Goal: Contribute content: Contribute content

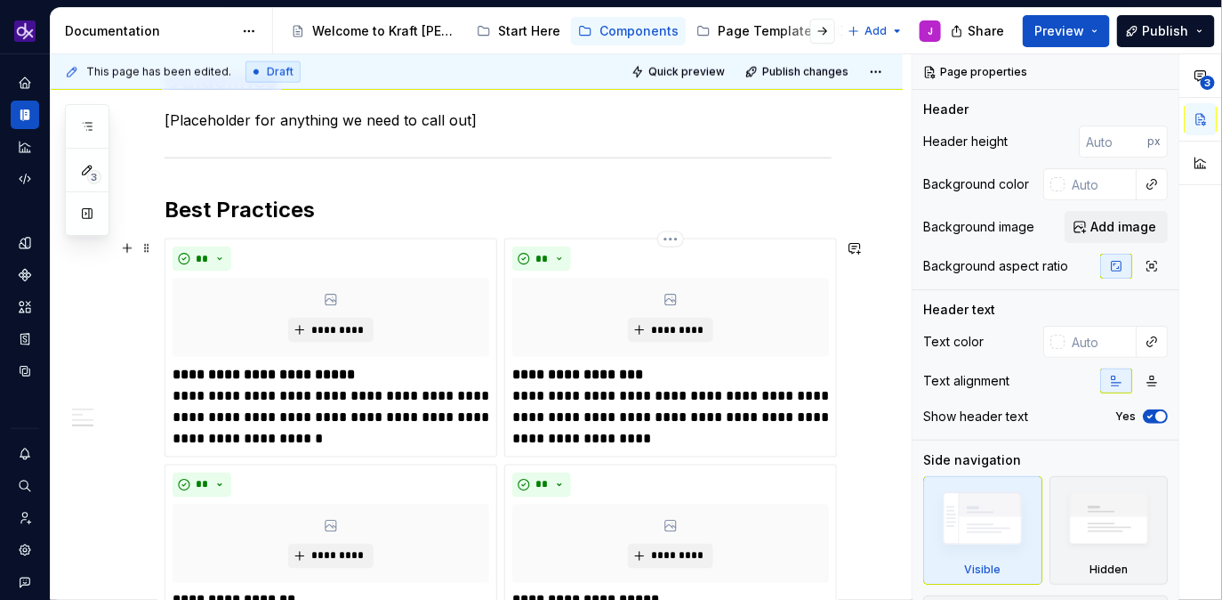
scroll to position [1219, 0]
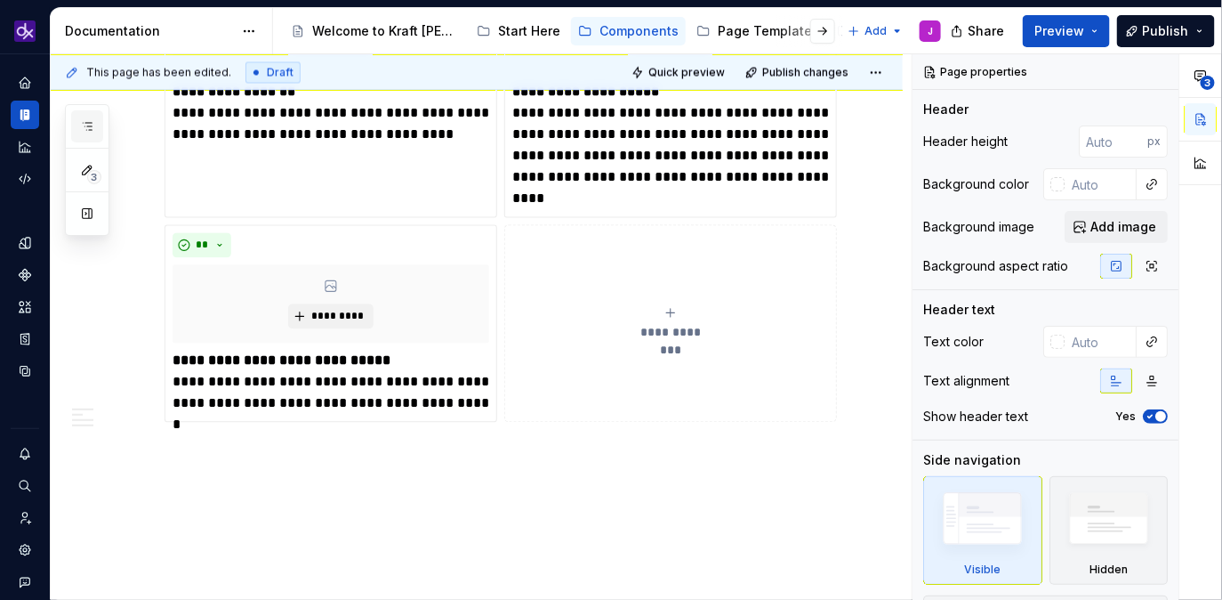
click at [94, 132] on button "button" at bounding box center [87, 126] width 32 height 32
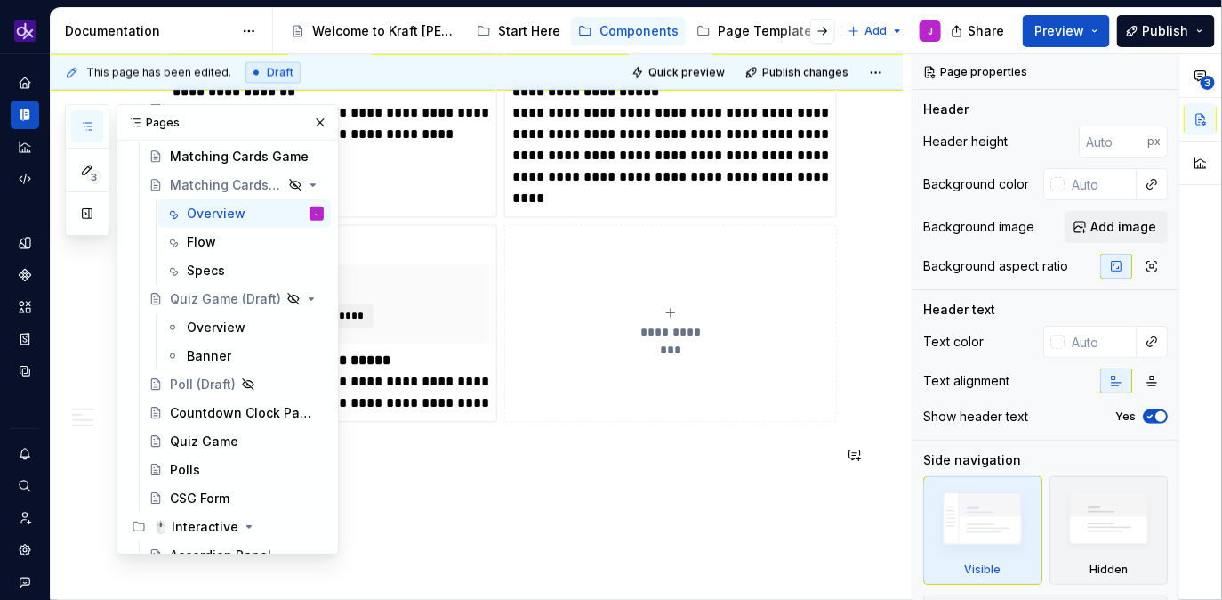
scroll to position [608, 0]
click at [232, 298] on div "Quiz Game (Draft)" at bounding box center [247, 298] width 154 height 25
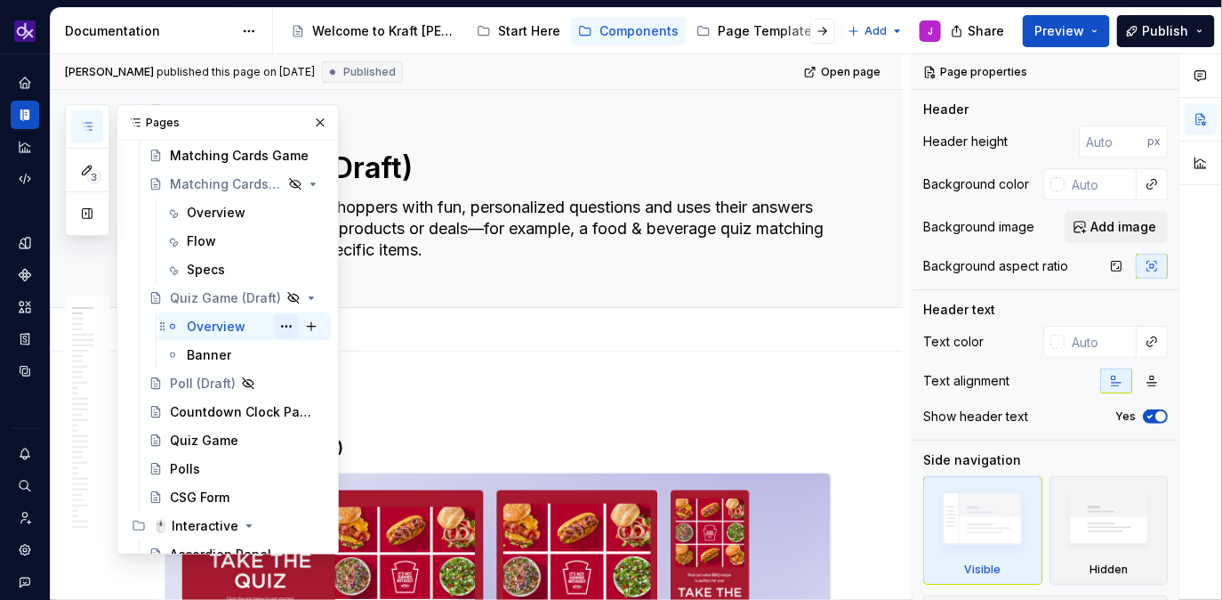
click at [282, 320] on button "Page tree" at bounding box center [286, 326] width 25 height 25
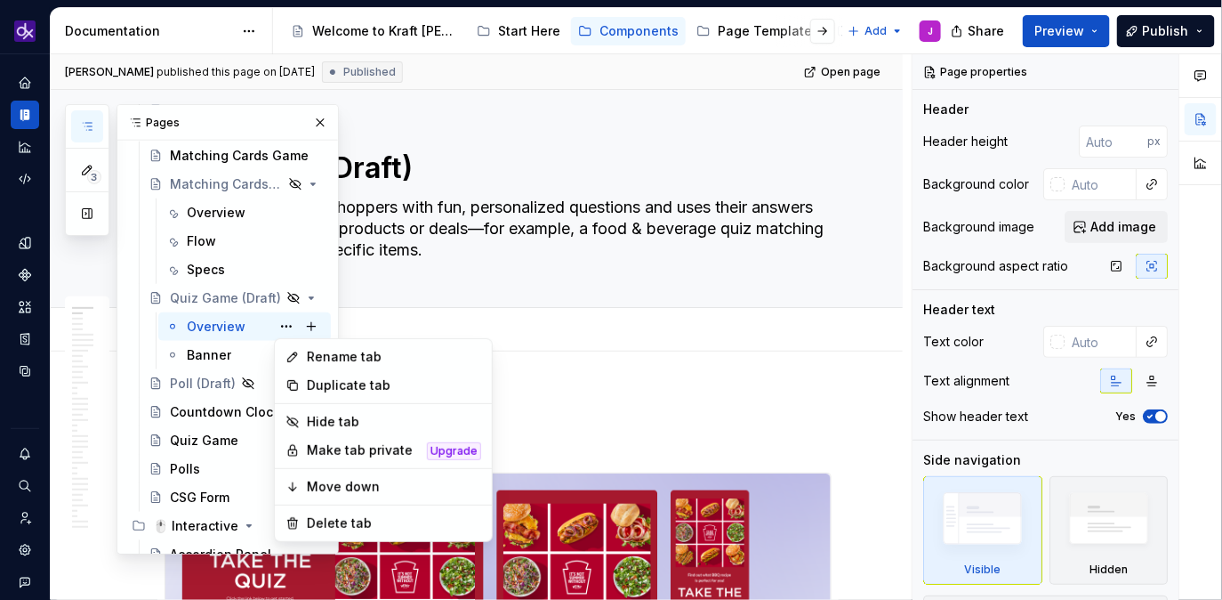
click at [668, 389] on html "KH DXP J Design system data Documentation Accessibility guide for tree Page tre…" at bounding box center [611, 300] width 1222 height 600
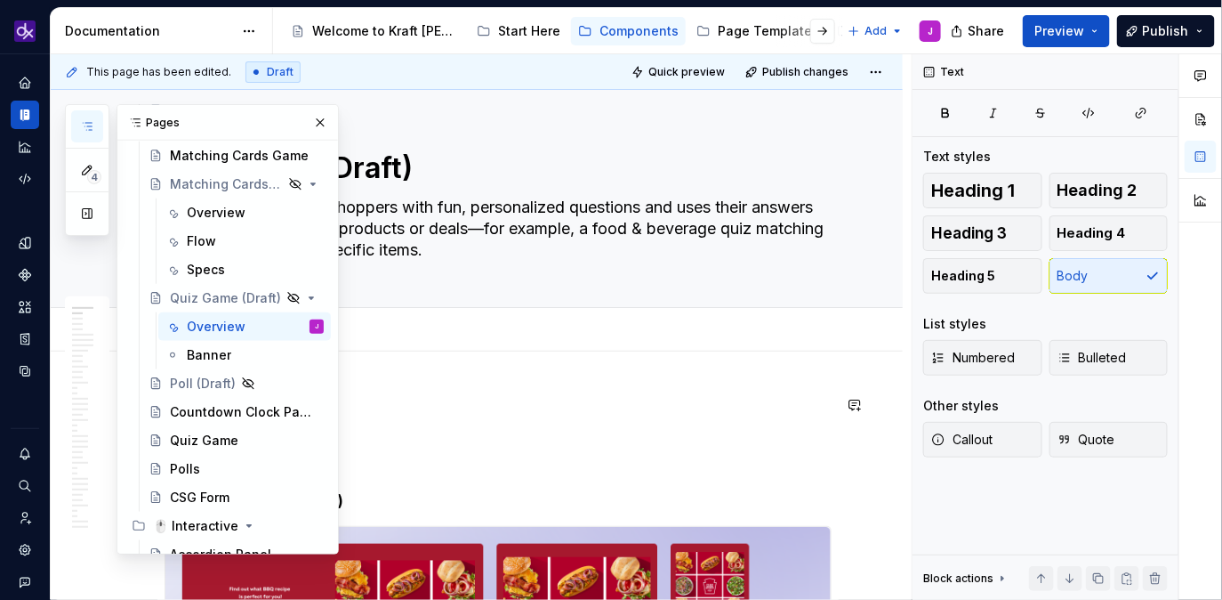
click at [327, 118] on button "button" at bounding box center [320, 122] width 25 height 25
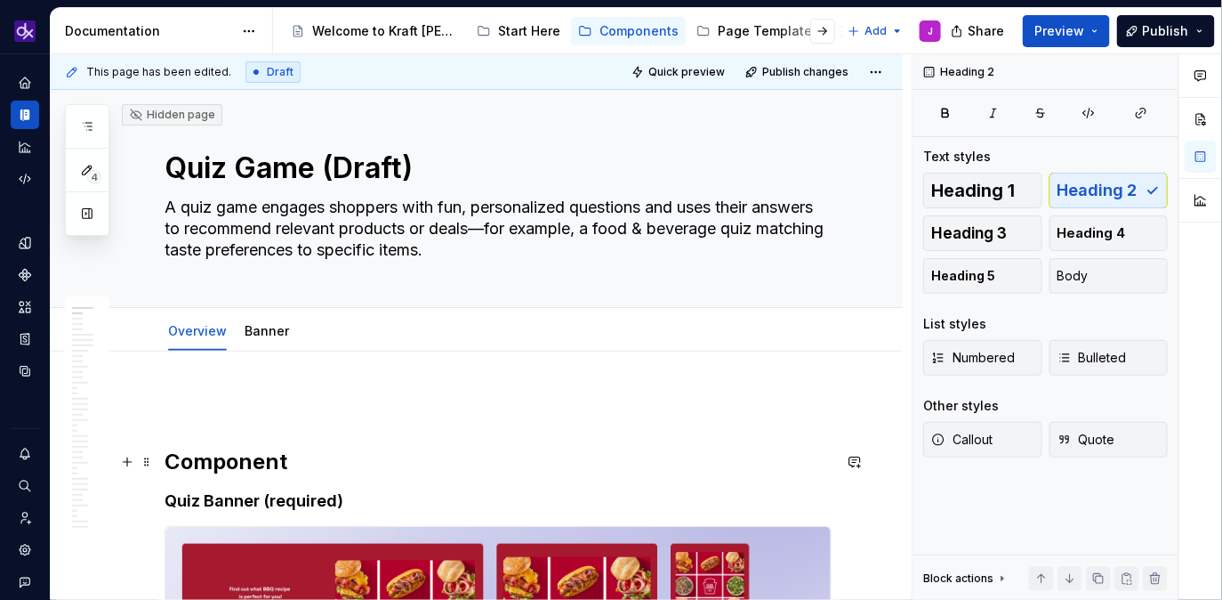
click at [168, 461] on h2 "Component" at bounding box center [498, 461] width 667 height 28
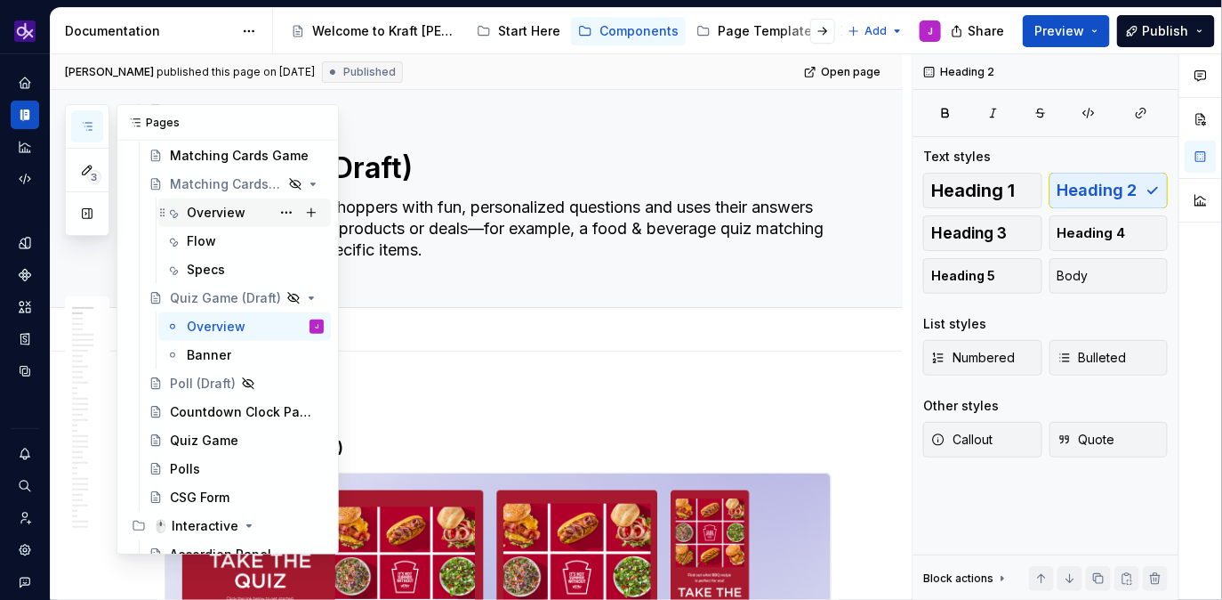
click at [235, 213] on div "Overview" at bounding box center [216, 213] width 59 height 18
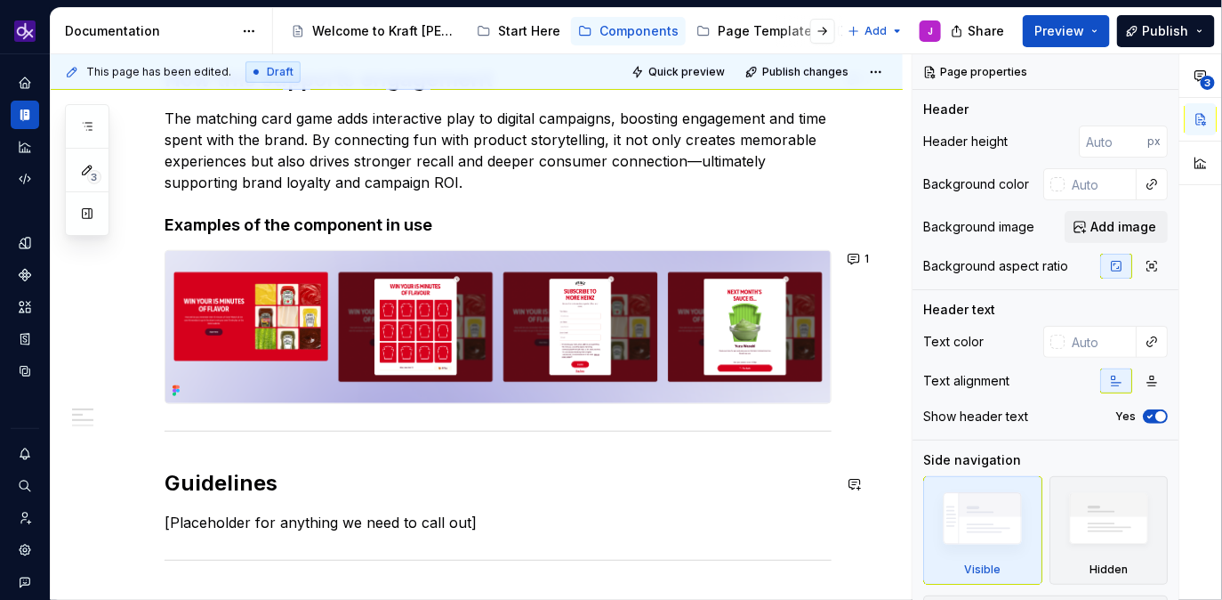
scroll to position [229, 0]
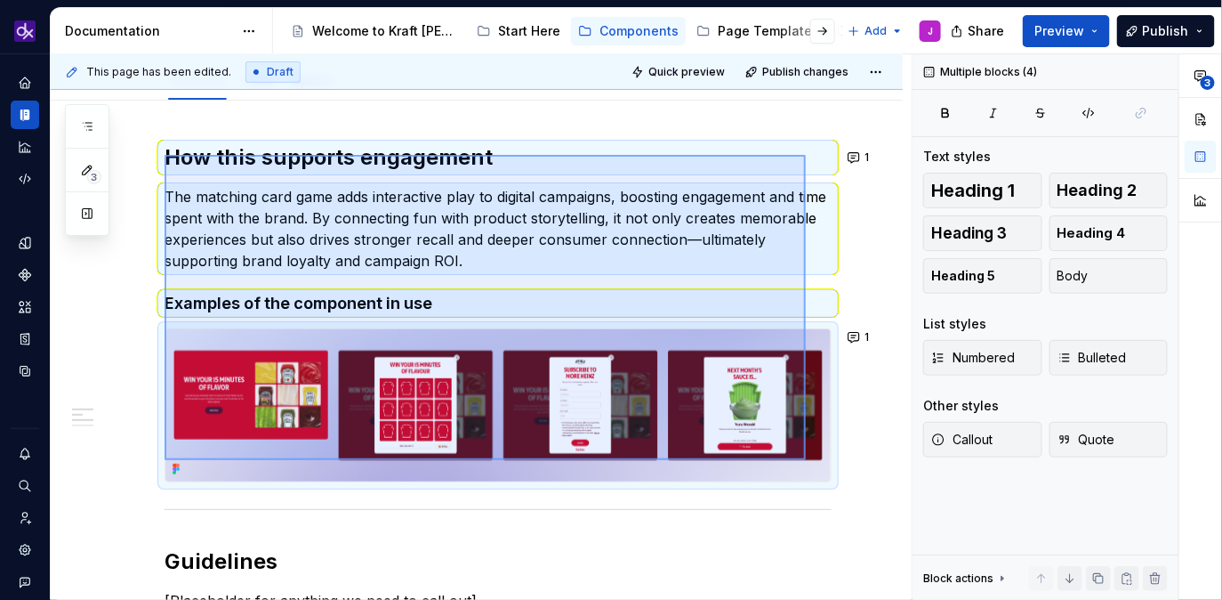
drag, startPoint x: 165, startPoint y: 155, endPoint x: 814, endPoint y: 454, distance: 714.8
click at [702, 454] on div "**********" at bounding box center [481, 327] width 861 height 546
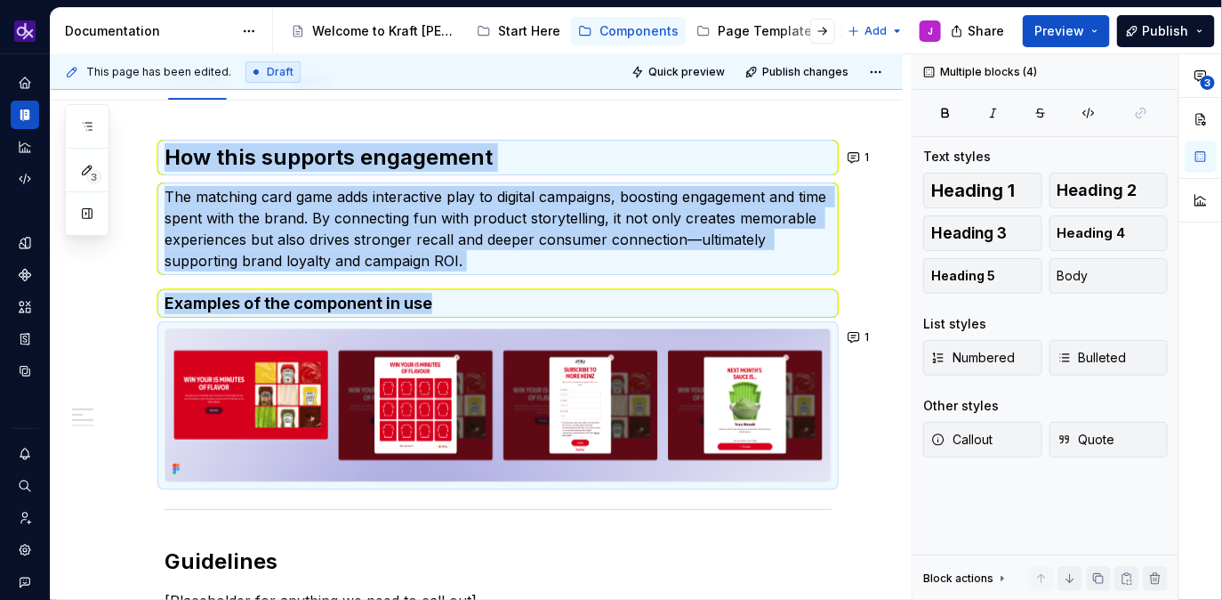
copy div "How this supports engagement The matching card game adds interactive play to di…"
click at [91, 124] on icon "button" at bounding box center [87, 126] width 14 height 14
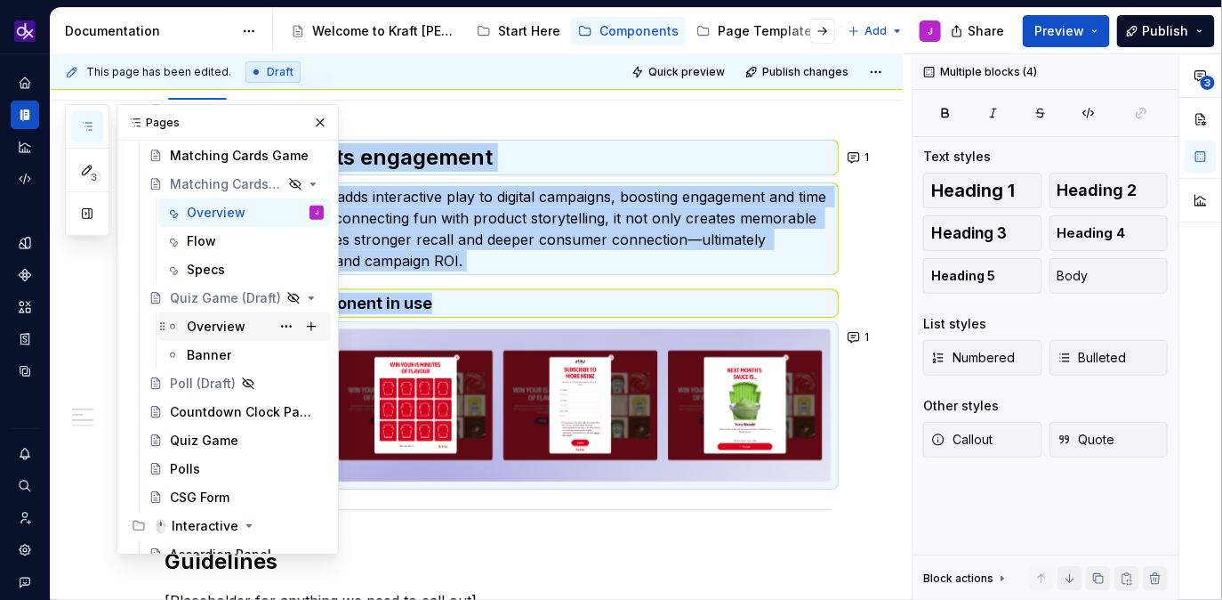
click at [214, 322] on div "Overview" at bounding box center [216, 327] width 59 height 18
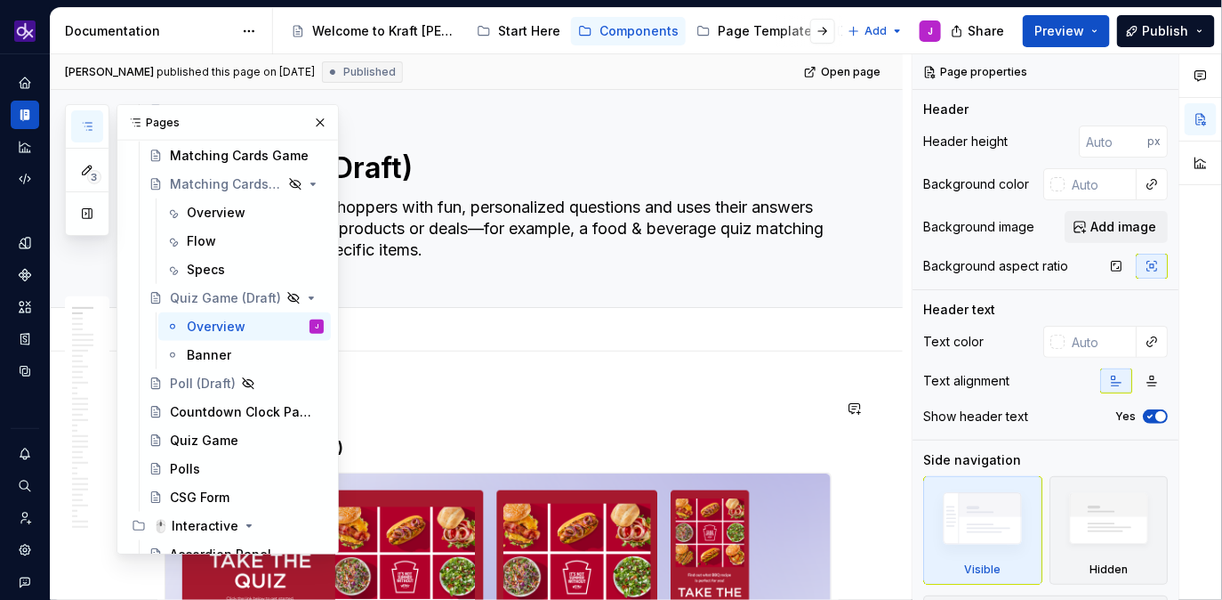
click at [433, 400] on h2 "Component" at bounding box center [498, 408] width 667 height 28
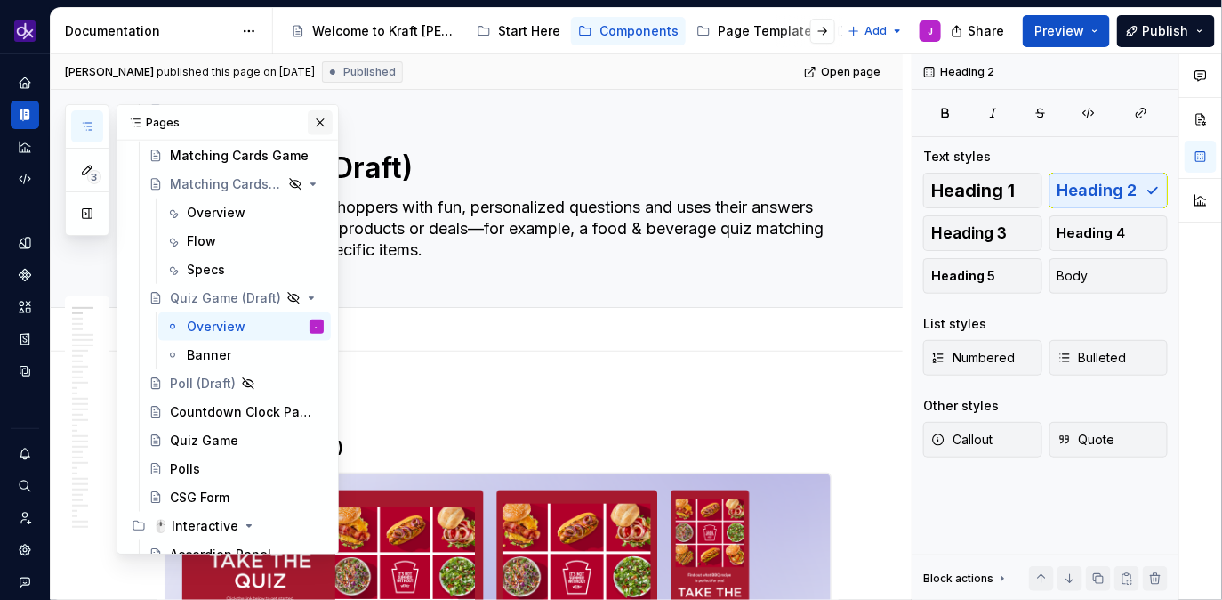
click at [325, 124] on button "button" at bounding box center [320, 122] width 25 height 25
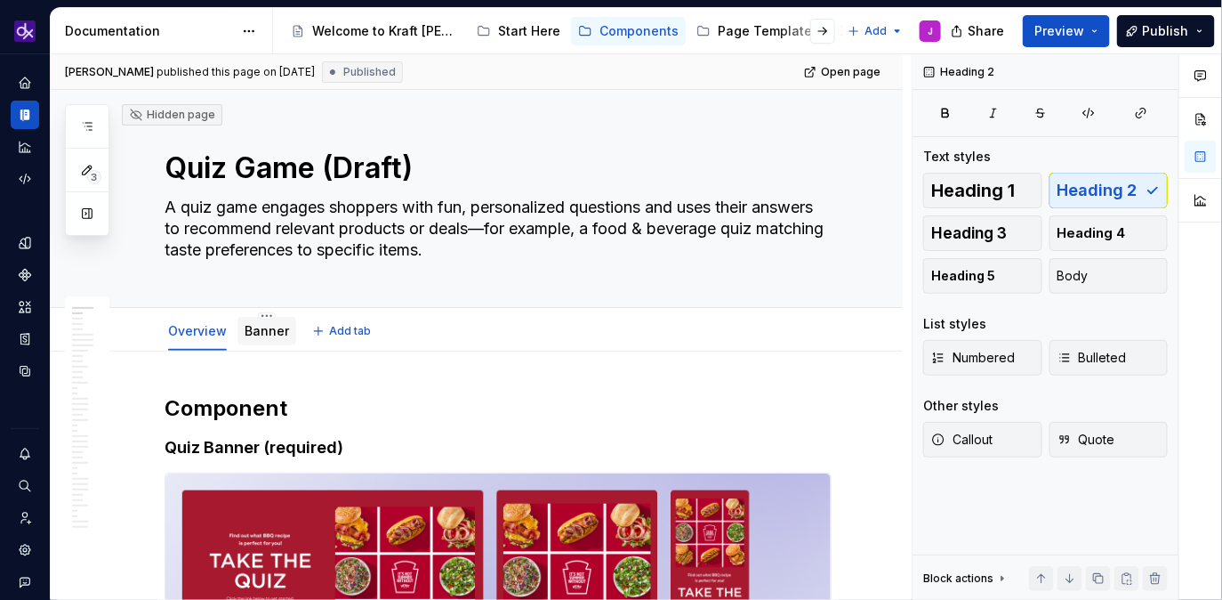
click at [262, 325] on link "Banner" at bounding box center [267, 330] width 44 height 15
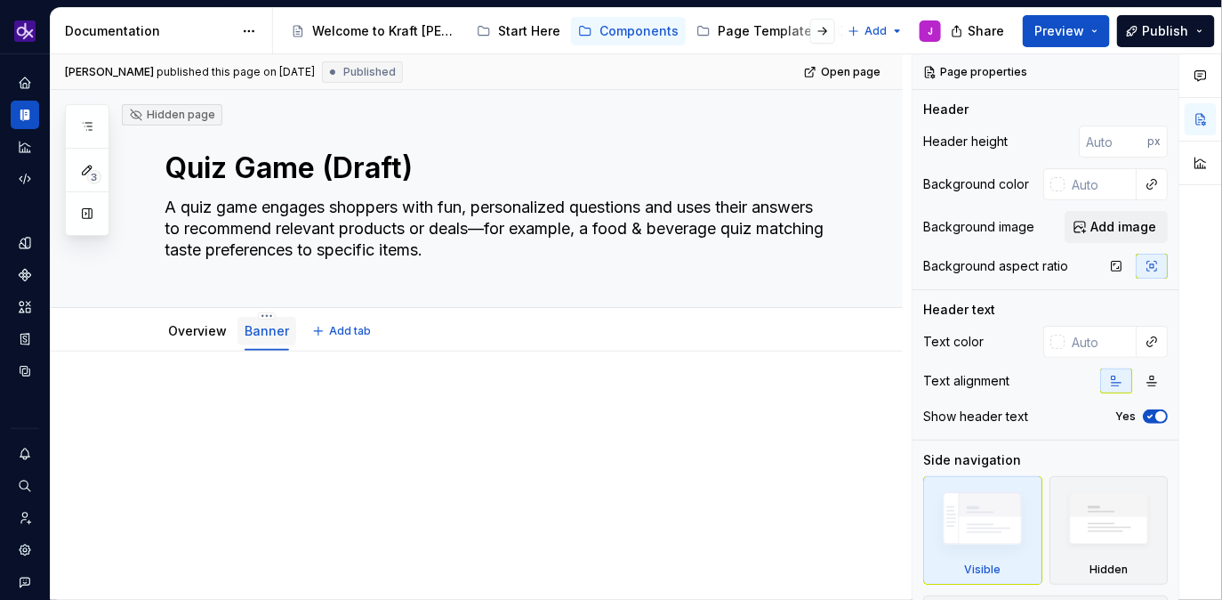
click at [264, 331] on link "Banner" at bounding box center [267, 330] width 44 height 15
click at [263, 312] on html "KH DXP J Design system data Documentation Accessibility guide for tree Page tre…" at bounding box center [611, 300] width 1222 height 600
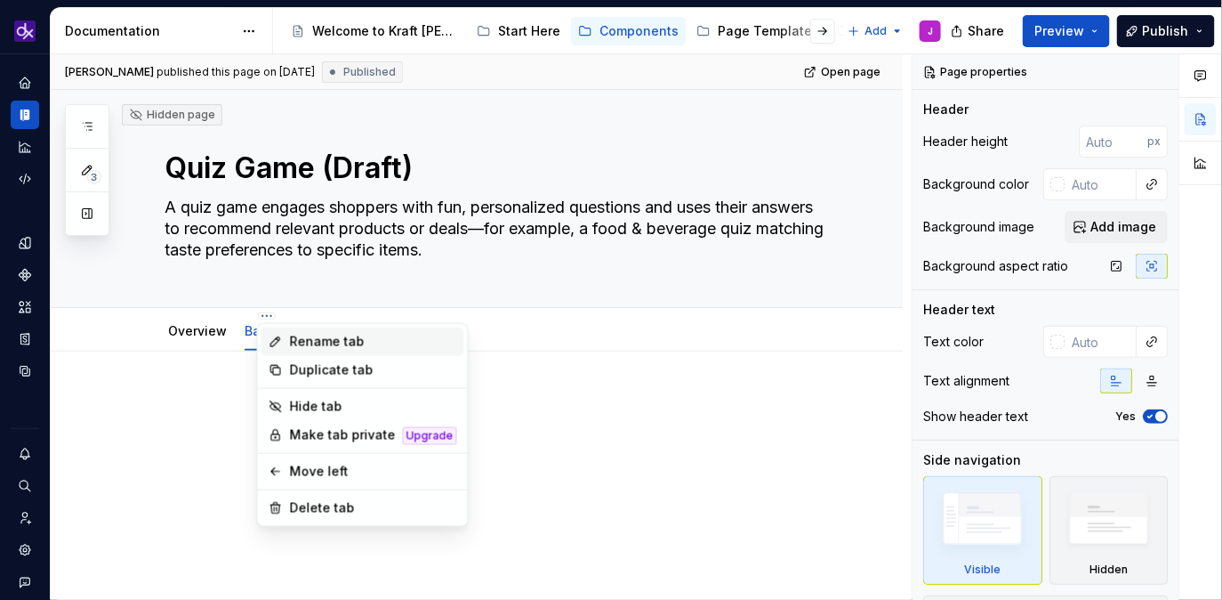
type textarea "*"
click at [294, 338] on div "Rename tab" at bounding box center [373, 342] width 167 height 18
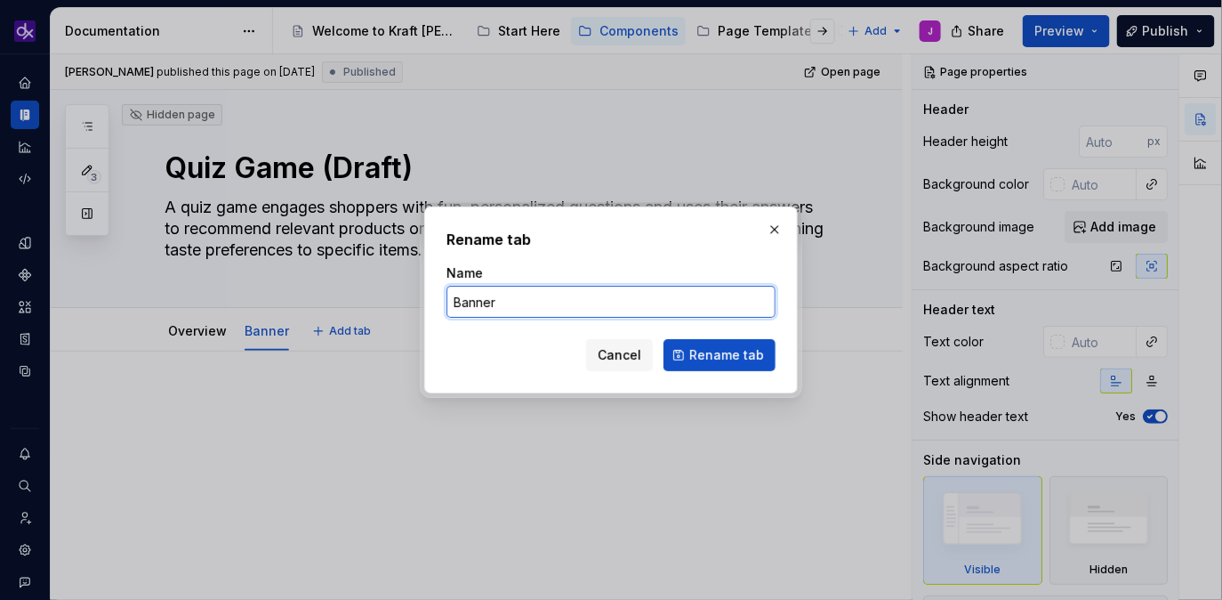
drag, startPoint x: 533, startPoint y: 307, endPoint x: 365, endPoint y: 293, distance: 168.7
click at [365, 294] on div "Rename tab Name Banner Cancel Rename tab" at bounding box center [611, 300] width 1222 height 600
type input "Flow"
type textarea "*"
type input "Flow"
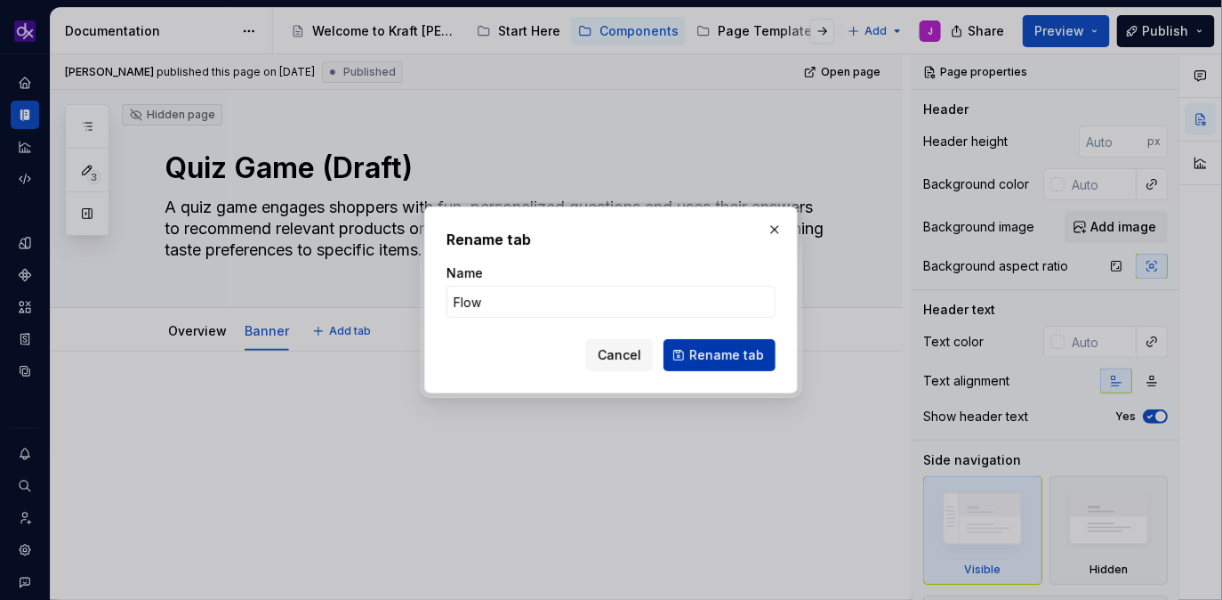
click at [702, 360] on span "Rename tab" at bounding box center [726, 355] width 75 height 18
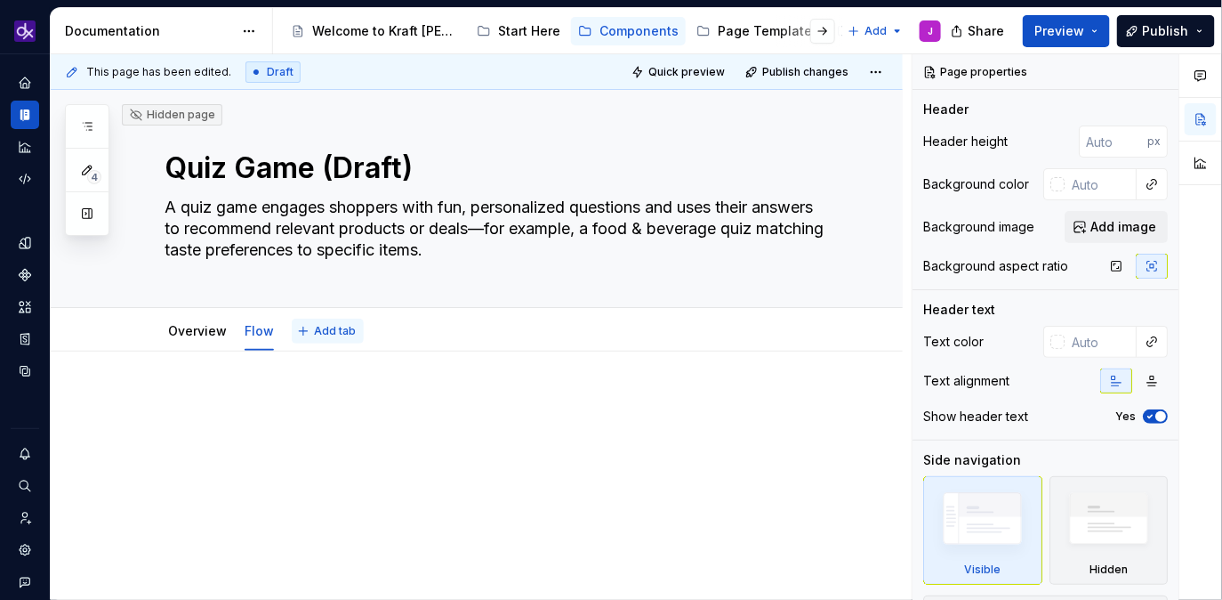
click at [346, 327] on span "Add tab" at bounding box center [335, 331] width 42 height 14
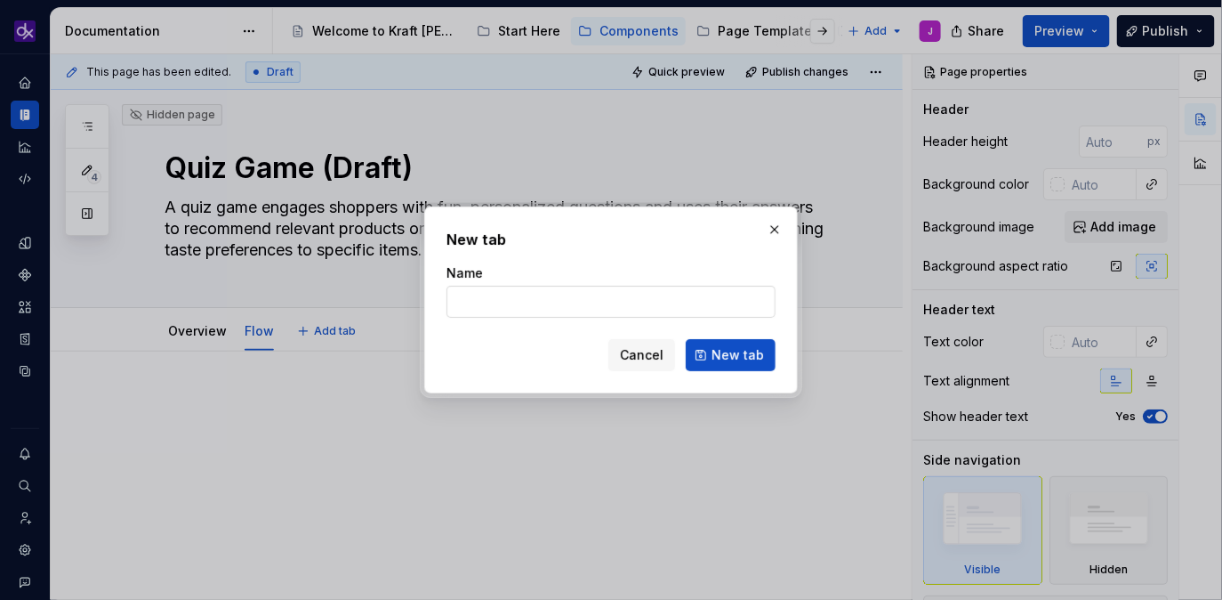
type textarea "*"
type input "Specs"
click button "New tab" at bounding box center [731, 355] width 90 height 32
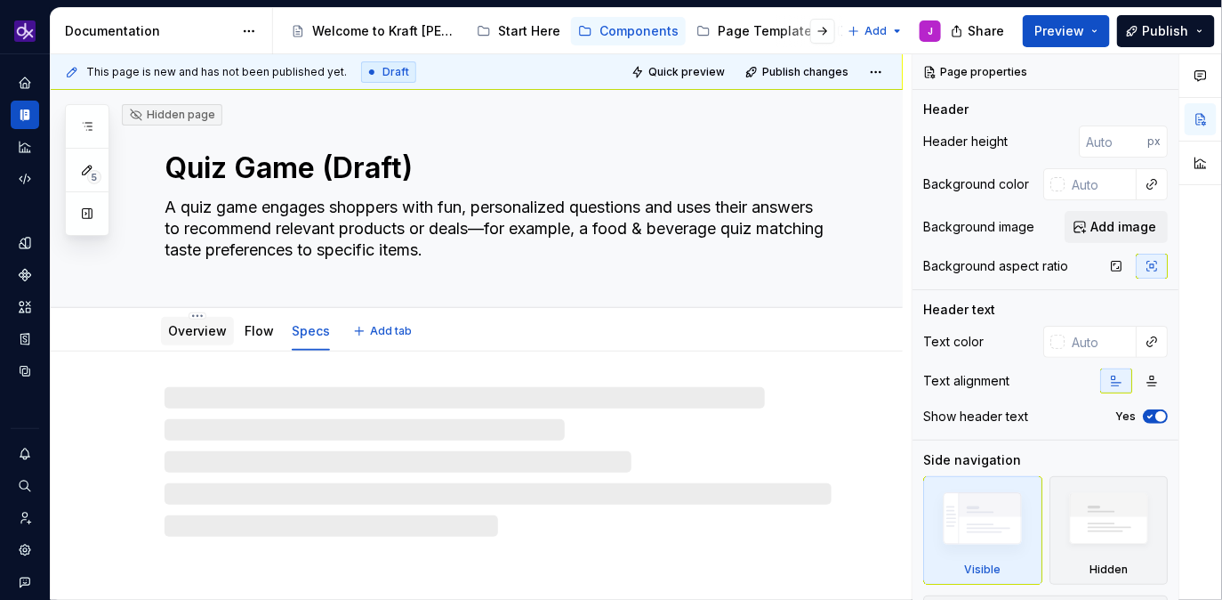
click at [211, 338] on div "Overview" at bounding box center [197, 331] width 59 height 18
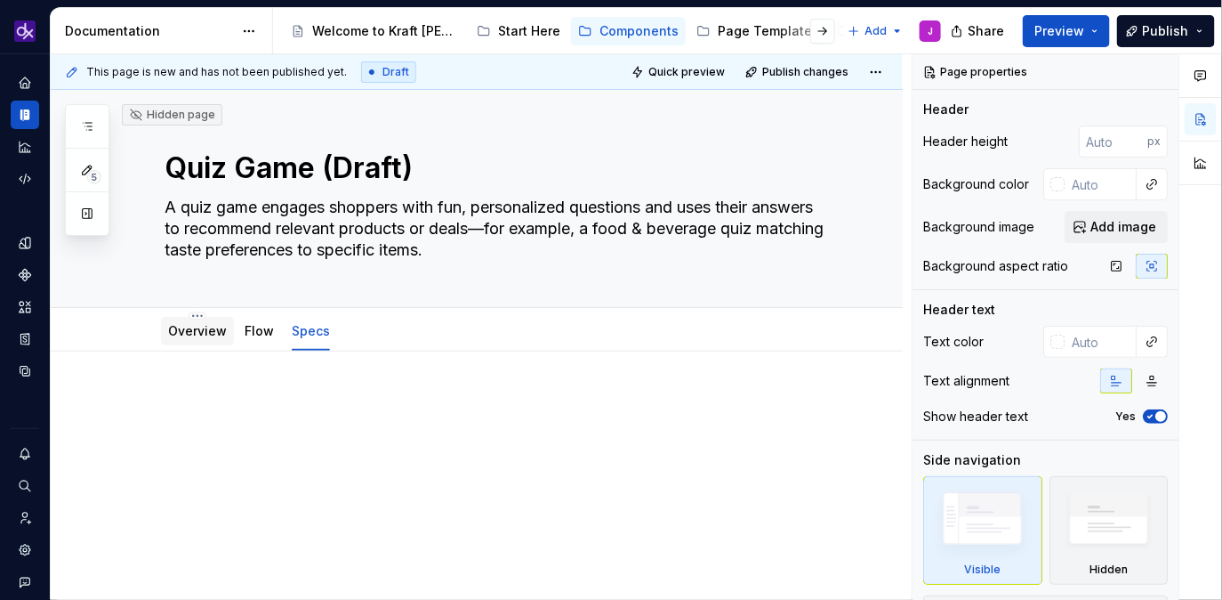
click at [197, 348] on div "Overview Flow Specs" at bounding box center [249, 335] width 190 height 48
click at [206, 338] on div "Overview" at bounding box center [197, 331] width 59 height 18
click at [210, 332] on link "Overview" at bounding box center [197, 330] width 59 height 15
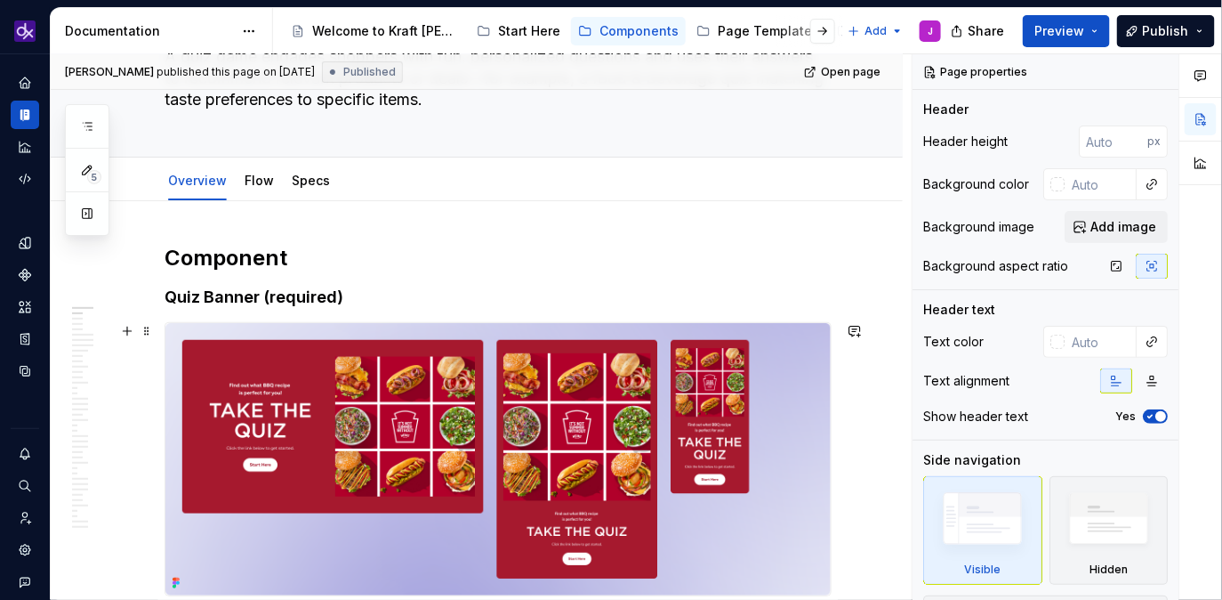
scroll to position [156, 0]
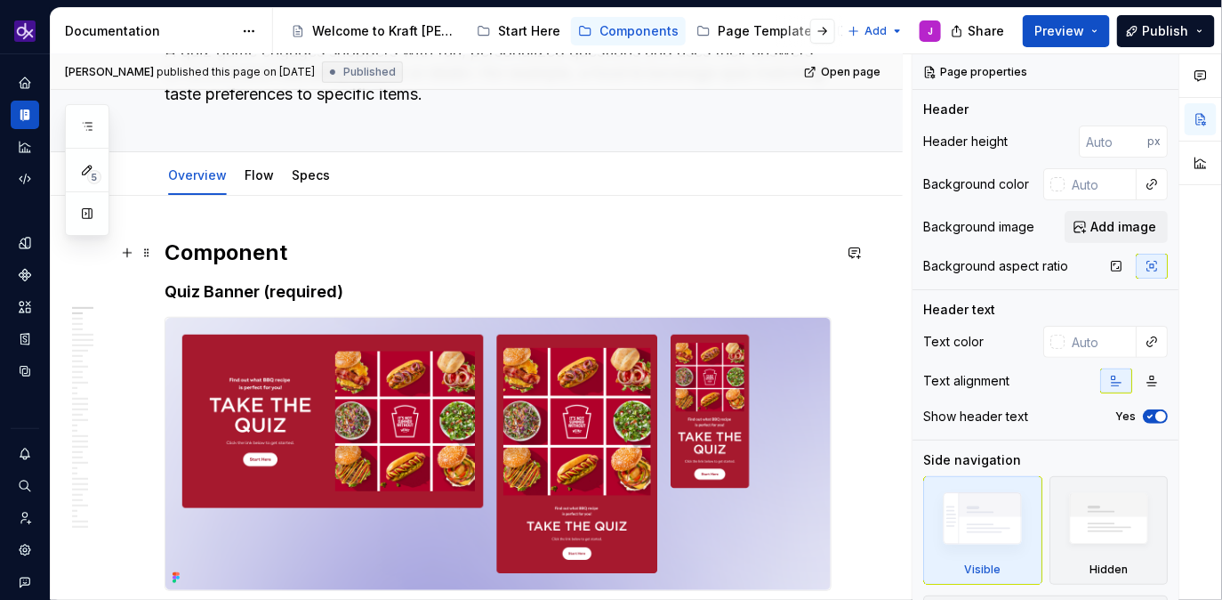
click at [166, 257] on h2 "Component" at bounding box center [498, 252] width 667 height 28
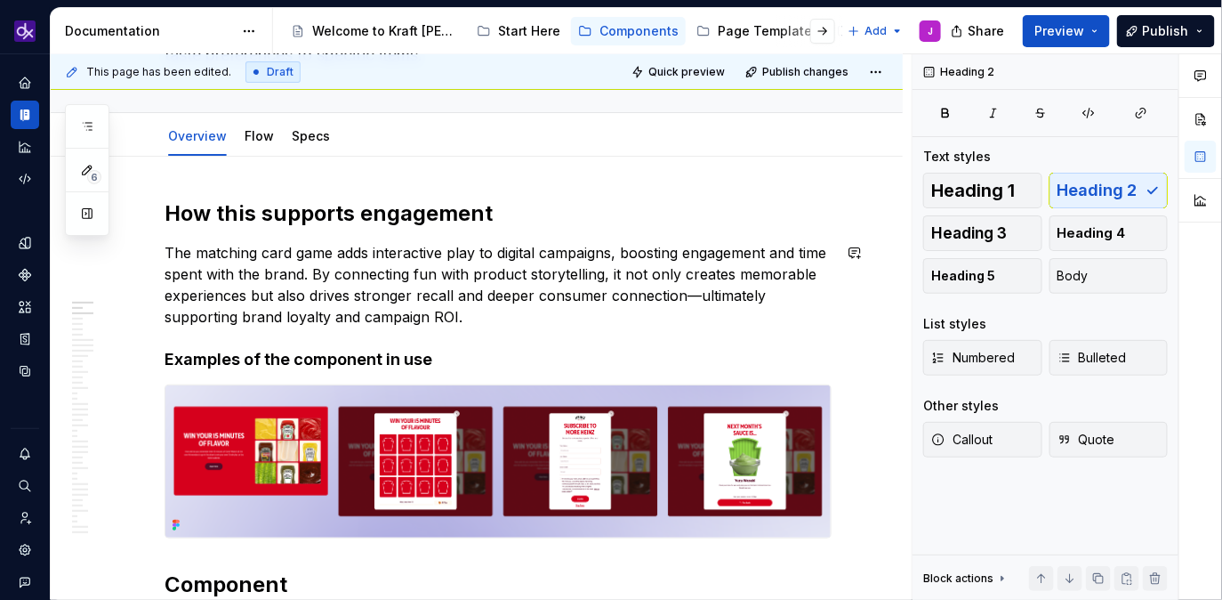
scroll to position [0, 0]
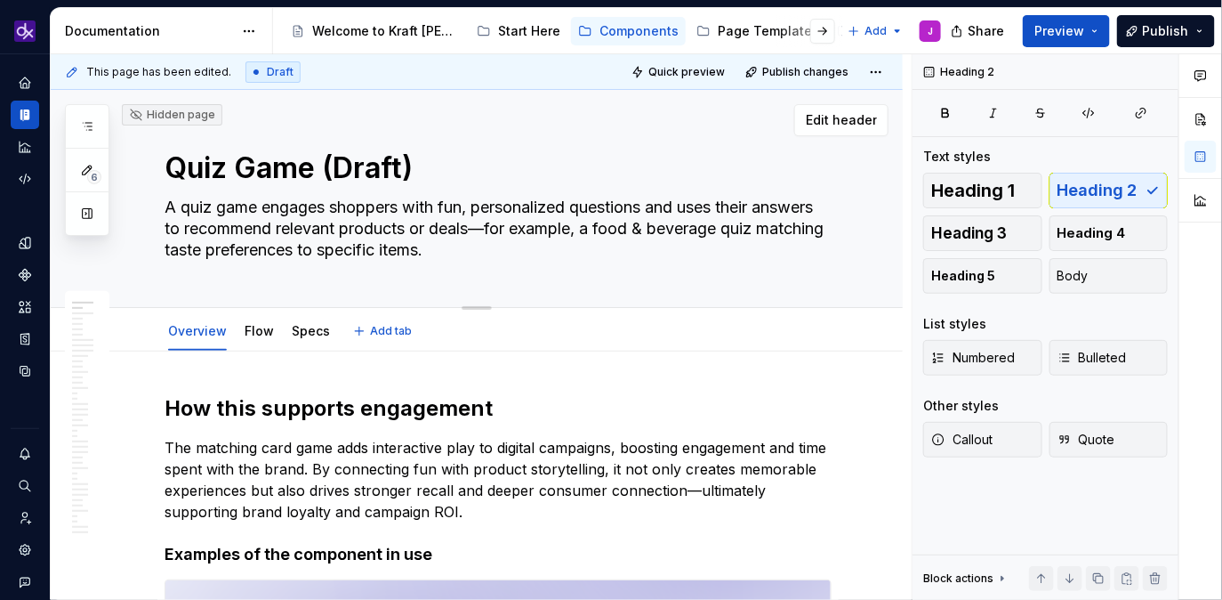
drag, startPoint x: 571, startPoint y: 248, endPoint x: 568, endPoint y: 233, distance: 15.4
click at [568, 233] on textarea "A quiz game engages shoppers with fun, personalized questions and uses their an…" at bounding box center [494, 228] width 667 height 71
click at [573, 250] on textarea "A quiz game engages shoppers with fun, personalized questions and uses their an…" at bounding box center [494, 228] width 667 height 71
drag, startPoint x: 562, startPoint y: 262, endPoint x: 545, endPoint y: 225, distance: 41.0
click at [545, 225] on textarea "A quiz game engages shoppers with fun, personalized questions and uses their an…" at bounding box center [494, 228] width 667 height 71
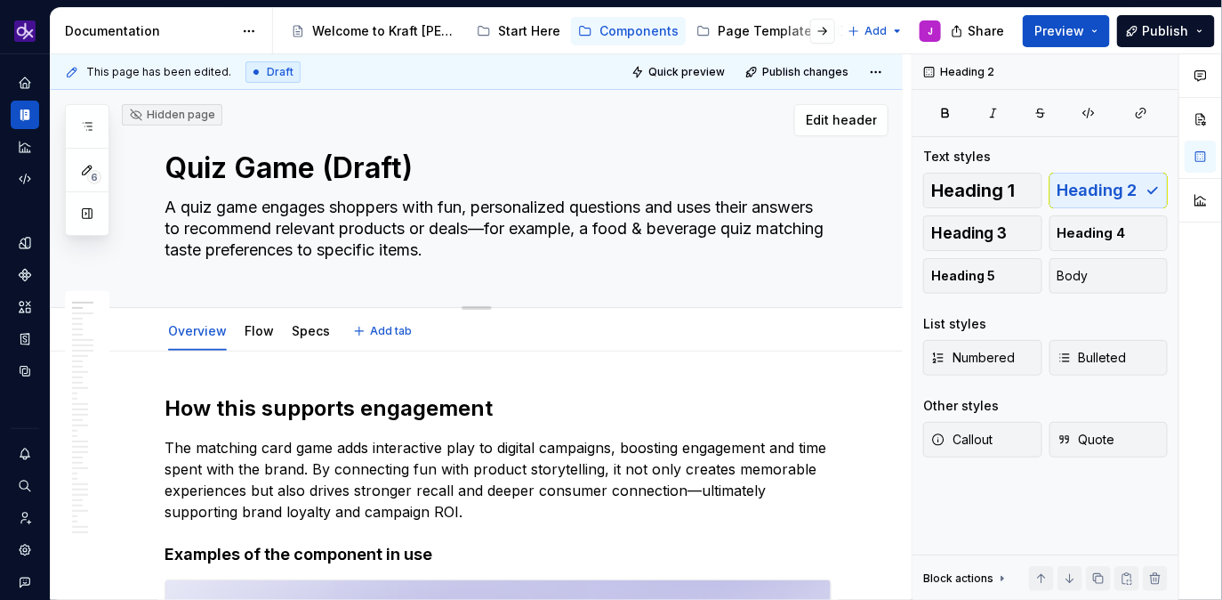
type textarea "*"
type textarea "A quiz game engages shoppers with fun, personalized questions and uses their an…"
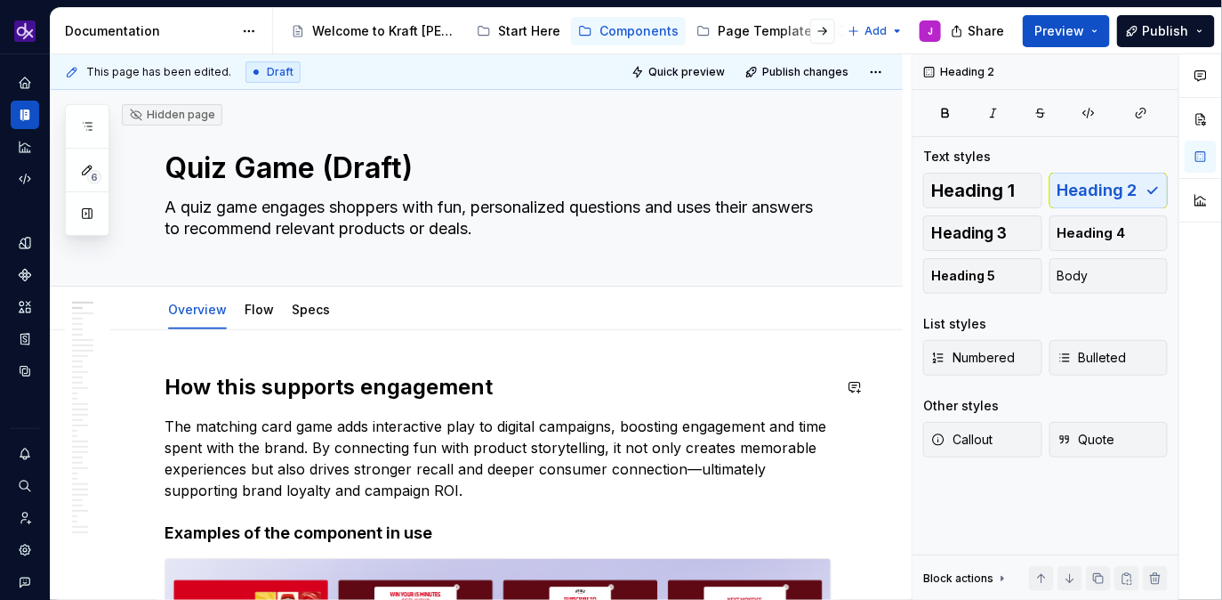
type textarea "*"
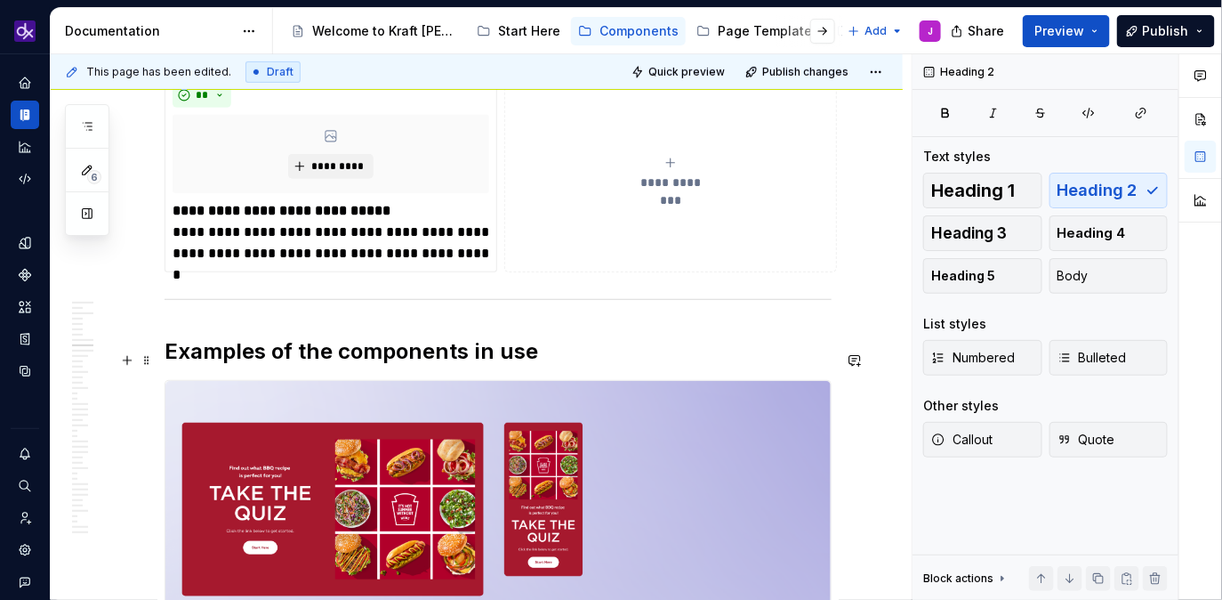
scroll to position [2507, 0]
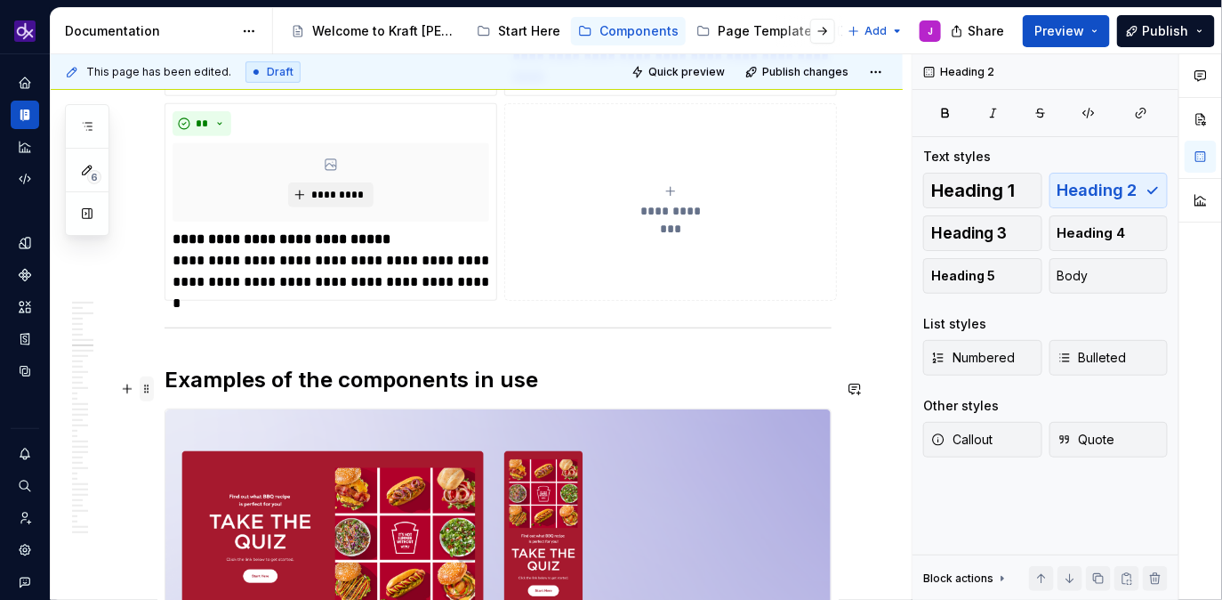
type textarea "A quiz game engages shoppers with fun, personalized questions and uses their an…"
click at [143, 393] on span at bounding box center [147, 388] width 14 height 25
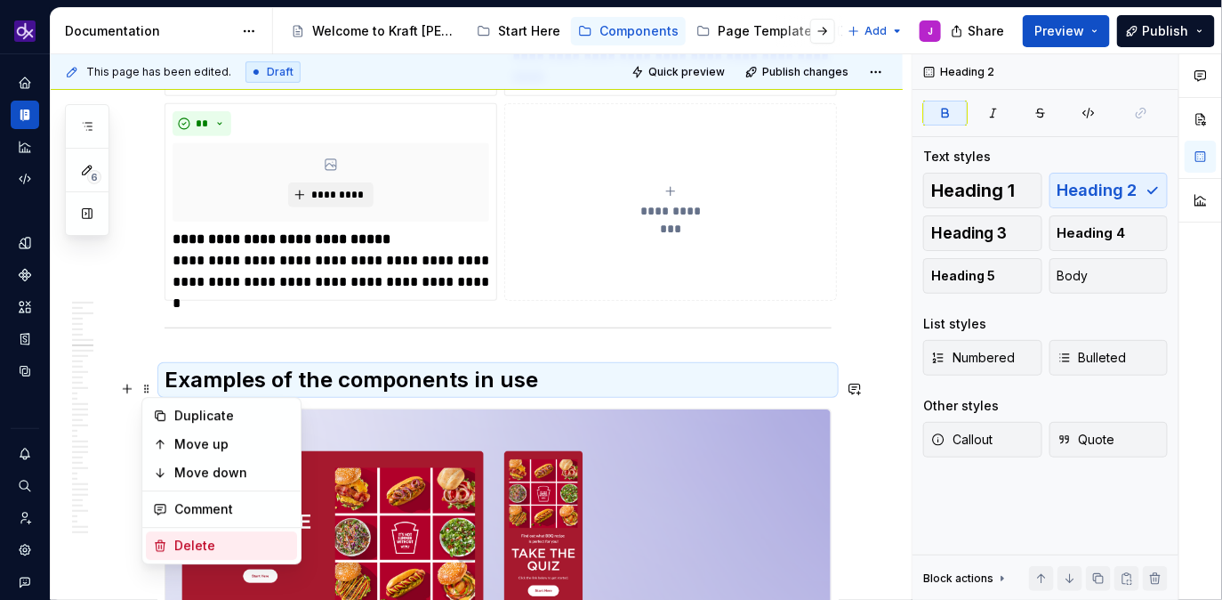
click at [230, 544] on div "Delete" at bounding box center [232, 545] width 116 height 18
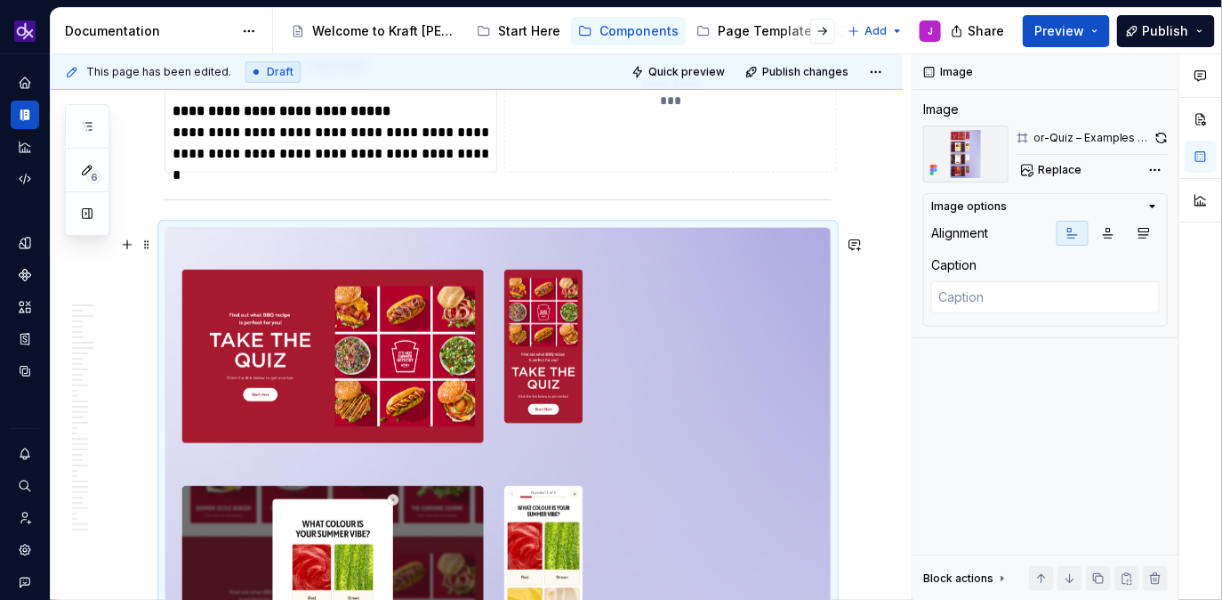
scroll to position [2547, 0]
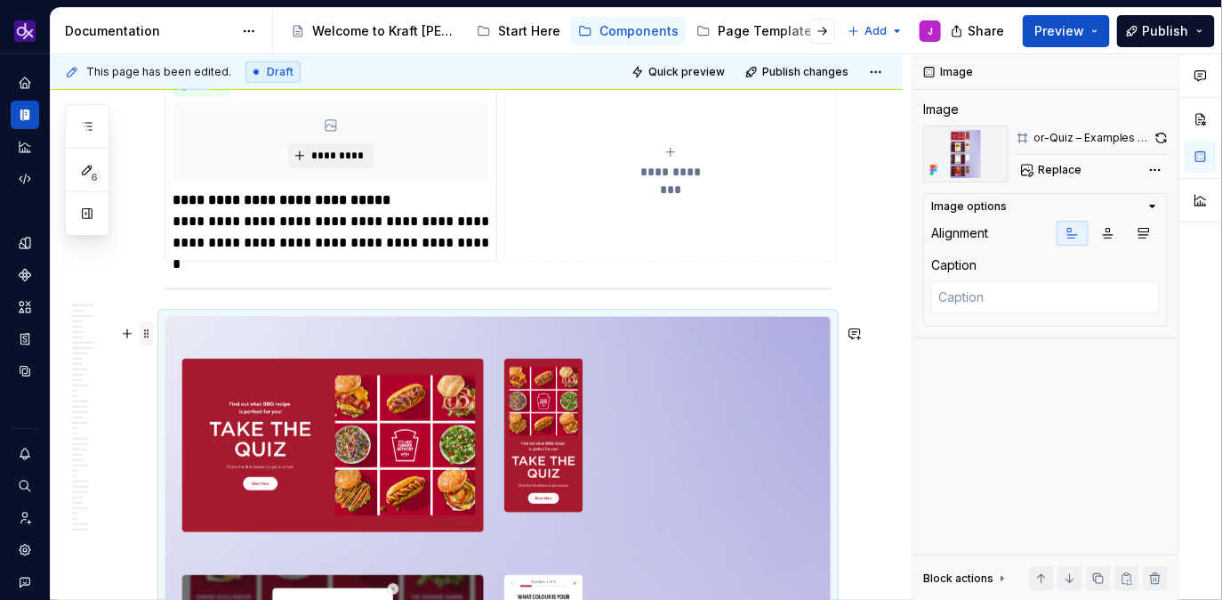
click at [148, 334] on span at bounding box center [147, 333] width 14 height 25
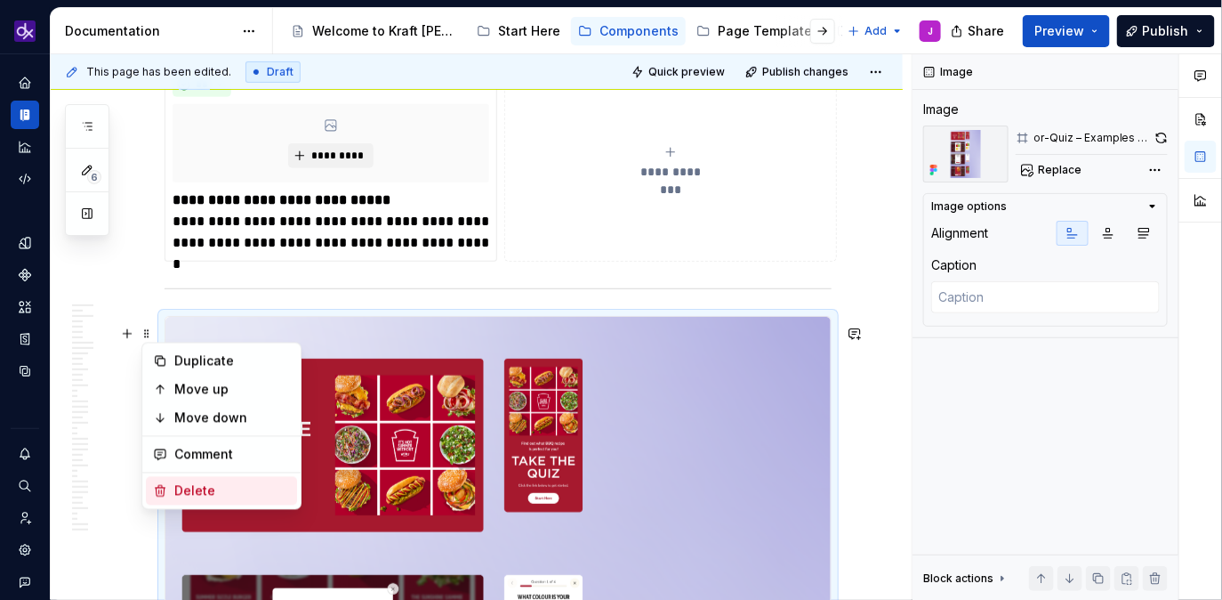
click at [198, 490] on div "Delete" at bounding box center [232, 491] width 116 height 18
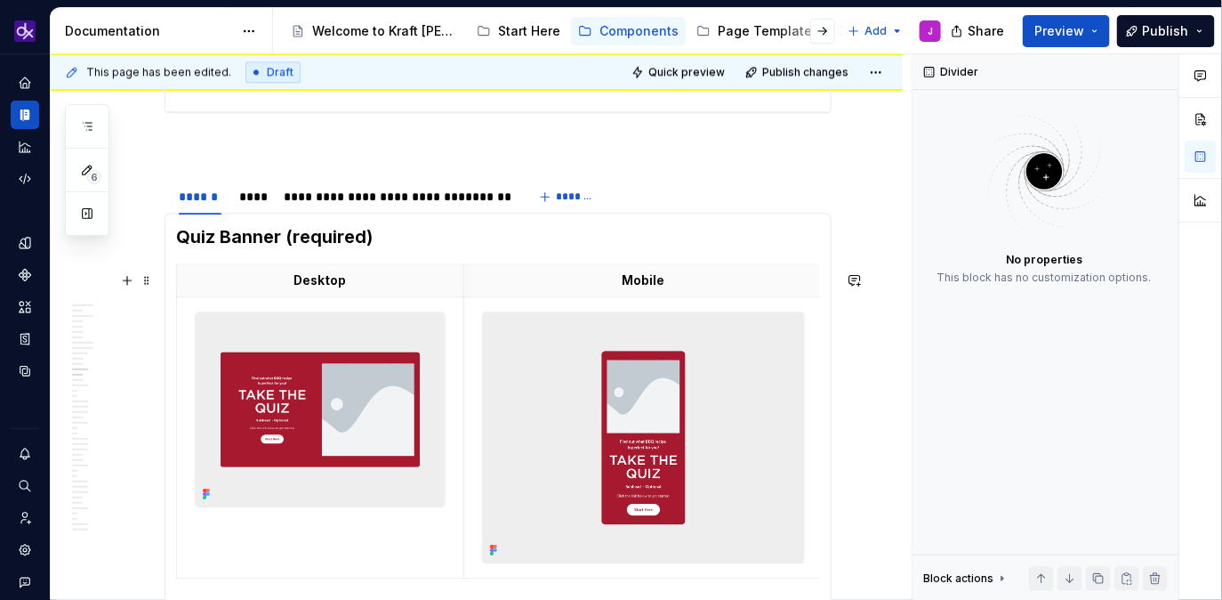
scroll to position [3763, 0]
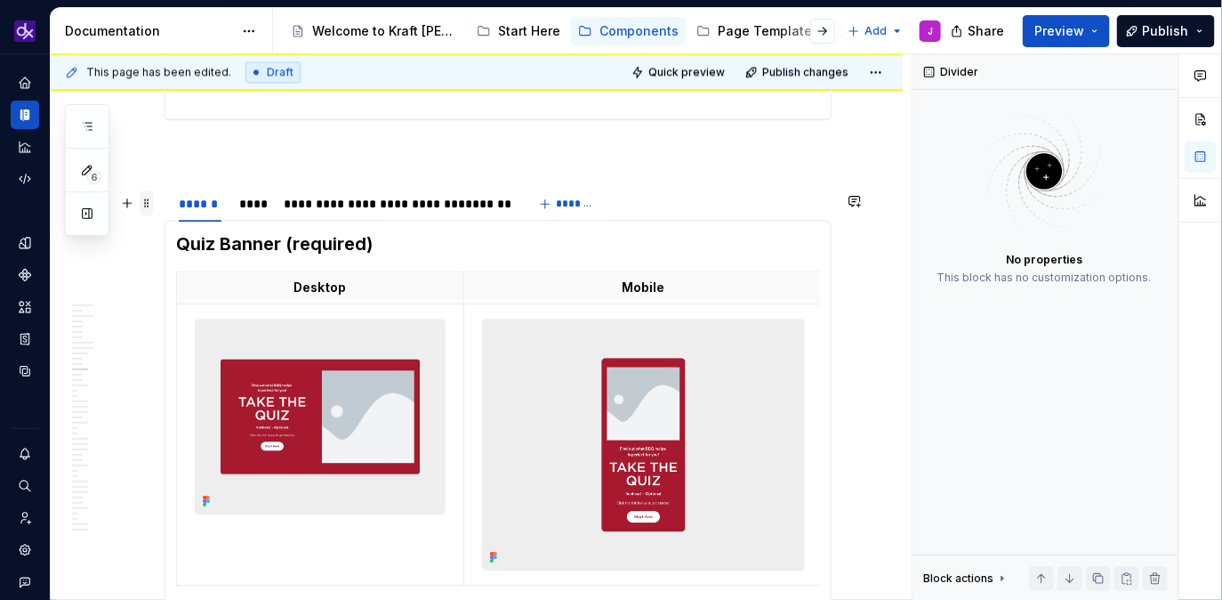
click at [150, 204] on span at bounding box center [147, 202] width 14 height 25
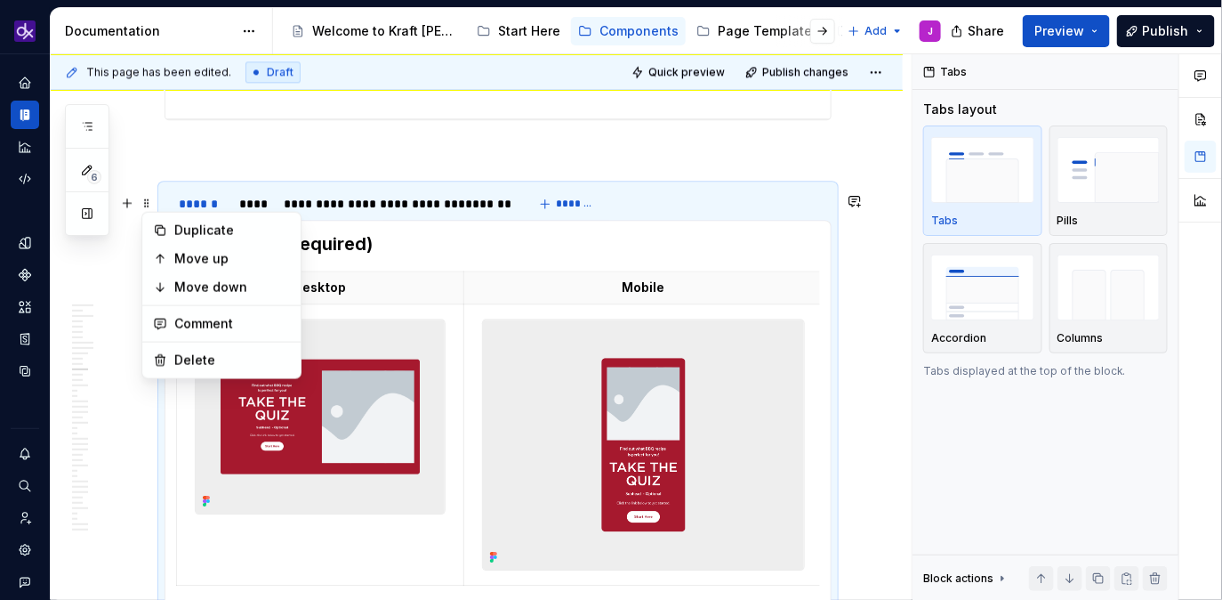
click at [379, 163] on p at bounding box center [498, 151] width 667 height 21
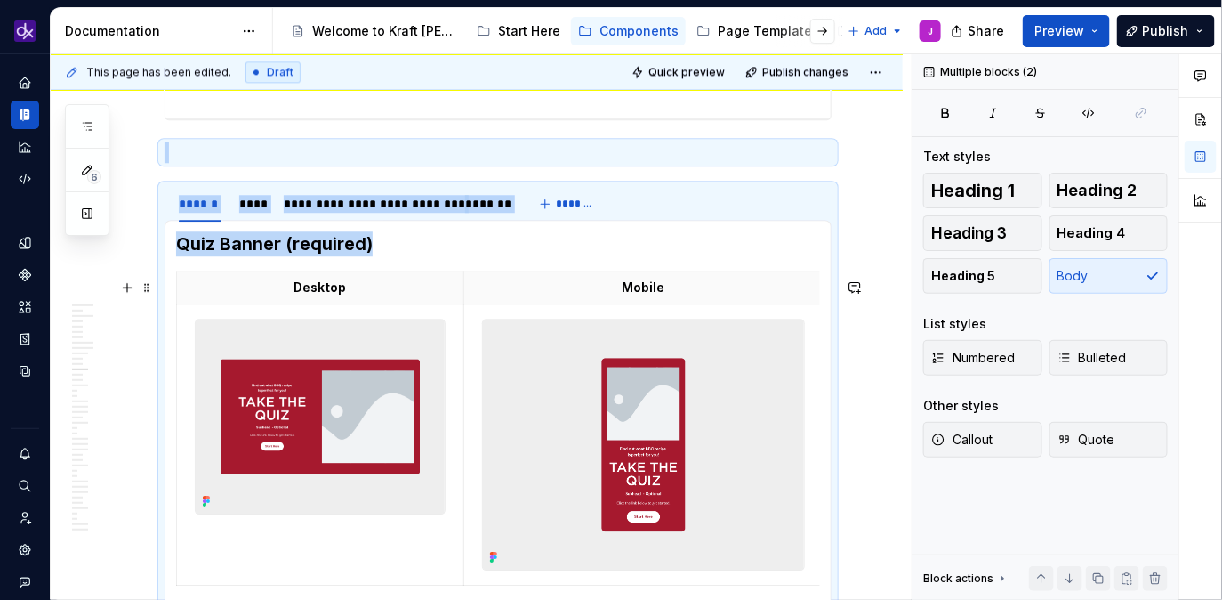
drag, startPoint x: 198, startPoint y: 172, endPoint x: 632, endPoint y: 270, distance: 444.3
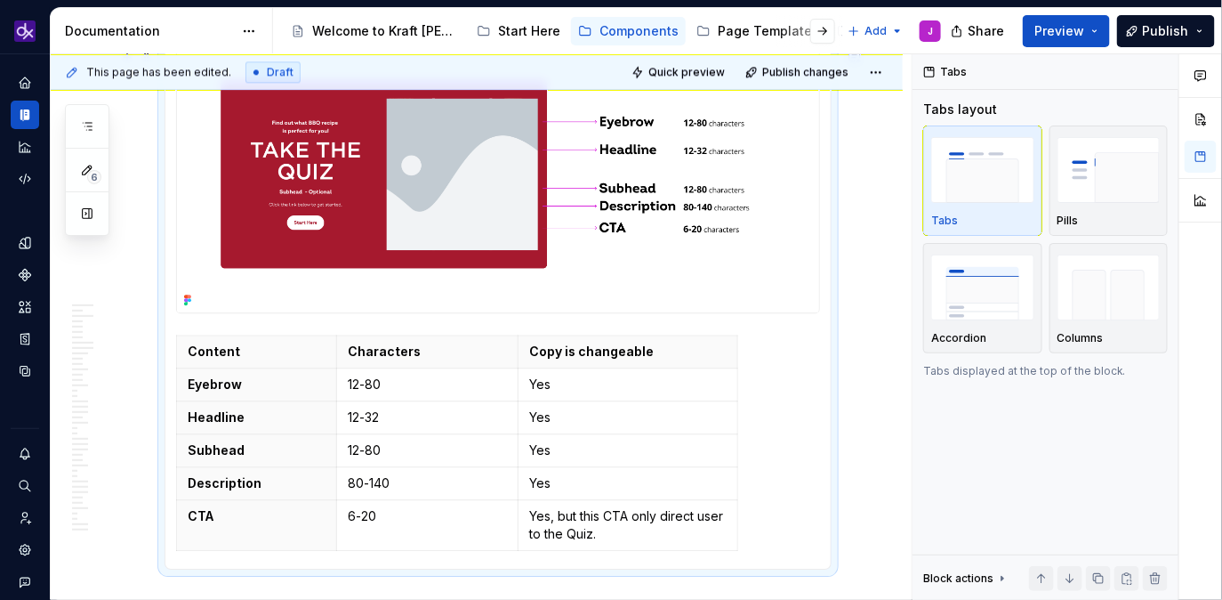
scroll to position [8424, 0]
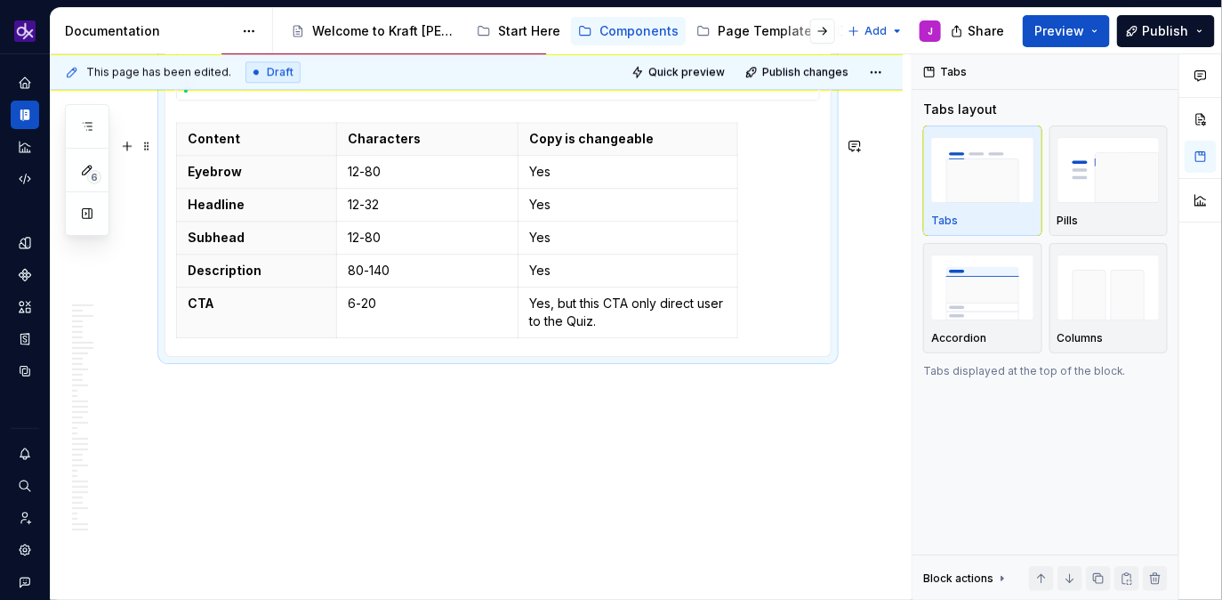
copy br
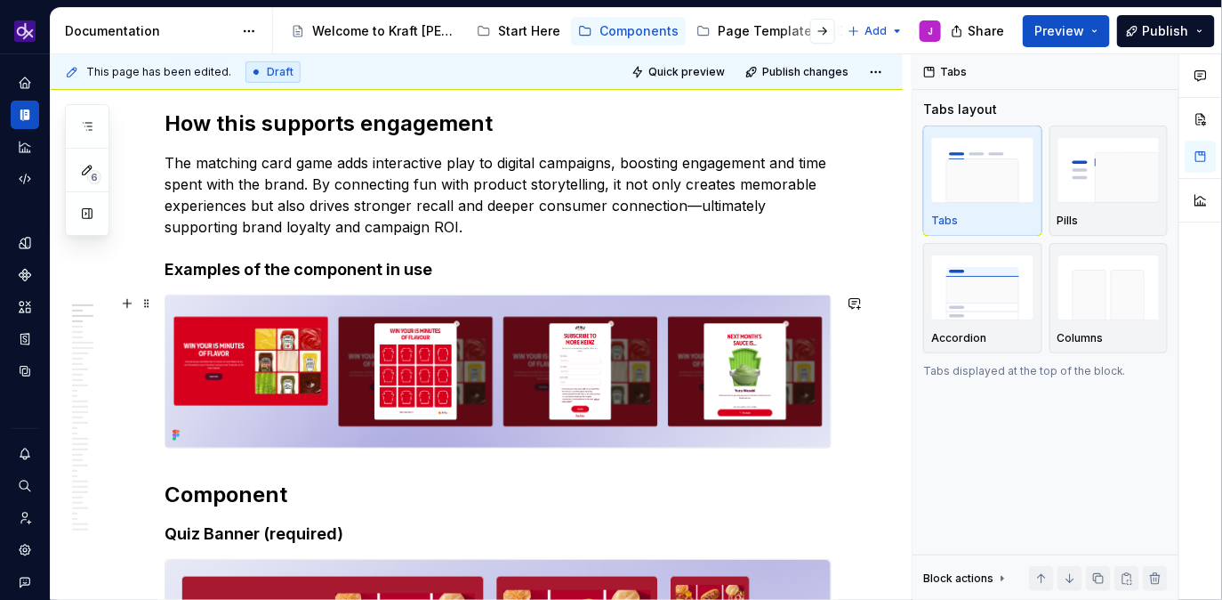
scroll to position [0, 0]
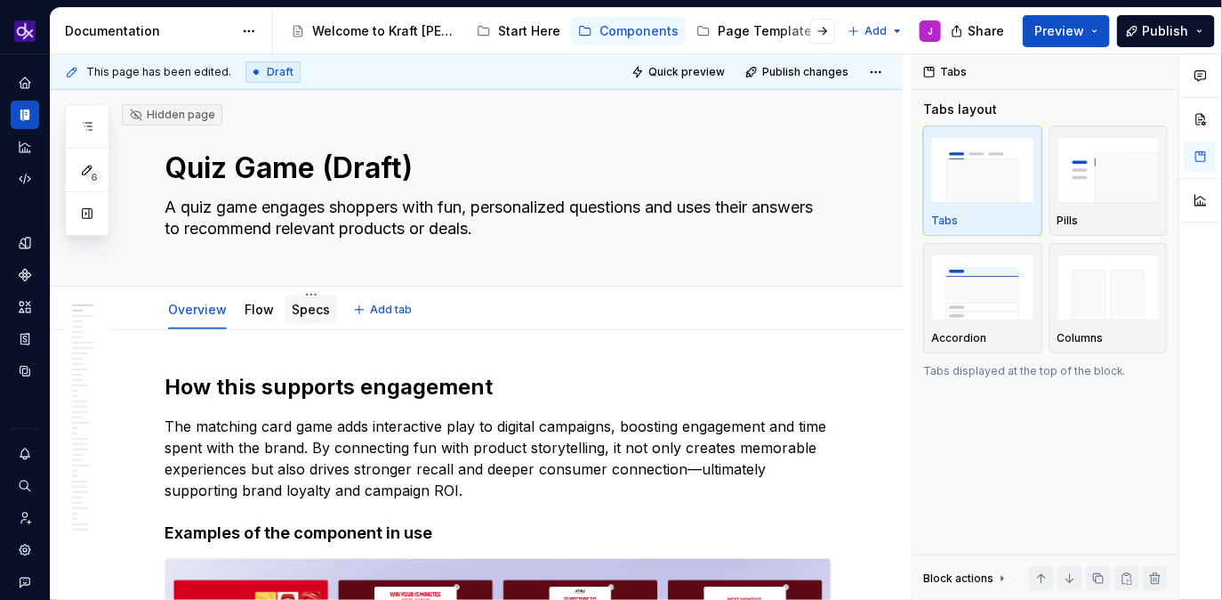
click at [318, 310] on link "Specs" at bounding box center [311, 309] width 38 height 15
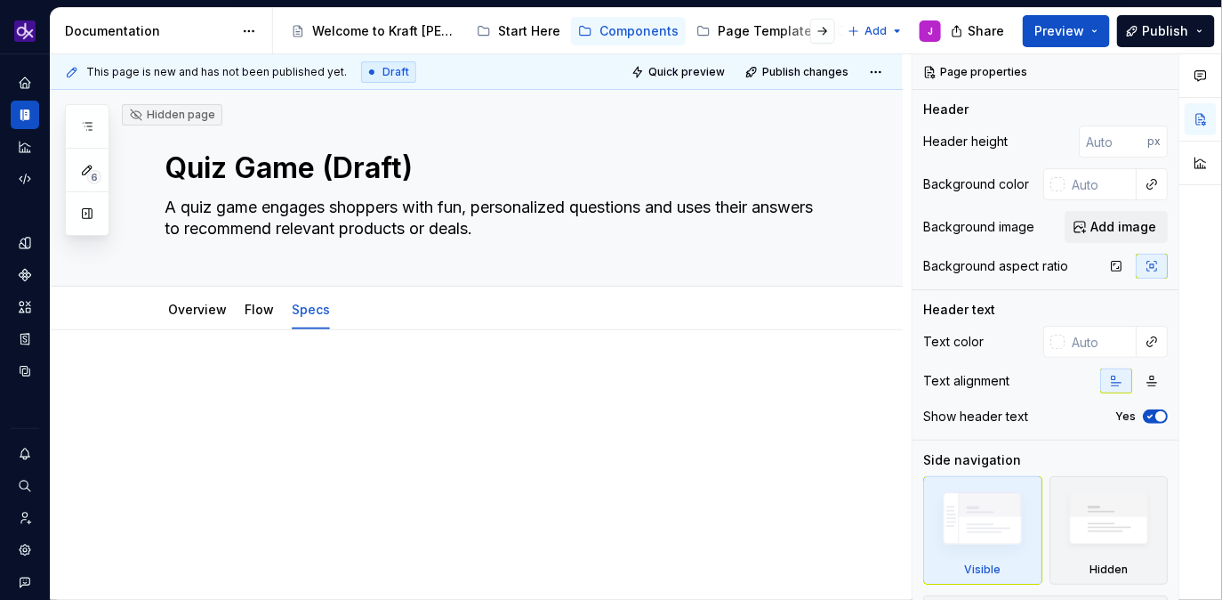
click at [381, 376] on p at bounding box center [498, 383] width 667 height 21
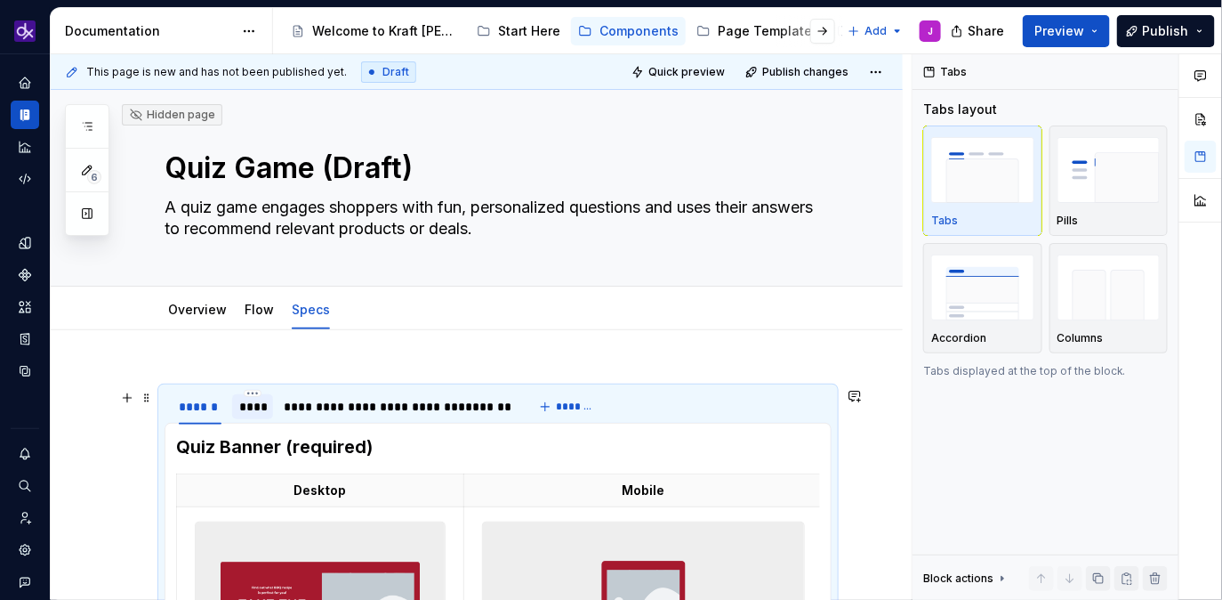
click at [262, 421] on div at bounding box center [253, 422] width 42 height 2
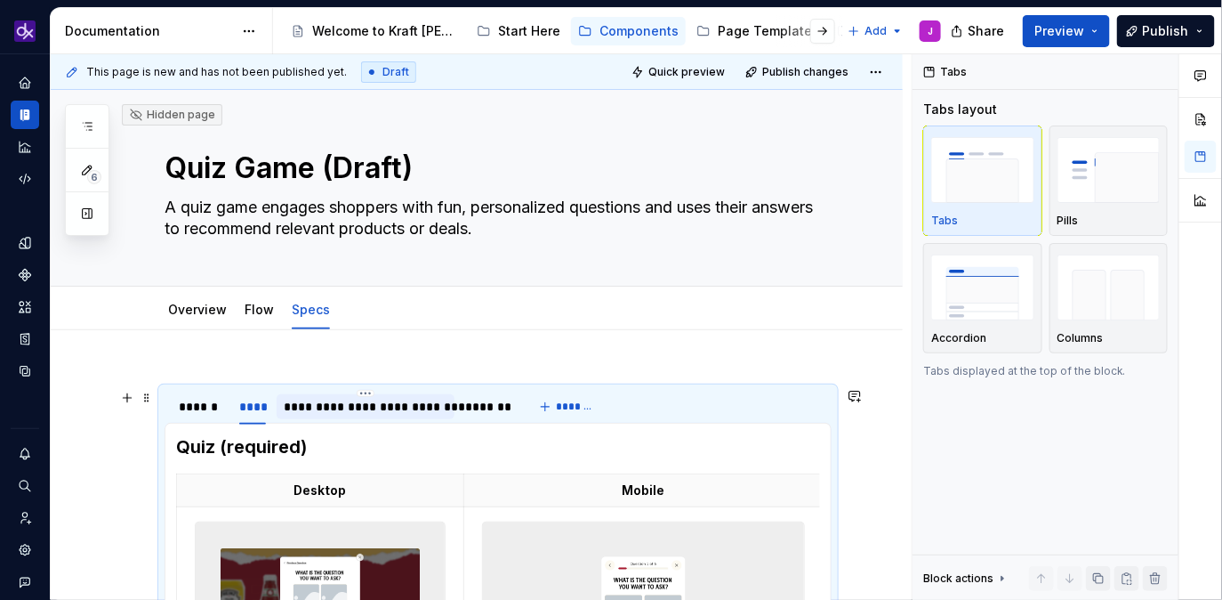
click at [326, 414] on div "**********" at bounding box center [366, 407] width 164 height 18
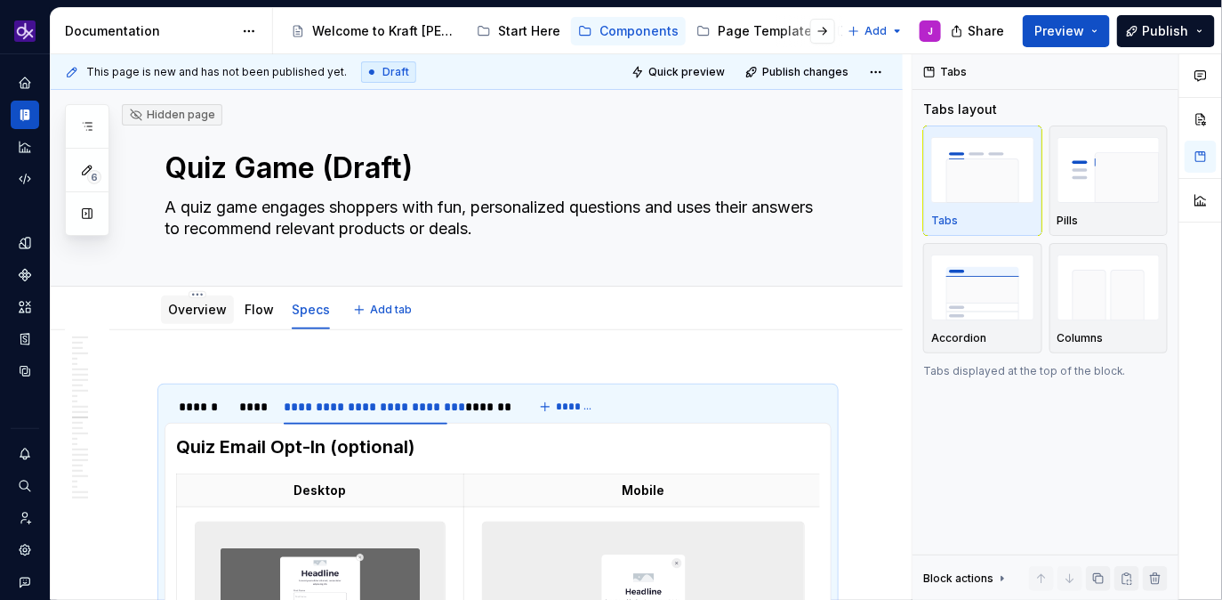
click at [208, 318] on div "Overview" at bounding box center [197, 310] width 59 height 18
click at [197, 314] on link "Overview" at bounding box center [197, 309] width 59 height 15
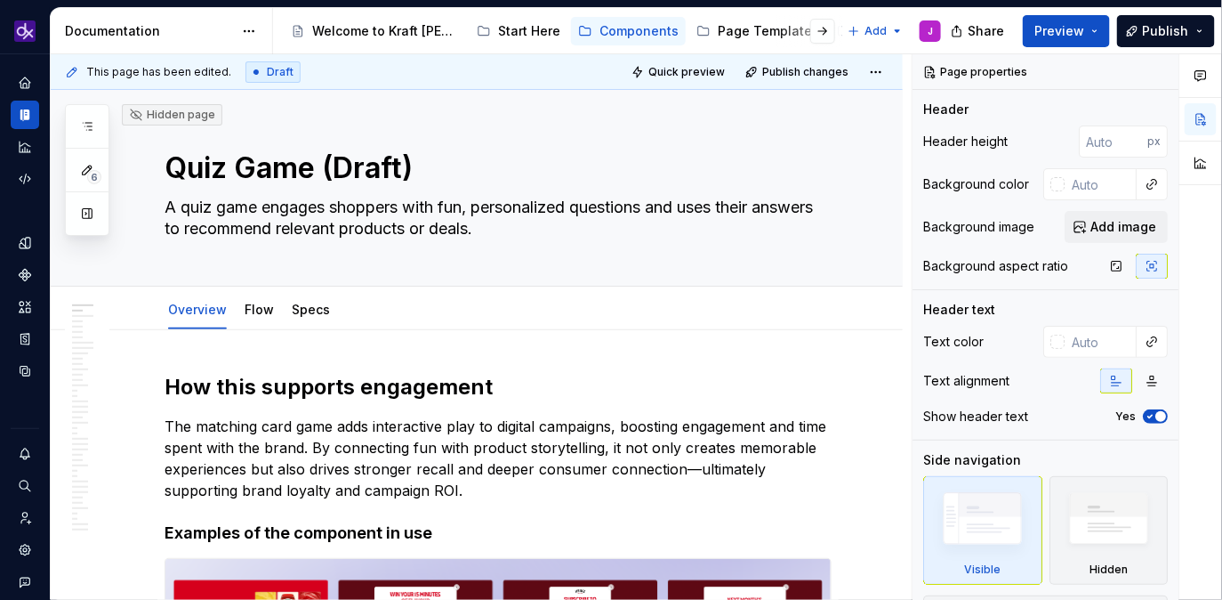
type textarea "*"
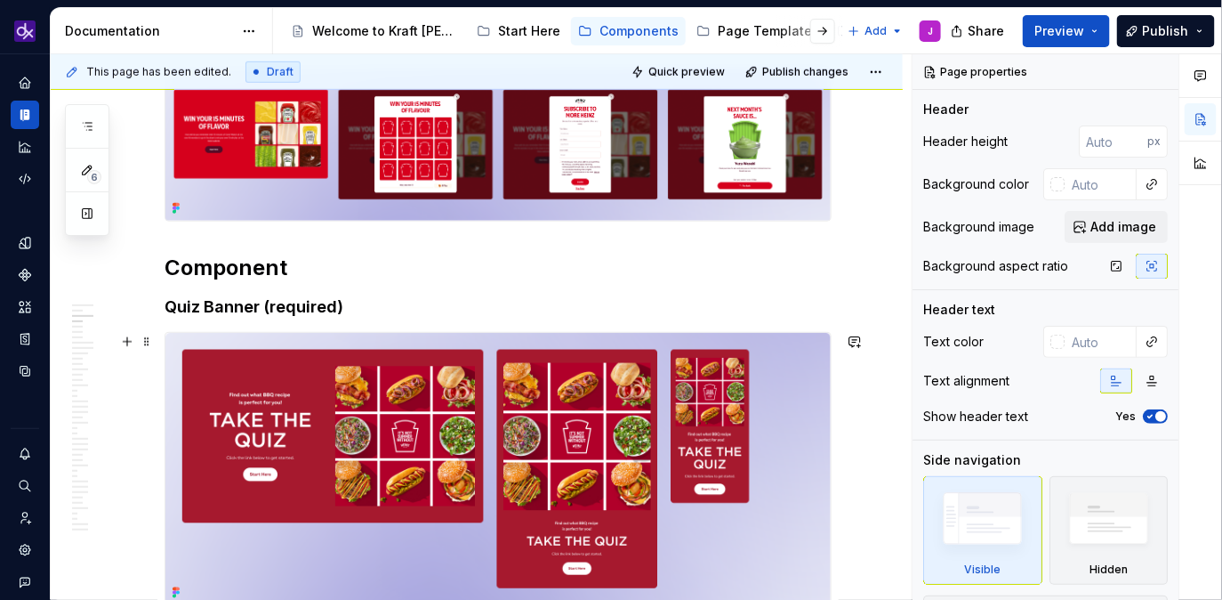
scroll to position [454, 0]
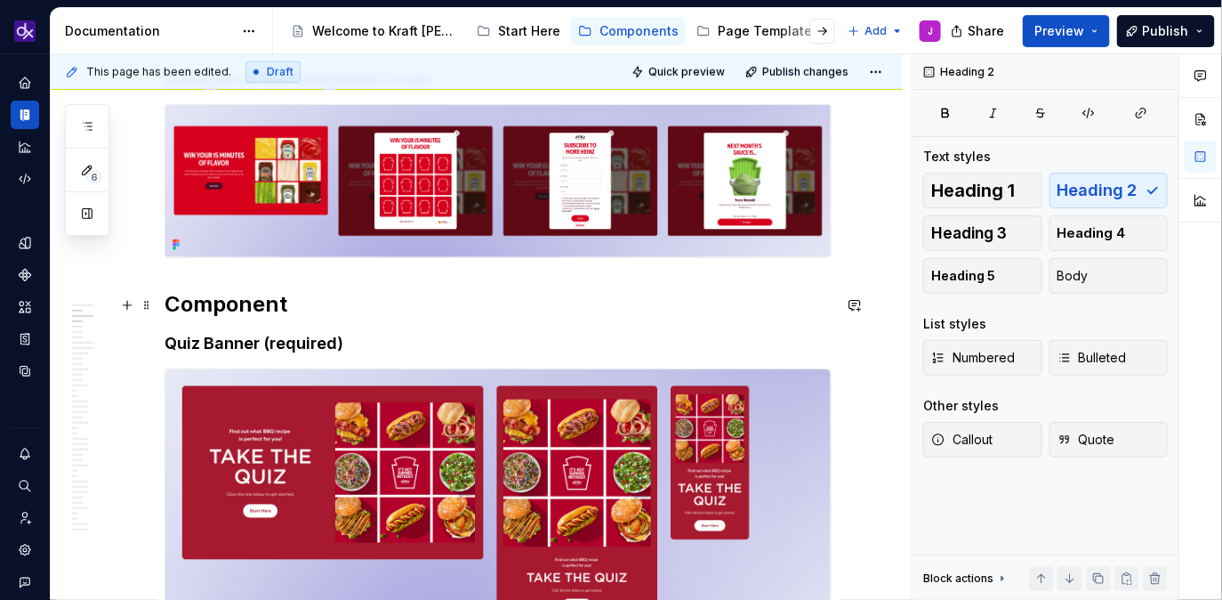
click at [172, 306] on h2 "Component" at bounding box center [498, 304] width 667 height 28
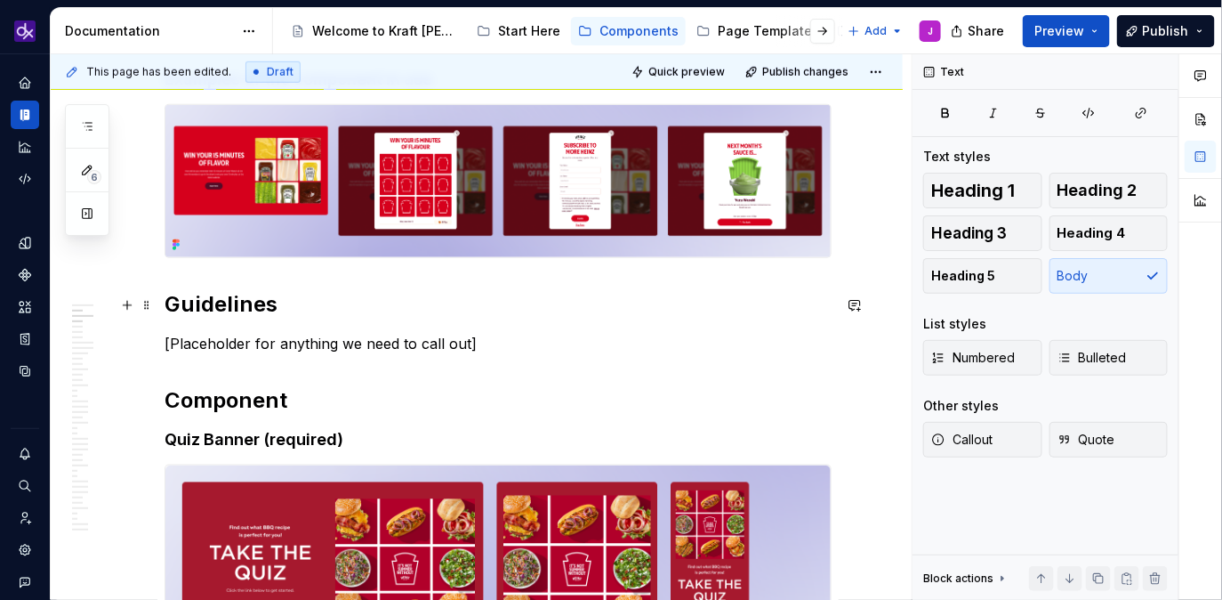
click at [180, 300] on strong "Guidelines" at bounding box center [221, 304] width 113 height 26
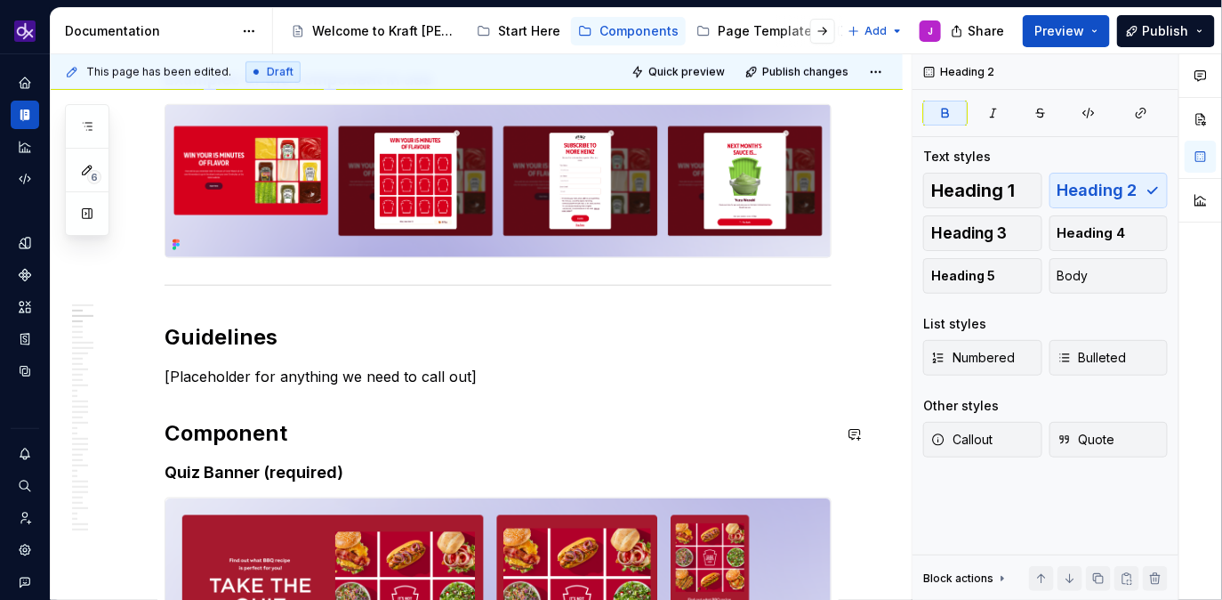
click at [513, 383] on p "[Placeholder for anything we need to call out]" at bounding box center [498, 376] width 667 height 21
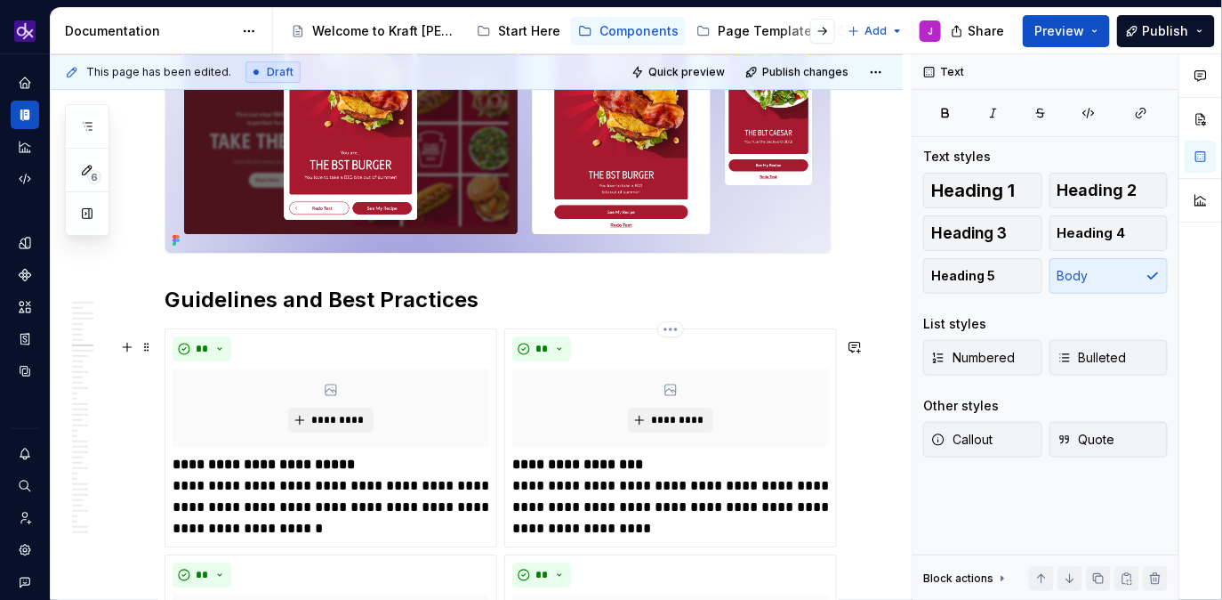
scroll to position [1995, 0]
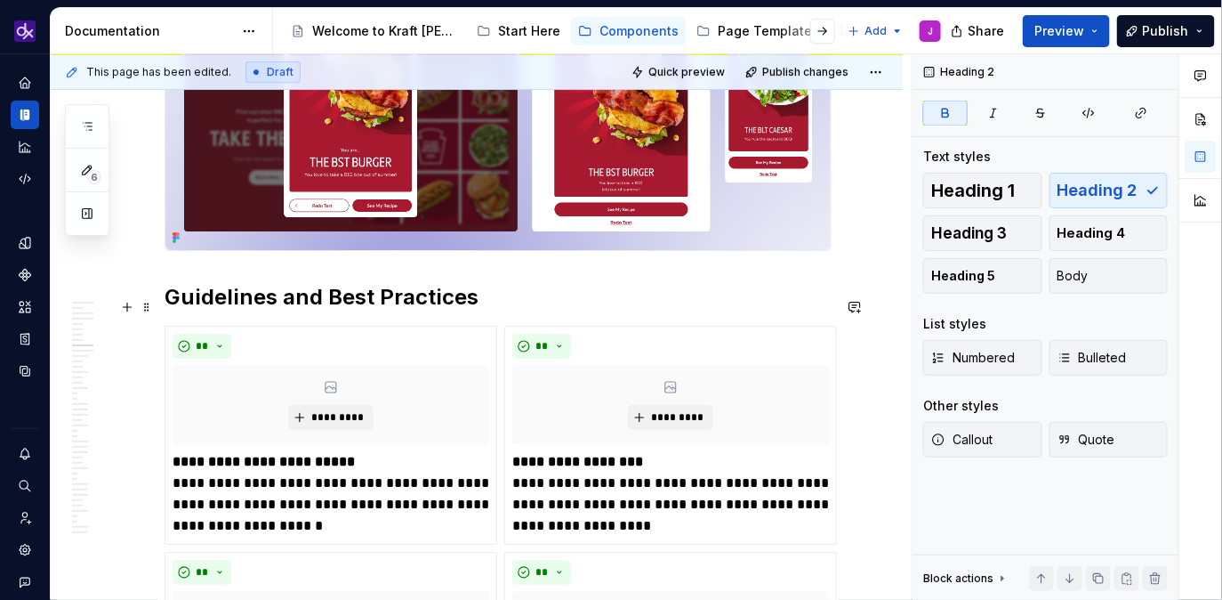
click at [318, 309] on strong "Guidelines and Best Practices" at bounding box center [322, 297] width 314 height 26
click at [405, 235] on img at bounding box center [497, 113] width 665 height 274
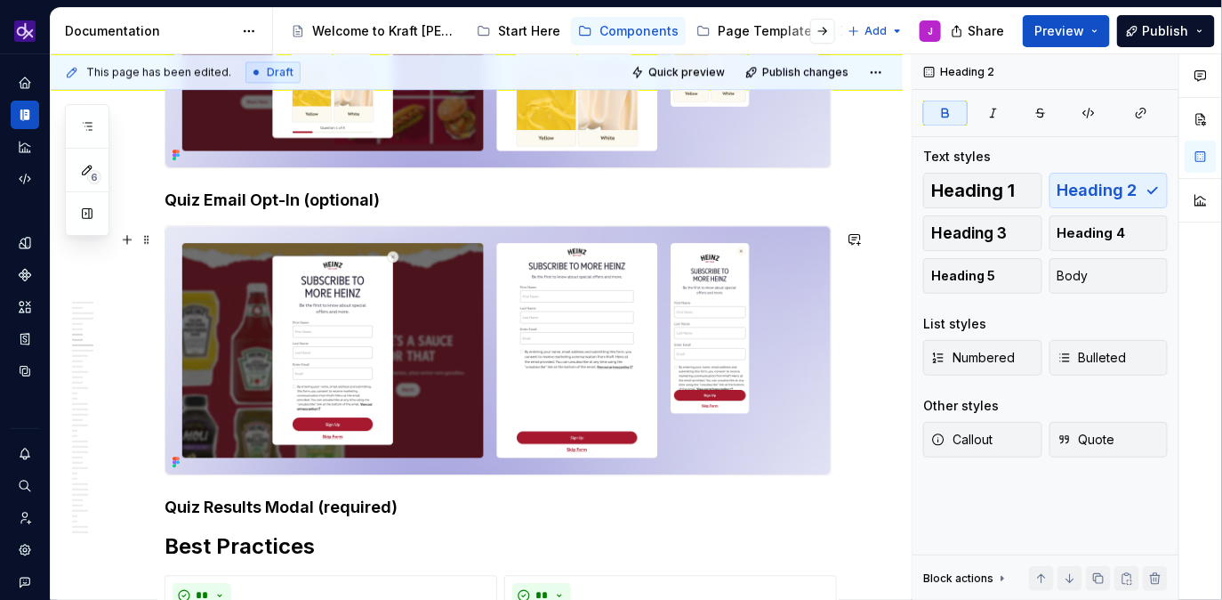
scroll to position [1434, 0]
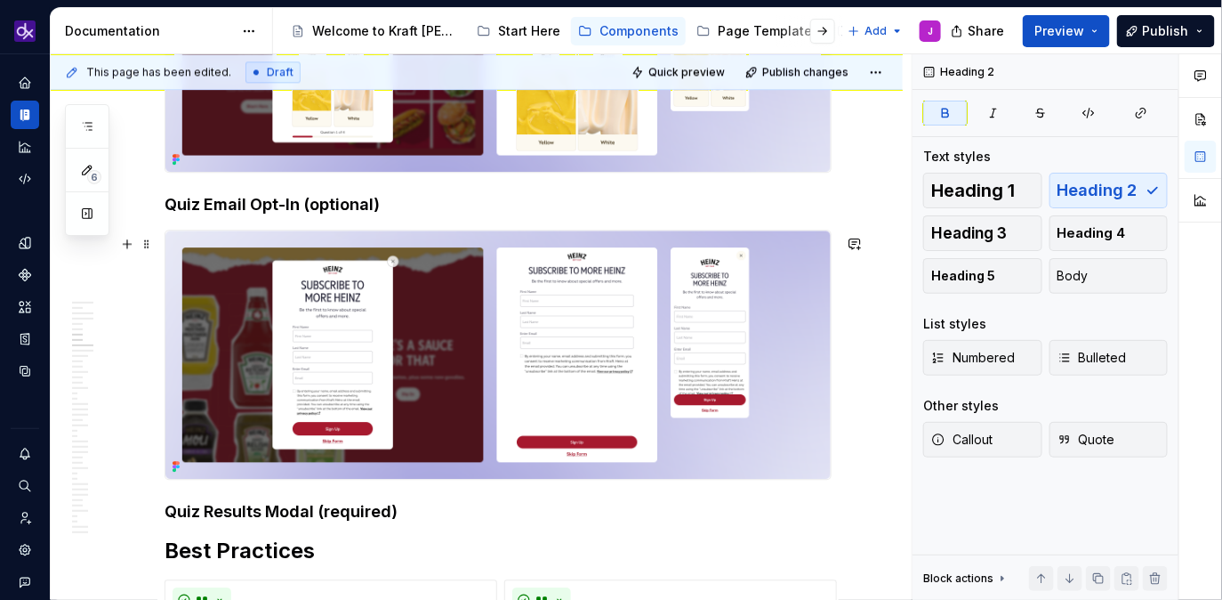
click at [374, 313] on img at bounding box center [497, 354] width 665 height 248
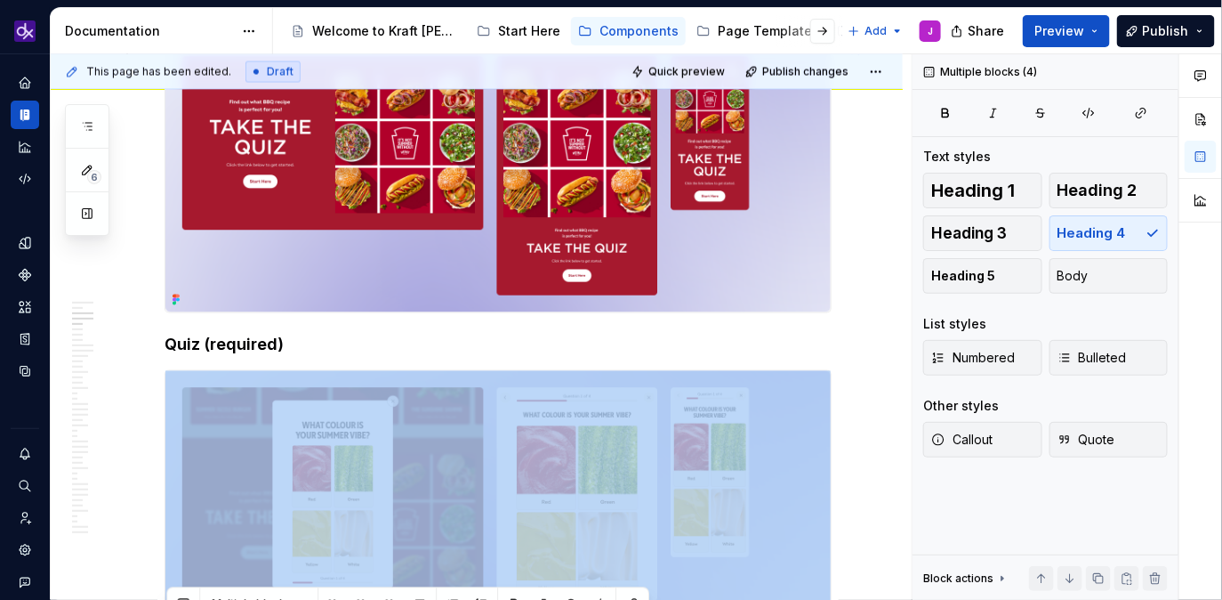
scroll to position [1001, 0]
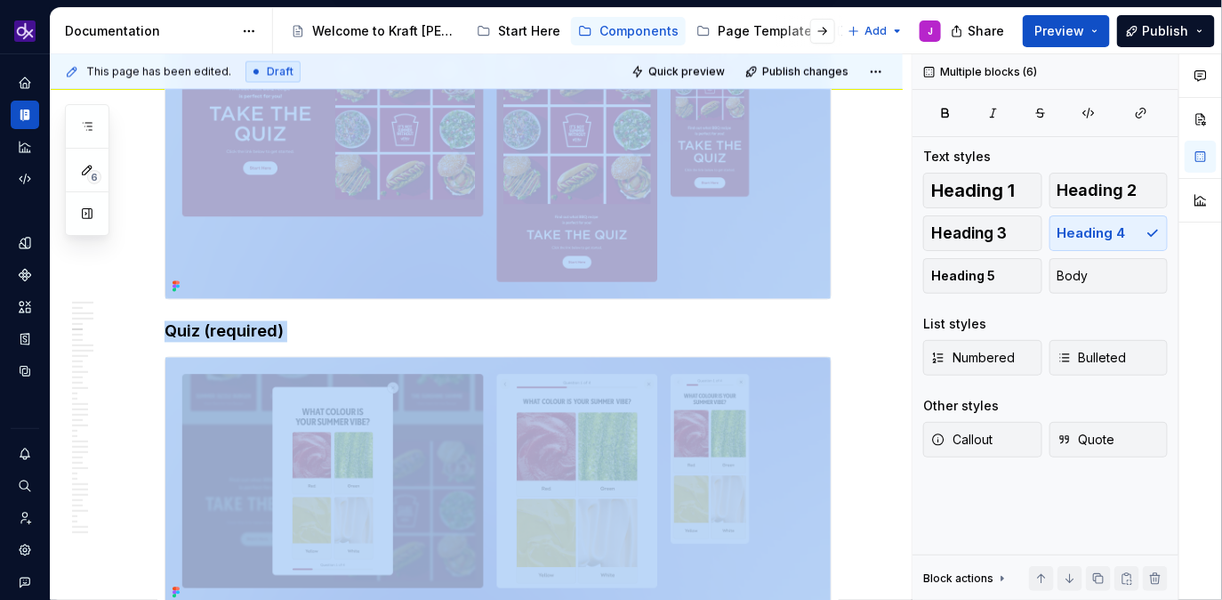
drag, startPoint x: 453, startPoint y: 252, endPoint x: 149, endPoint y: 194, distance: 308.8
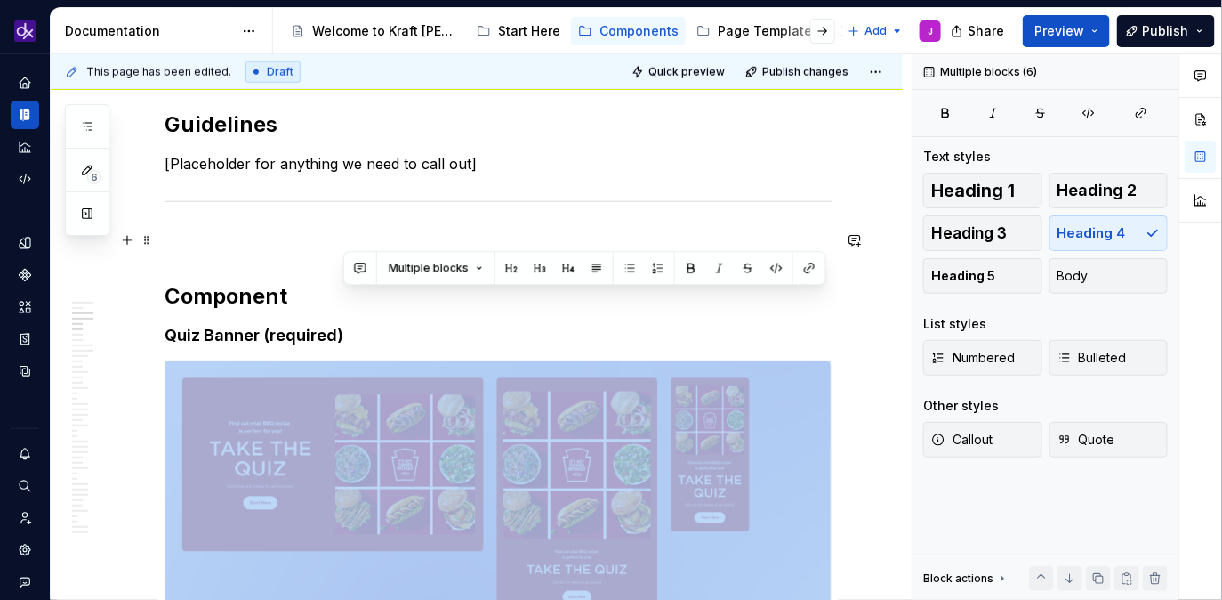
scroll to position [660, 0]
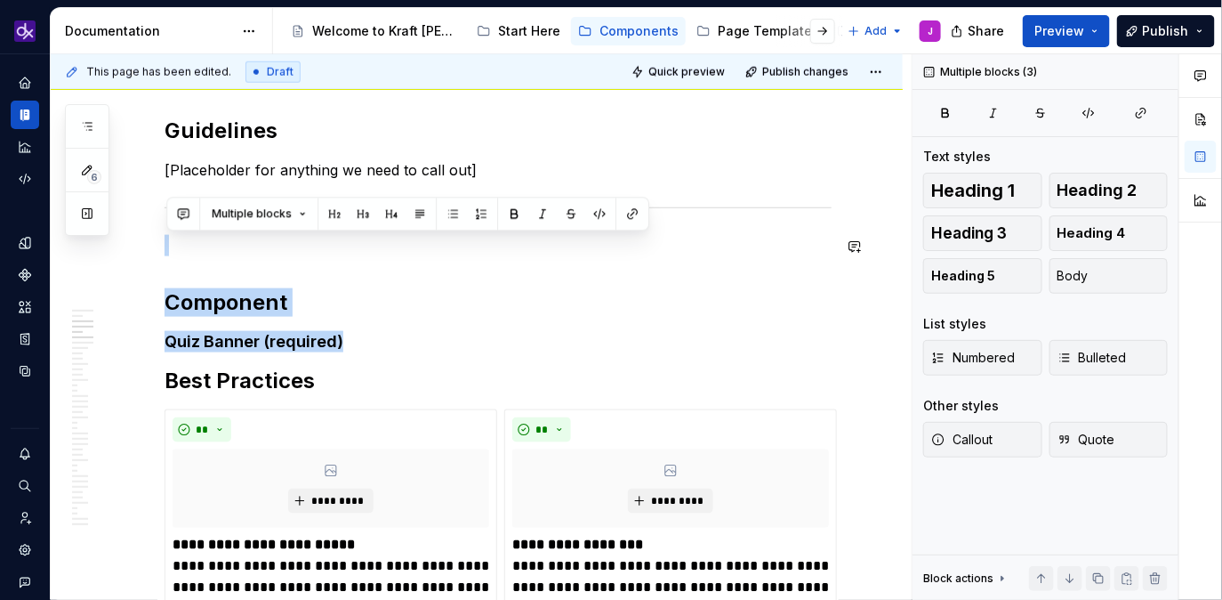
drag, startPoint x: 358, startPoint y: 333, endPoint x: 176, endPoint y: 221, distance: 212.8
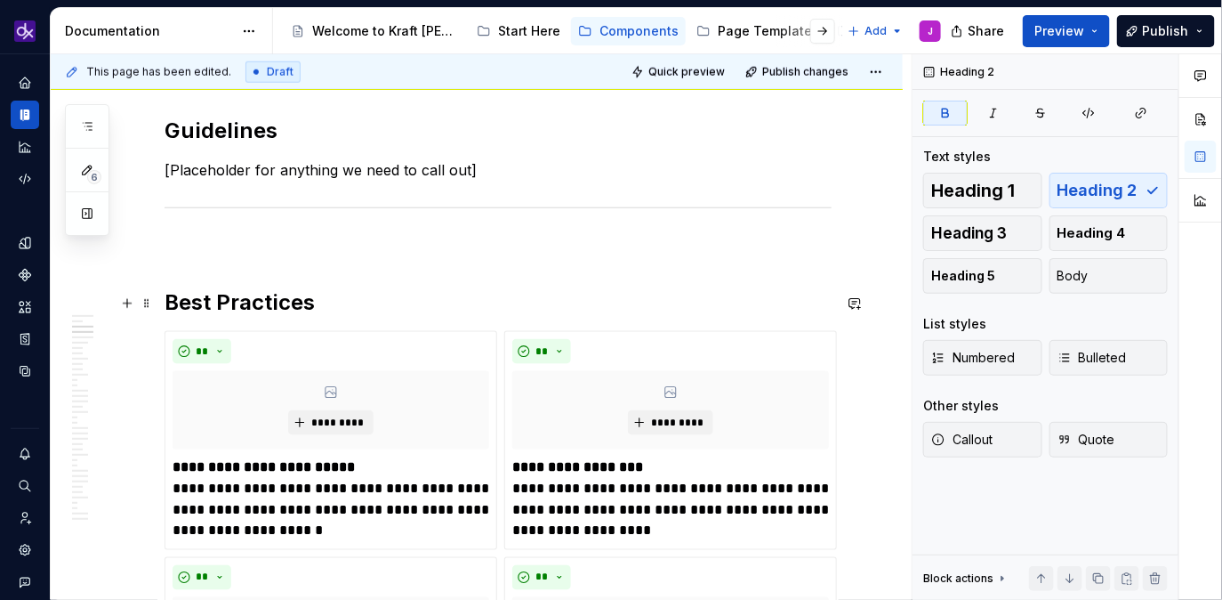
click at [170, 305] on strong "Best Practices" at bounding box center [240, 302] width 150 height 26
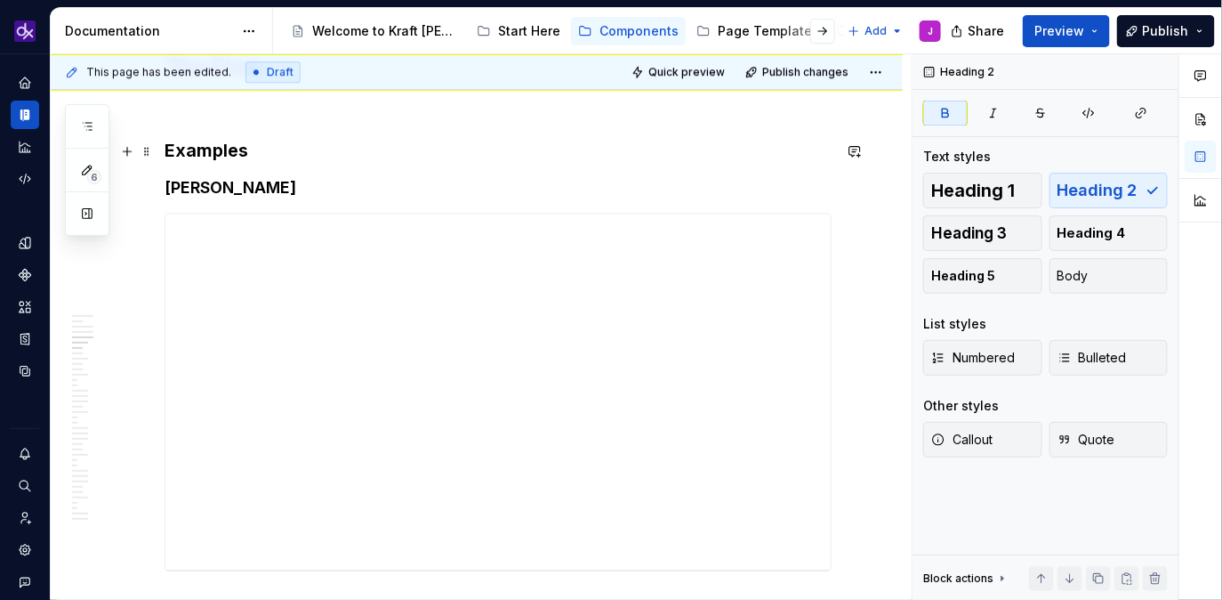
scroll to position [1547, 0]
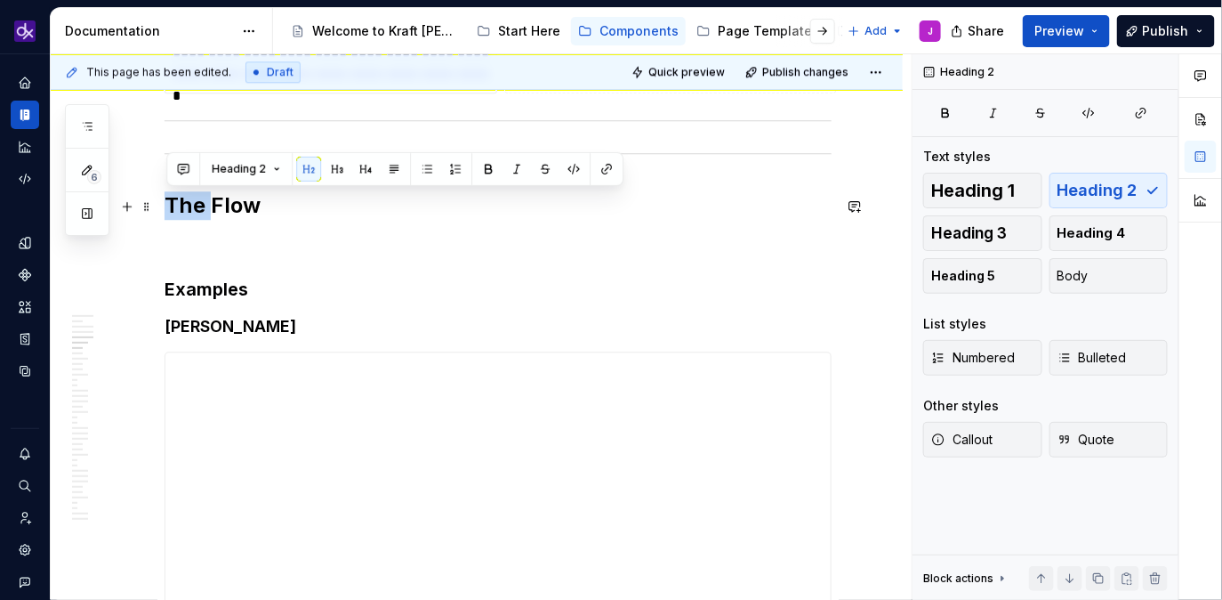
drag, startPoint x: 213, startPoint y: 212, endPoint x: 171, endPoint y: 211, distance: 42.7
click at [171, 211] on h2 "The Flow" at bounding box center [498, 205] width 667 height 28
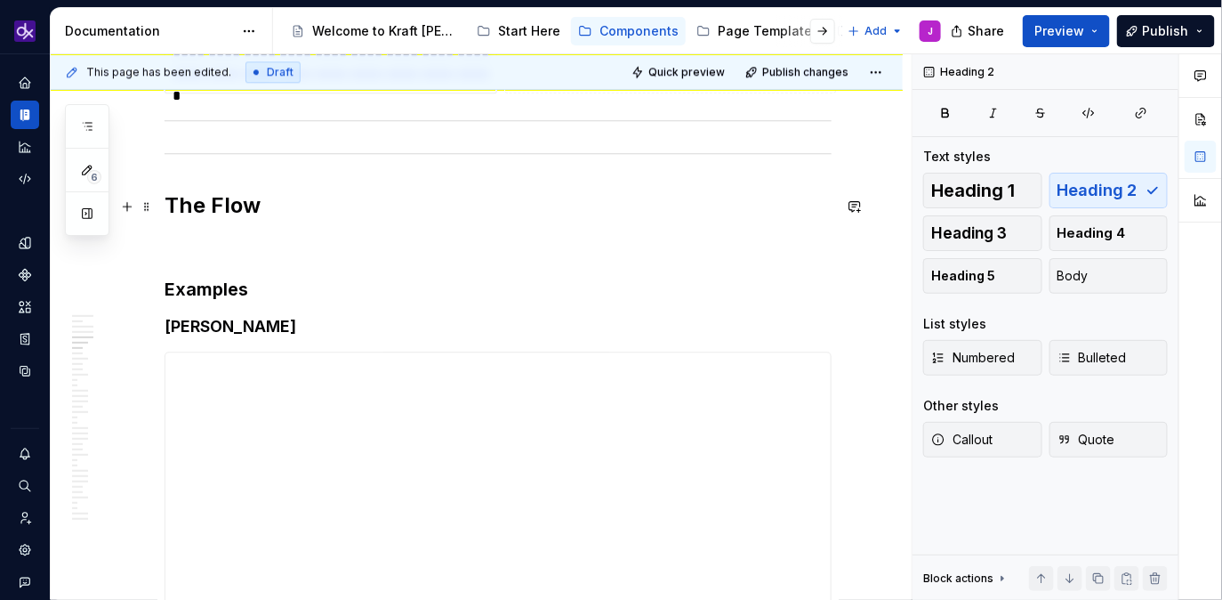
click at [170, 209] on h2 "The Flow" at bounding box center [498, 205] width 667 height 28
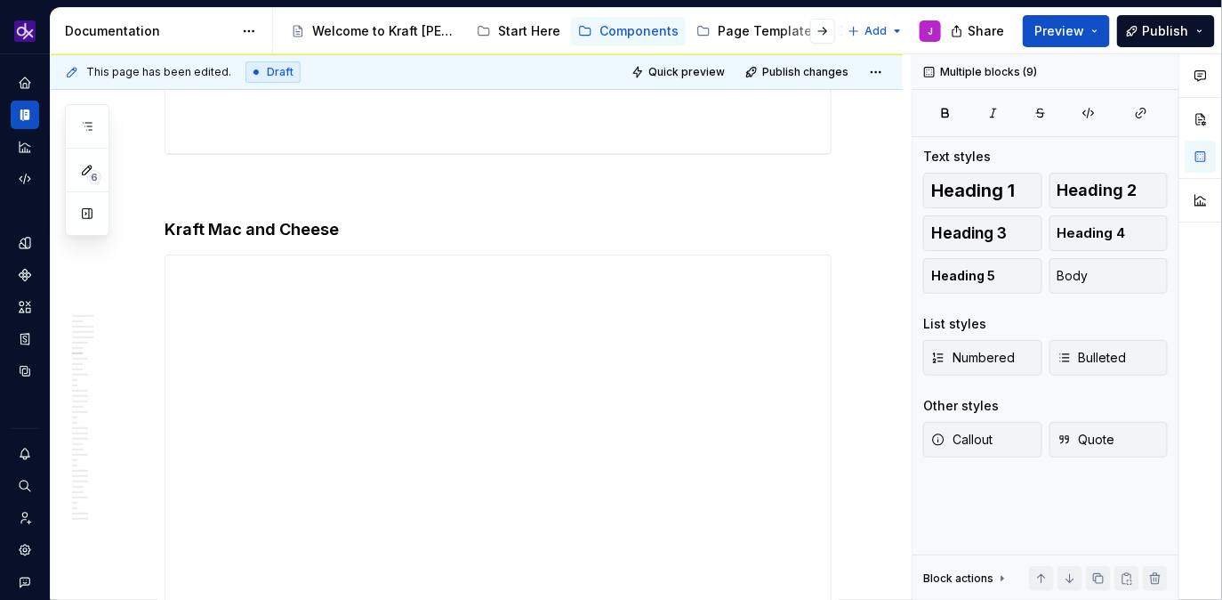
scroll to position [0, 0]
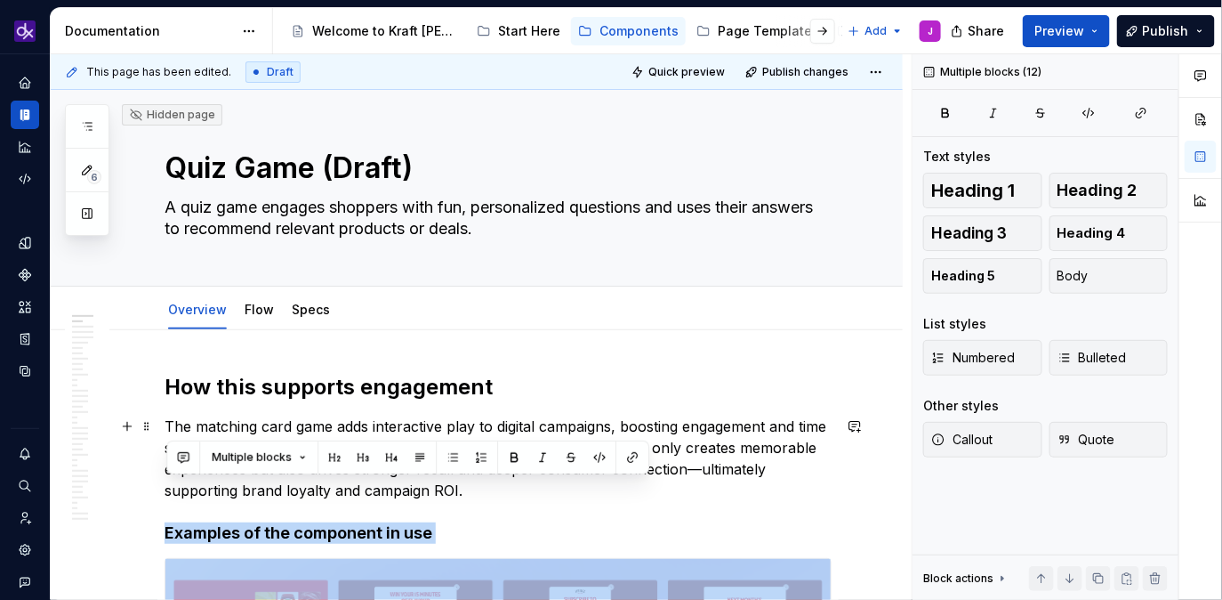
drag, startPoint x: 170, startPoint y: 209, endPoint x: 718, endPoint y: 494, distance: 617.4
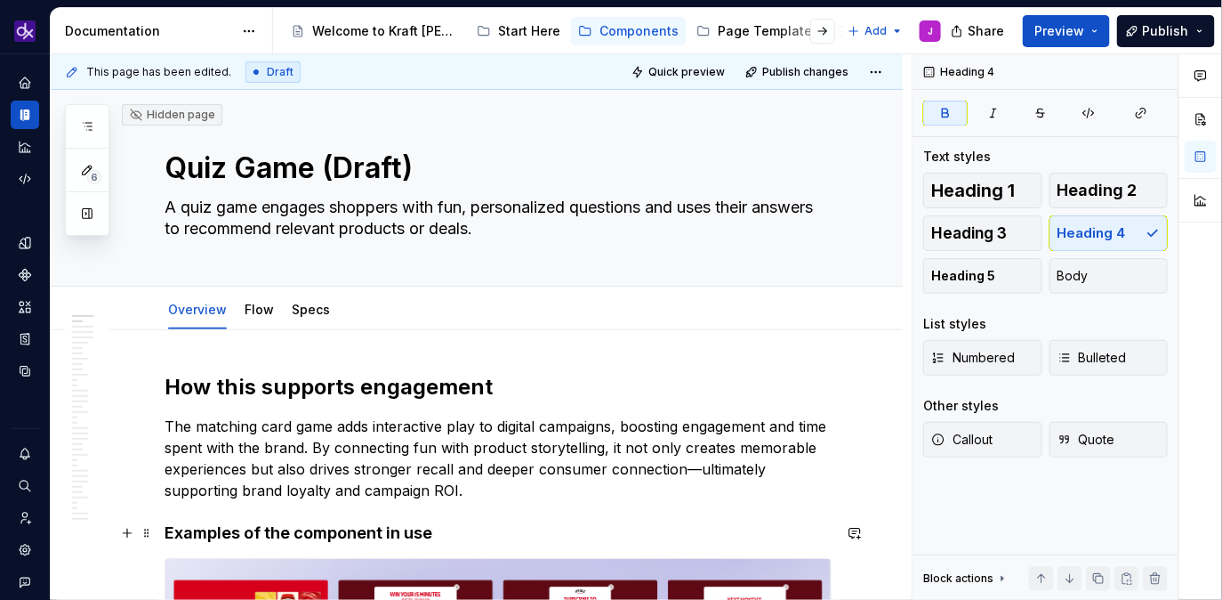
click at [693, 527] on h4 "Examples of the component in use" at bounding box center [498, 532] width 667 height 21
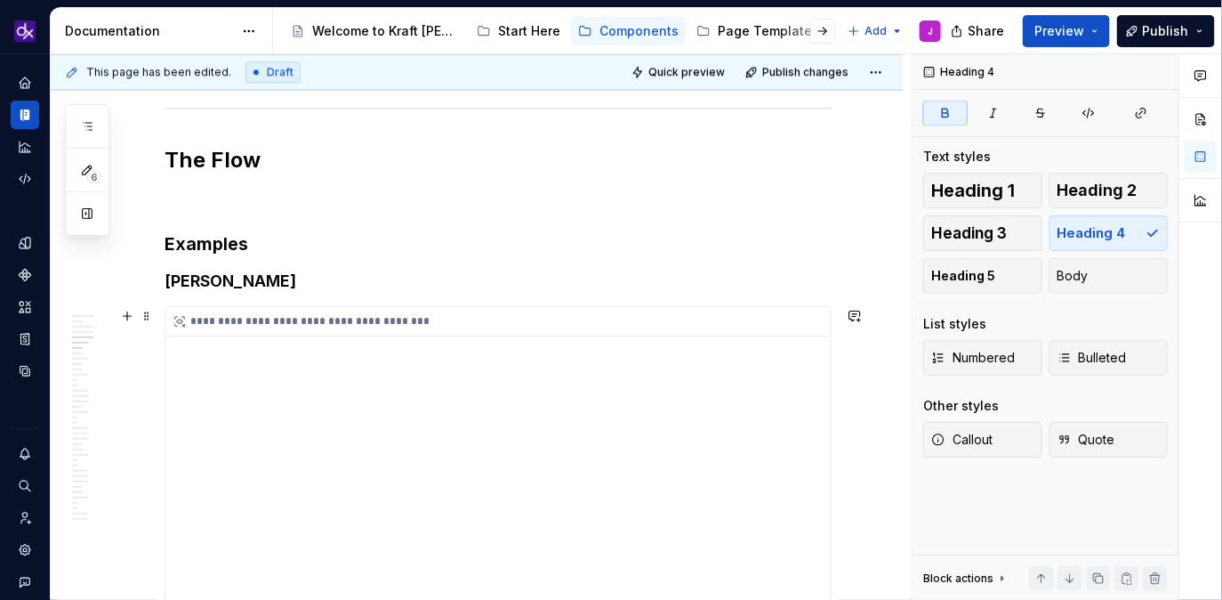
scroll to position [1587, 0]
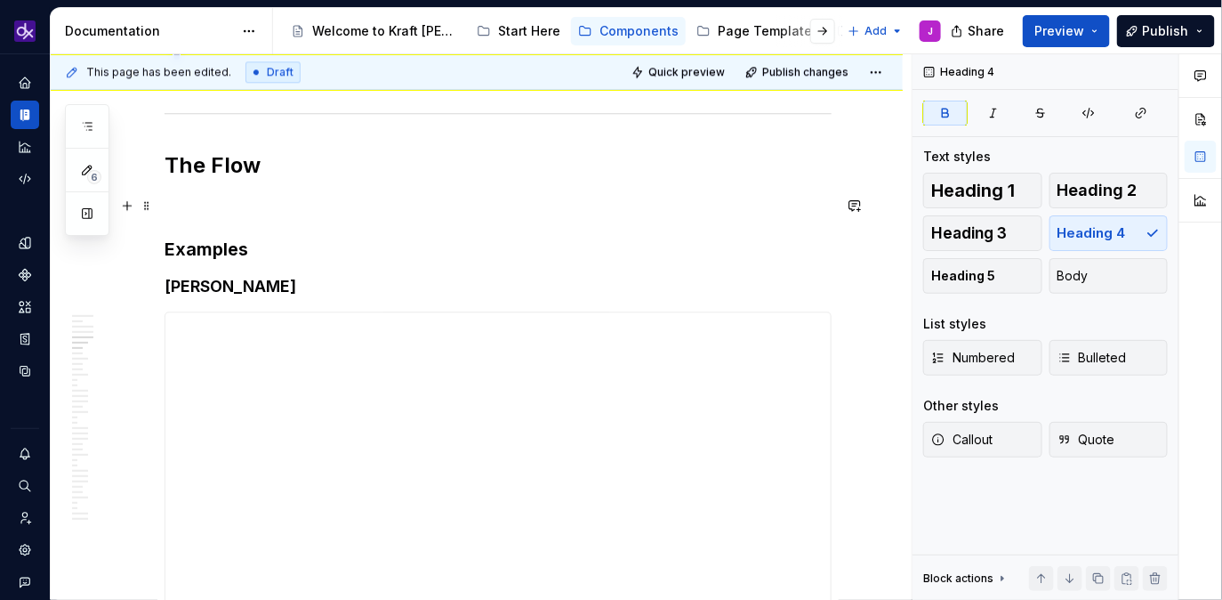
click at [180, 213] on p at bounding box center [498, 204] width 667 height 21
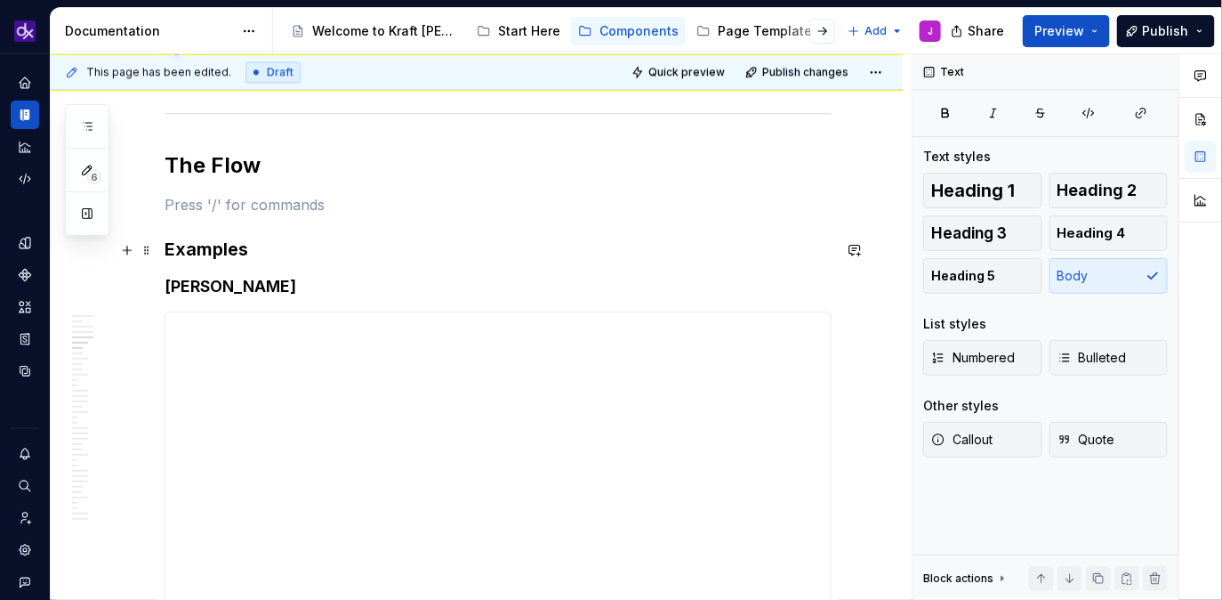
click at [166, 252] on h3 "Examples" at bounding box center [498, 249] width 667 height 25
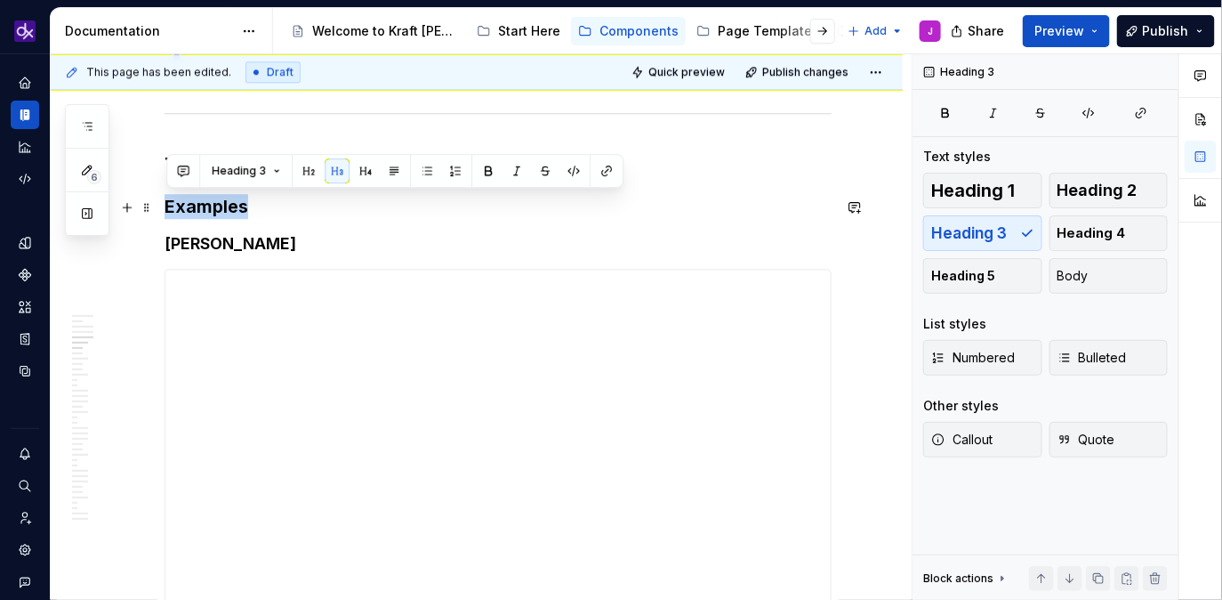
drag, startPoint x: 300, startPoint y: 214, endPoint x: 158, endPoint y: 200, distance: 142.1
click at [254, 216] on h3 "Examples" at bounding box center [498, 206] width 667 height 25
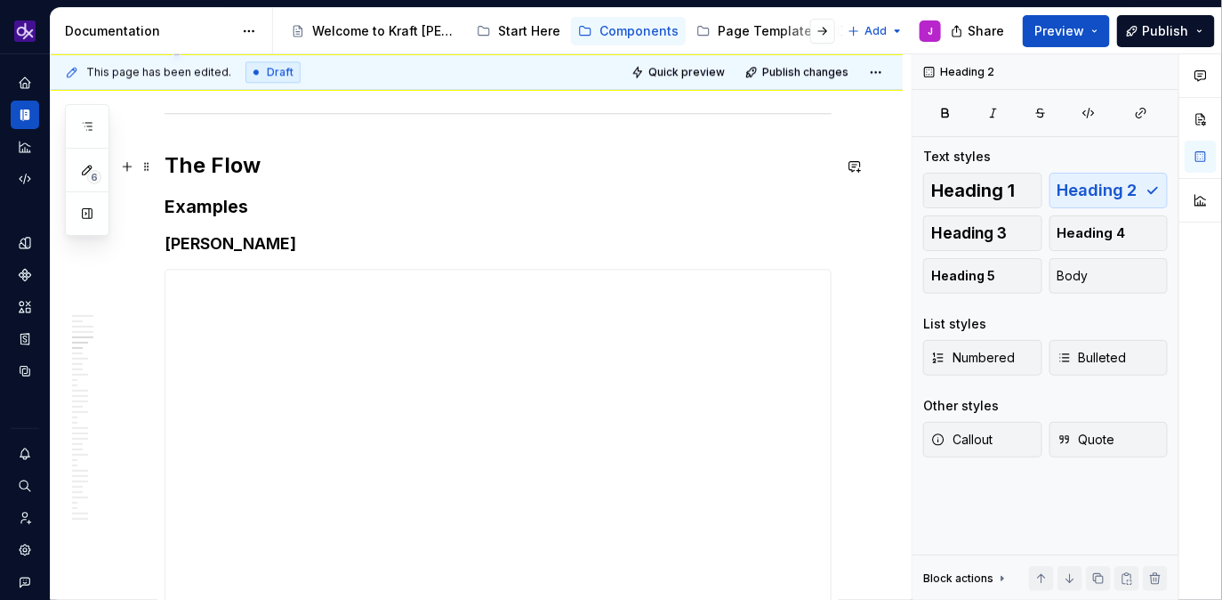
click at [170, 173] on h2 "The Flow" at bounding box center [498, 165] width 667 height 28
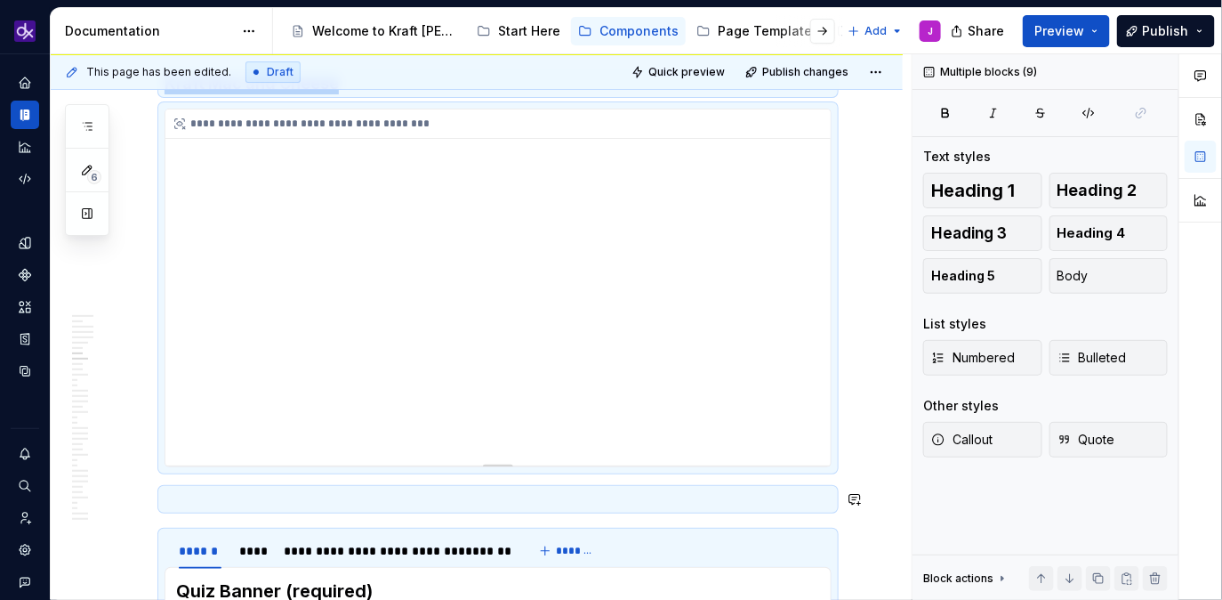
scroll to position [2217, 0]
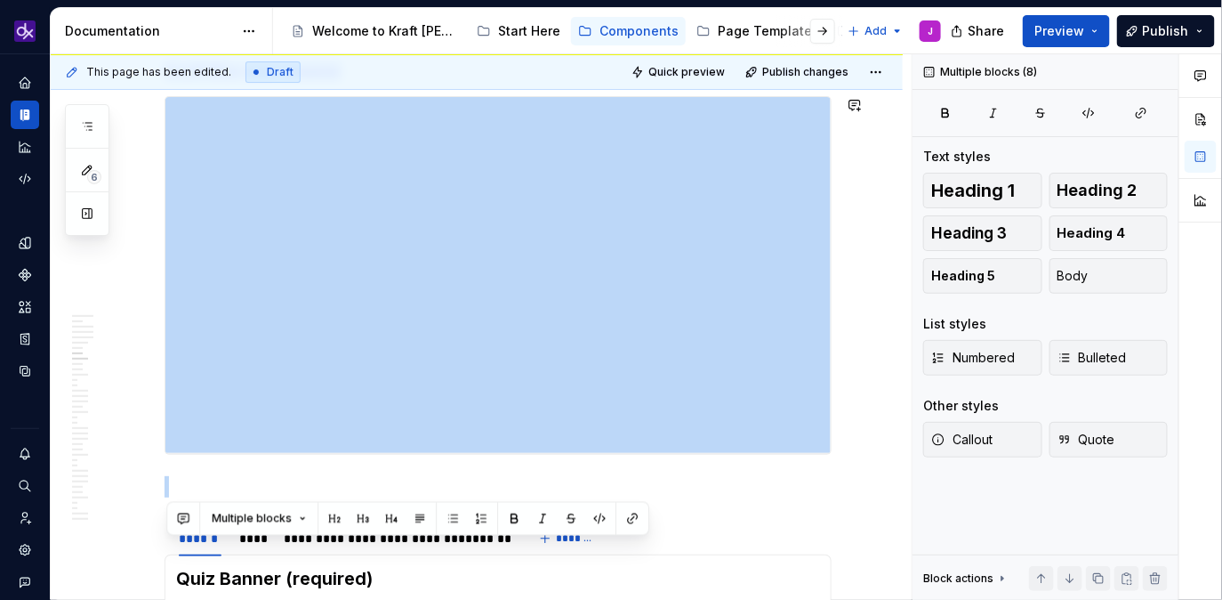
drag, startPoint x: 170, startPoint y: 173, endPoint x: 840, endPoint y: 472, distance: 733.8
copy div "**********"
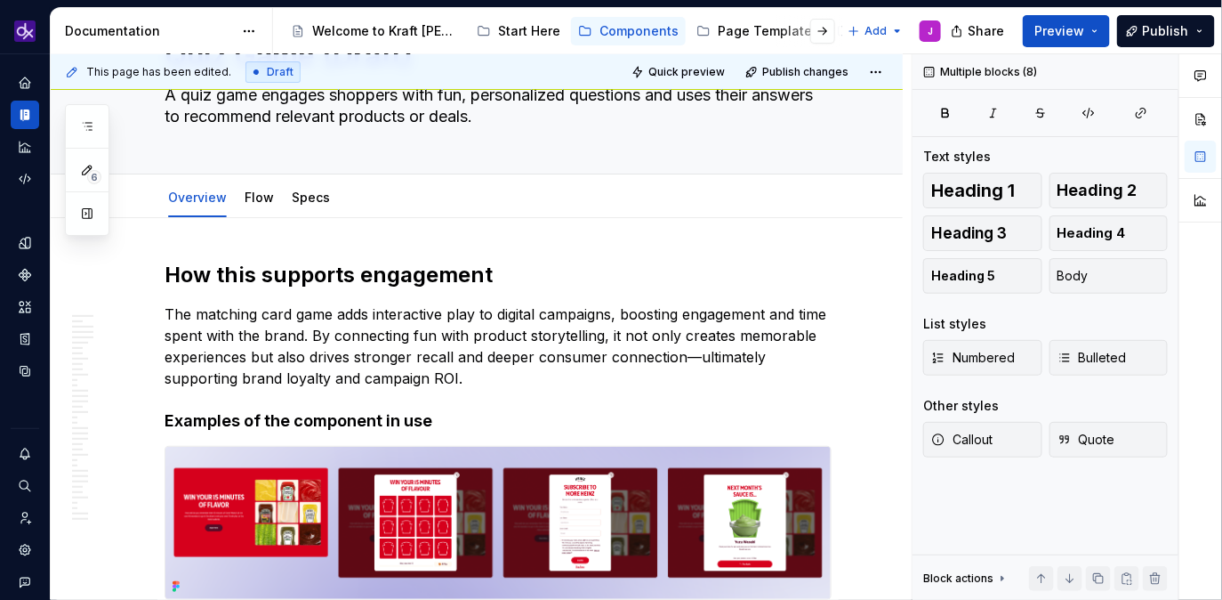
scroll to position [0, 0]
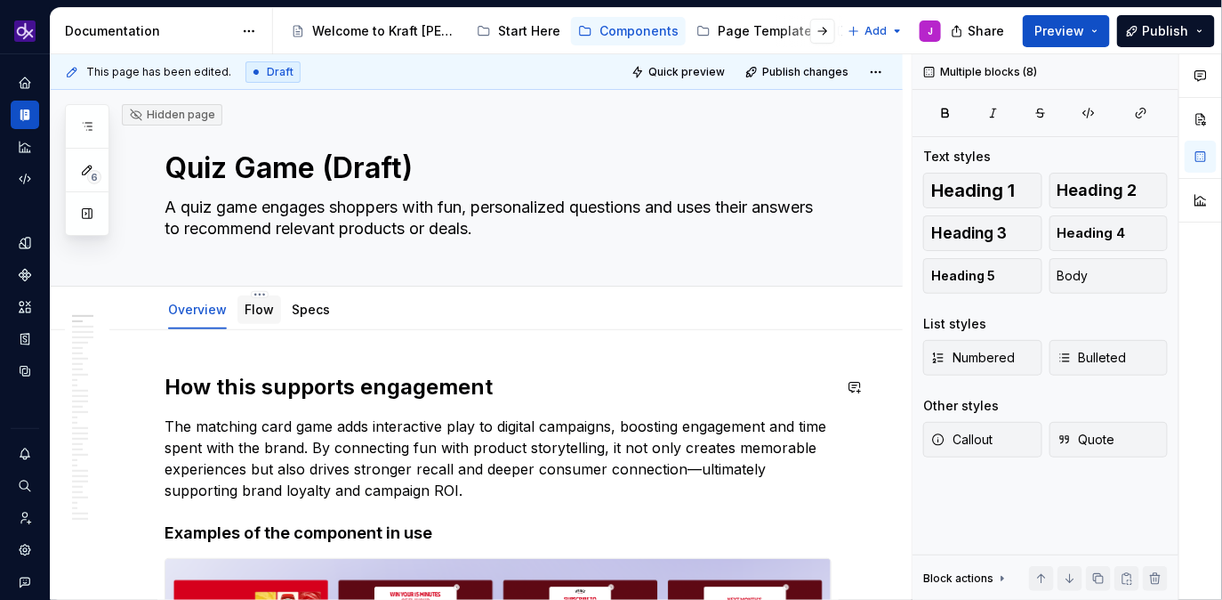
click at [265, 317] on div "Flow" at bounding box center [259, 310] width 29 height 18
click at [249, 321] on div "Flow" at bounding box center [259, 309] width 44 height 28
click at [259, 313] on link "Flow" at bounding box center [259, 309] width 29 height 15
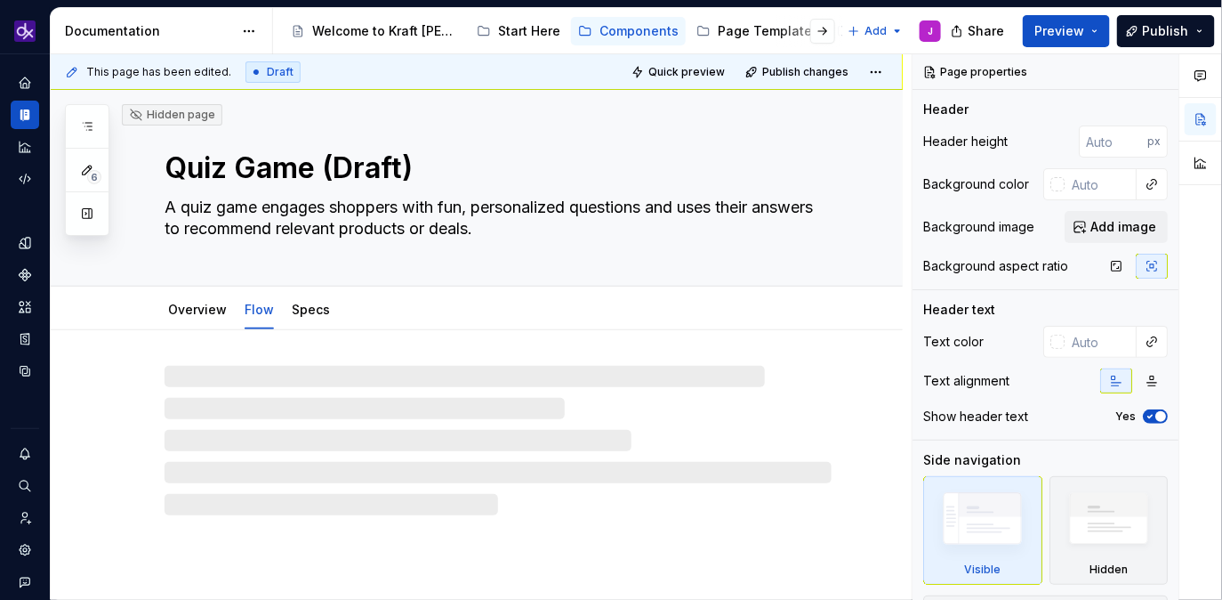
type textarea "*"
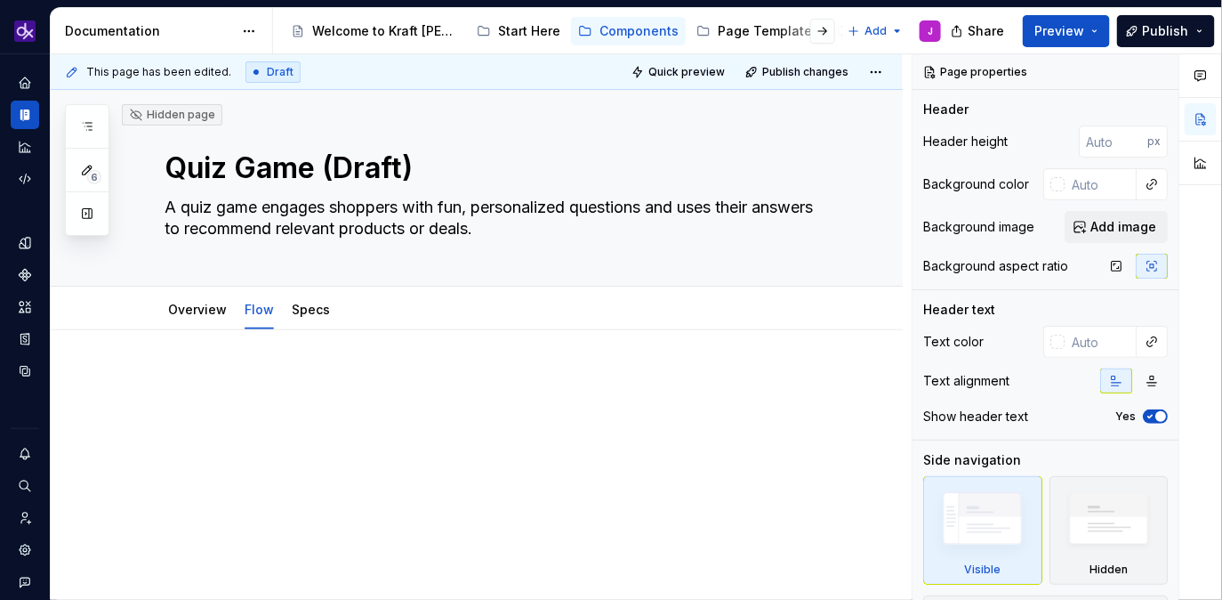
click at [274, 381] on p at bounding box center [498, 383] width 667 height 21
paste div
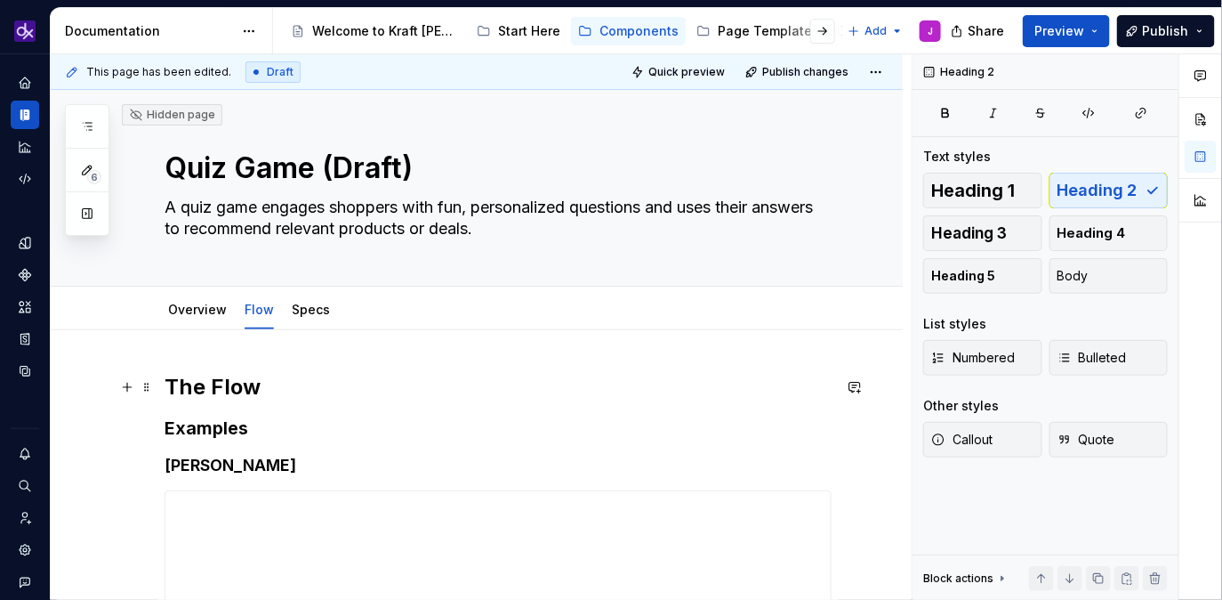
click at [213, 381] on h2 "The Flow" at bounding box center [498, 387] width 667 height 28
click at [210, 316] on link "Overview" at bounding box center [197, 309] width 59 height 15
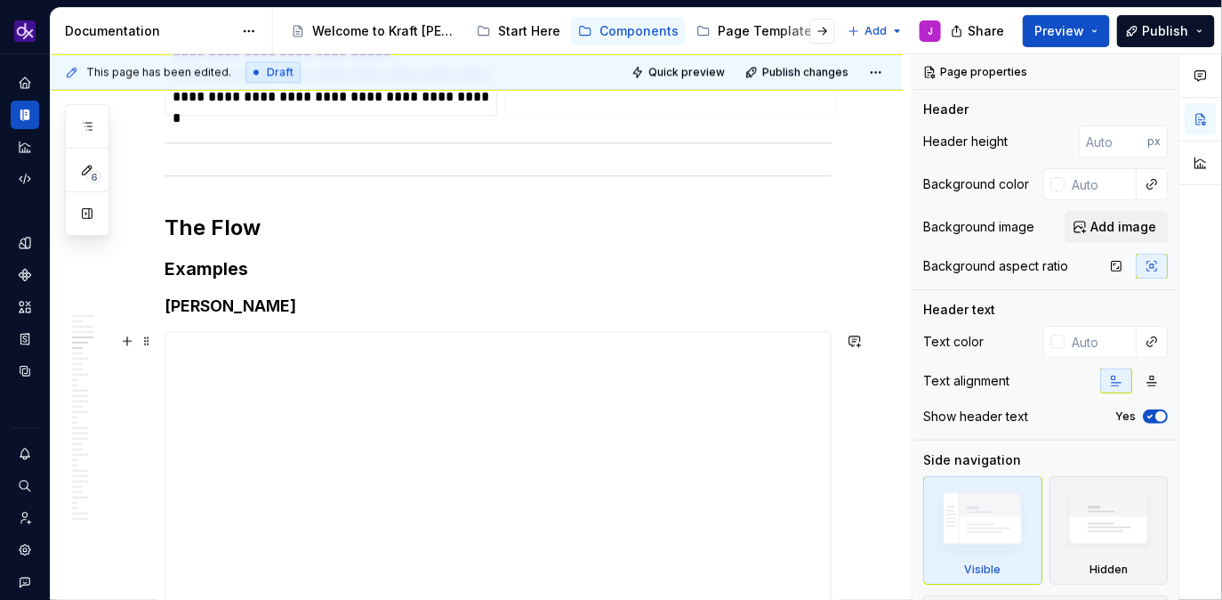
scroll to position [1490, 0]
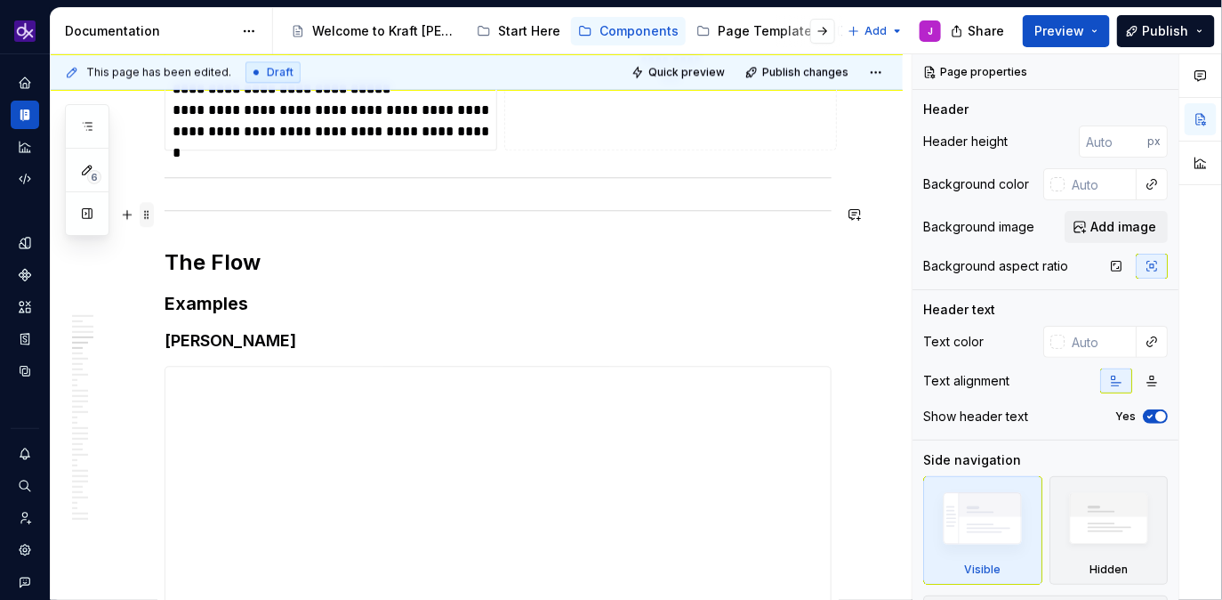
click at [154, 214] on span at bounding box center [147, 214] width 14 height 25
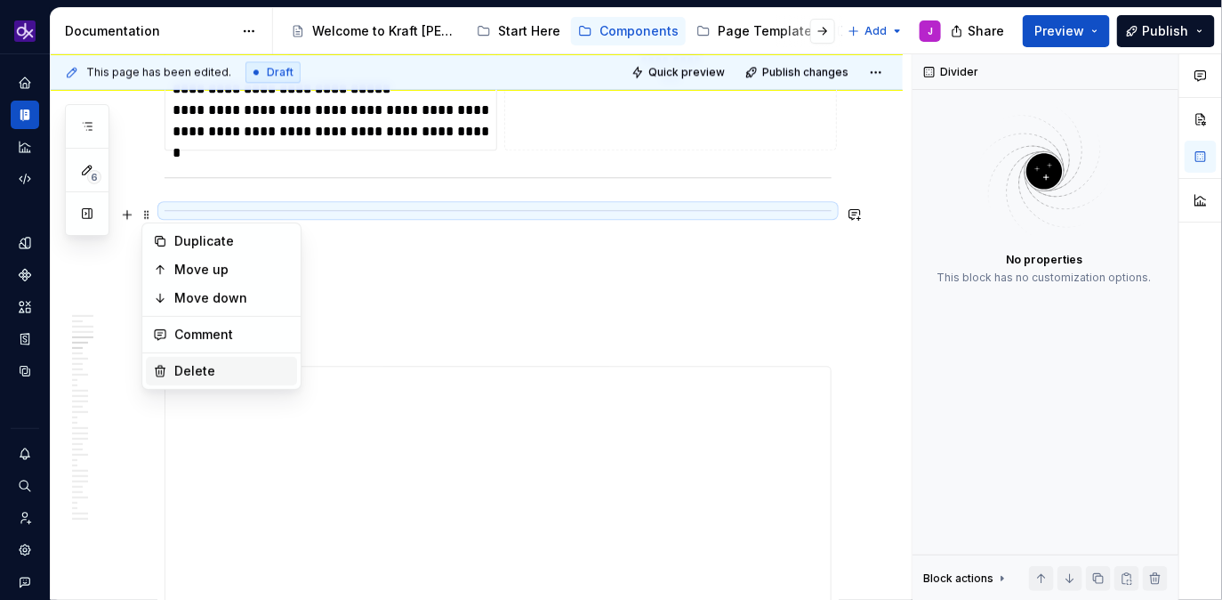
click at [192, 364] on div "Delete" at bounding box center [232, 371] width 116 height 18
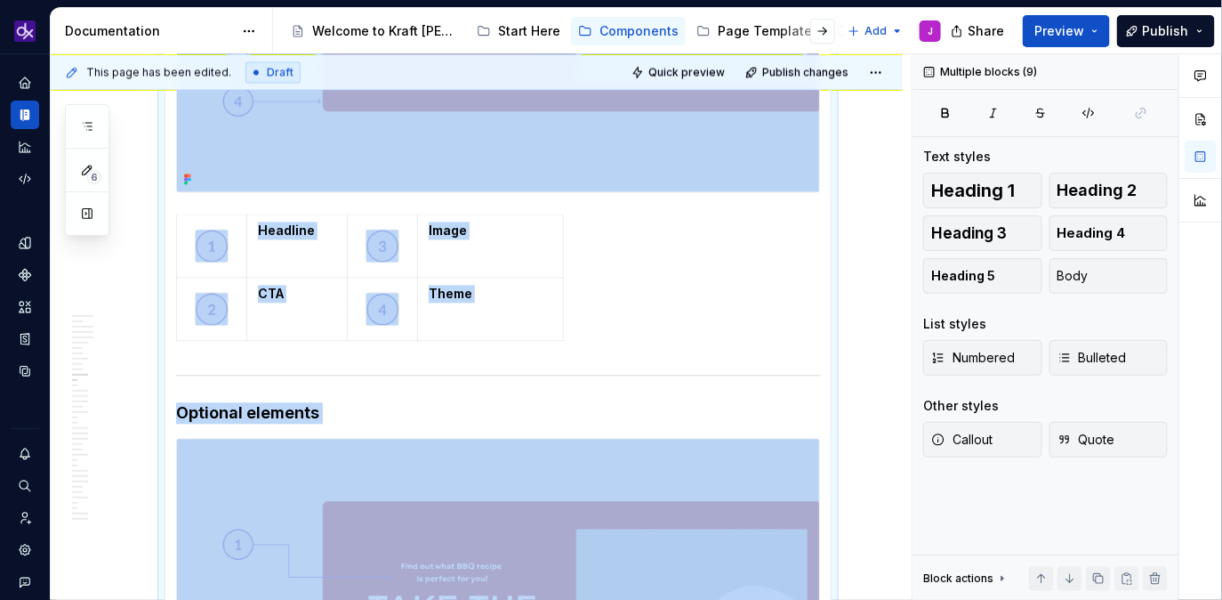
scroll to position [4056, 0]
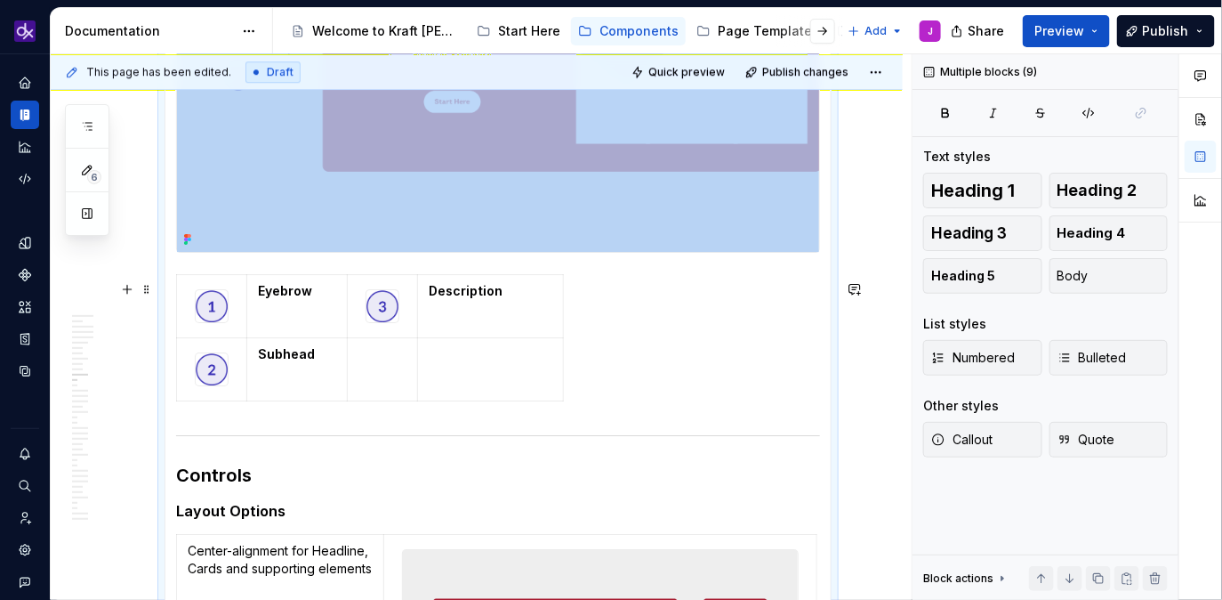
drag, startPoint x: 172, startPoint y: 225, endPoint x: 672, endPoint y: 266, distance: 501.6
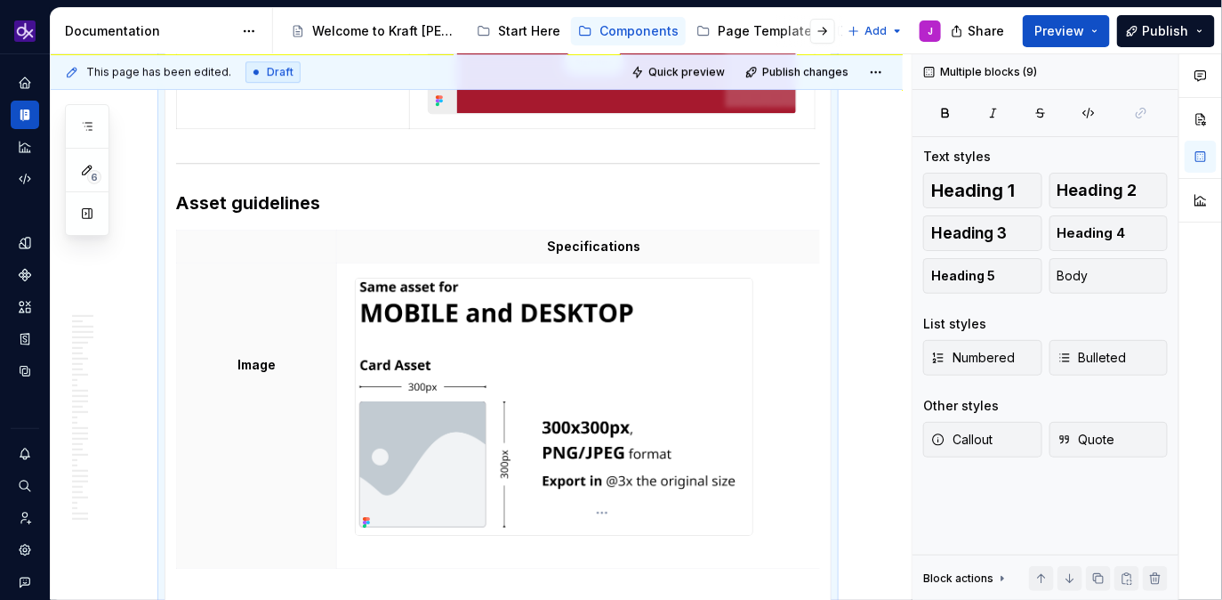
scroll to position [7173, 0]
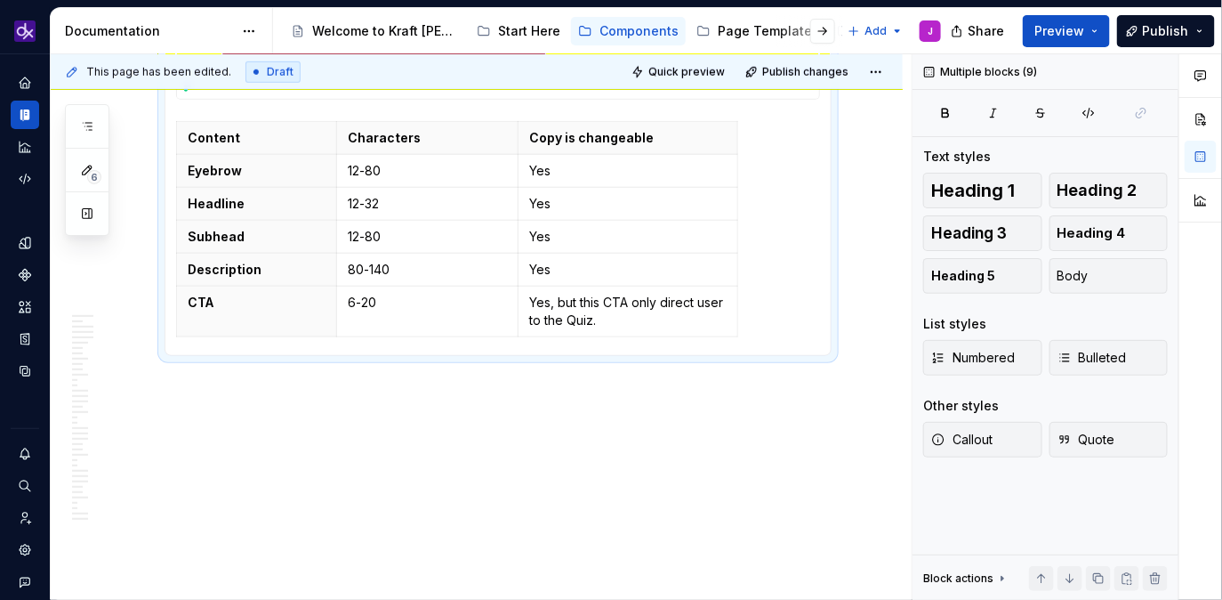
drag, startPoint x: 672, startPoint y: 266, endPoint x: 836, endPoint y: 423, distance: 227.7
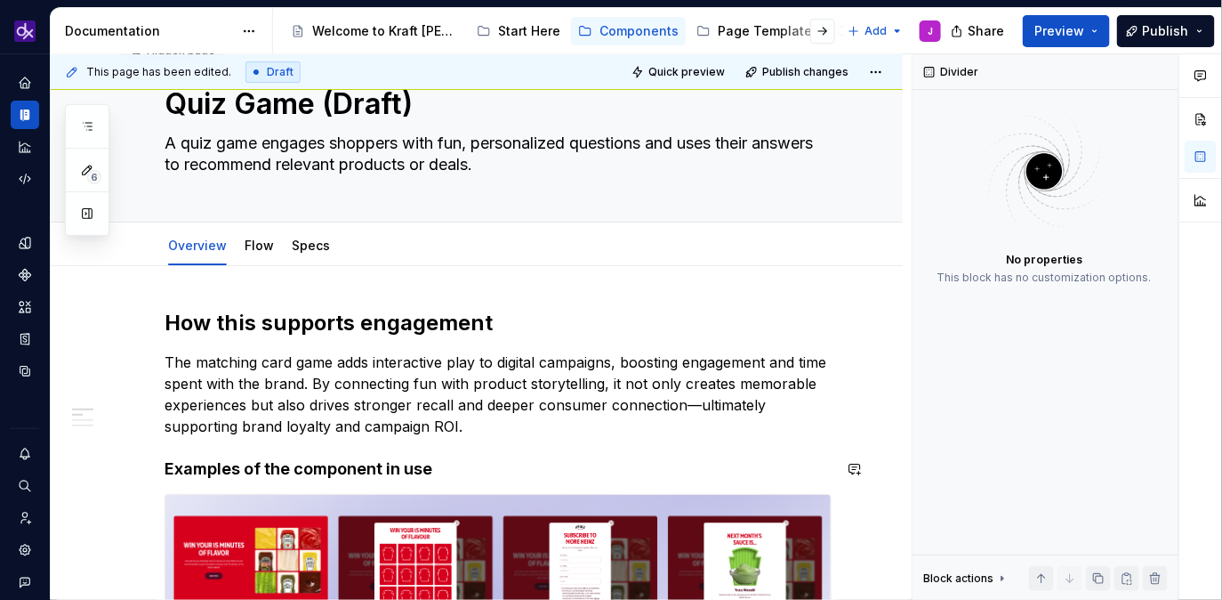
scroll to position [0, 0]
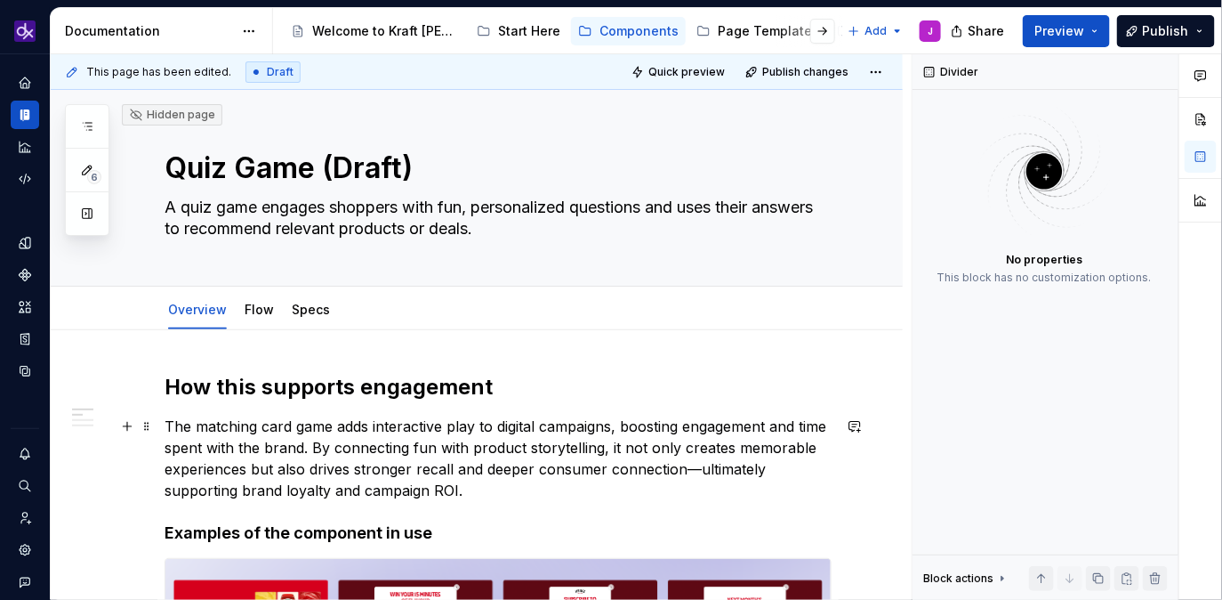
click at [368, 464] on p "The matching card game adds interactive play to digital campaigns, boosting eng…" at bounding box center [498, 457] width 667 height 85
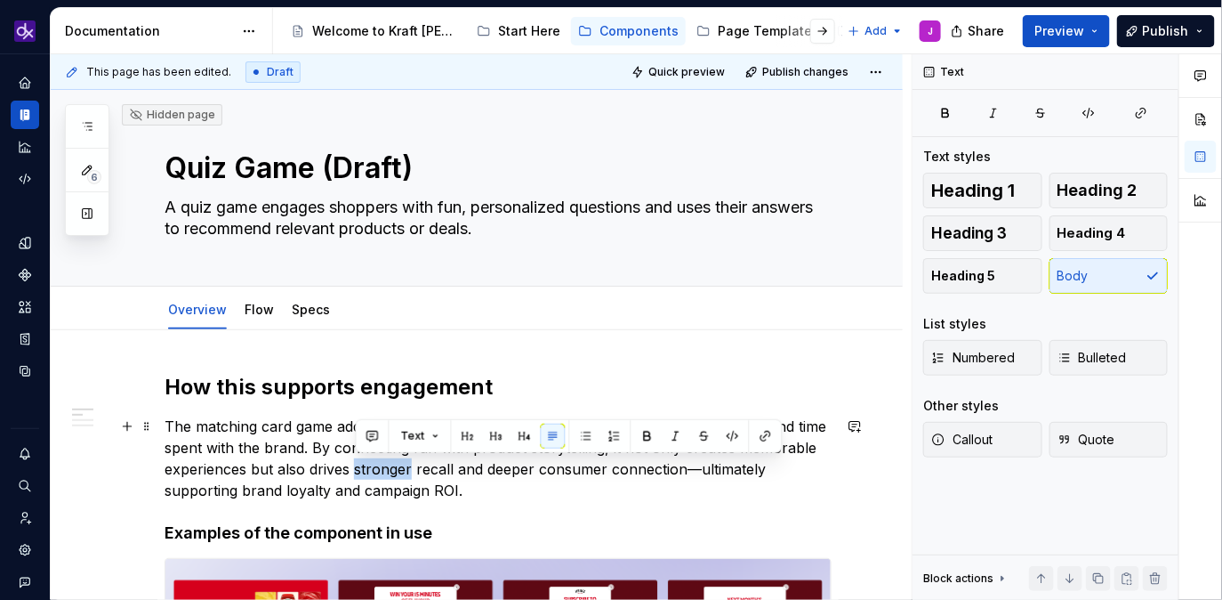
click at [368, 464] on p "The matching card game adds interactive play to digital campaigns, boosting eng…" at bounding box center [498, 457] width 667 height 85
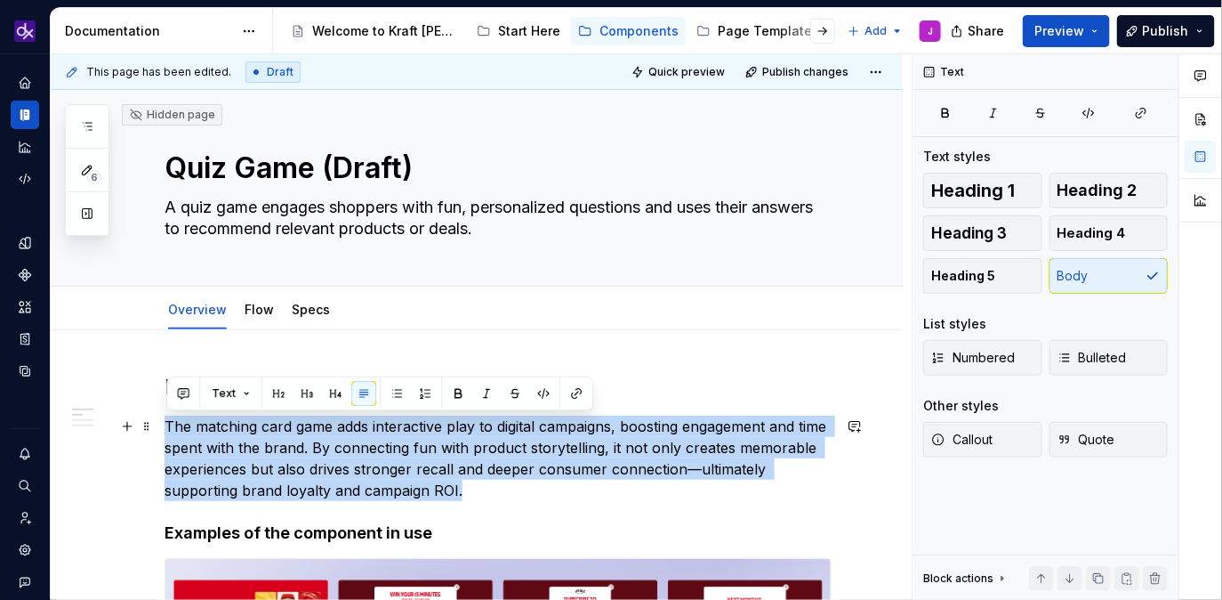
click at [368, 464] on p "The matching card game adds interactive play to digital campaigns, boosting eng…" at bounding box center [498, 457] width 667 height 85
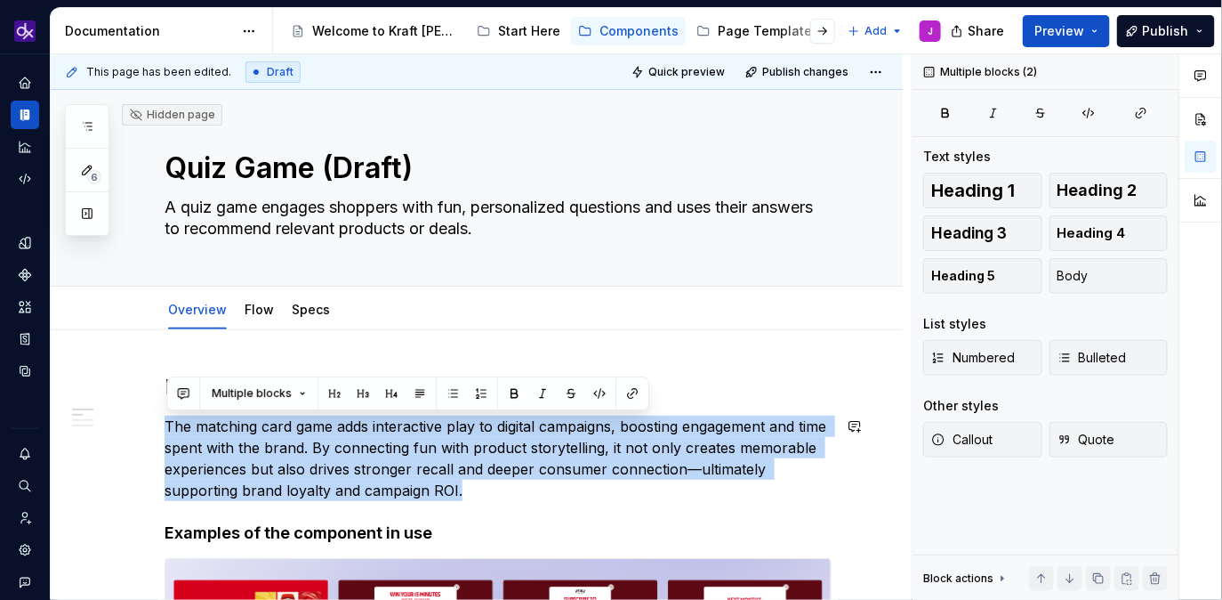
copy p "The matching card game adds interactive play to digital campaigns, boosting eng…"
click at [623, 495] on p "The matching card game adds interactive play to digital campaigns, boosting eng…" at bounding box center [498, 457] width 667 height 85
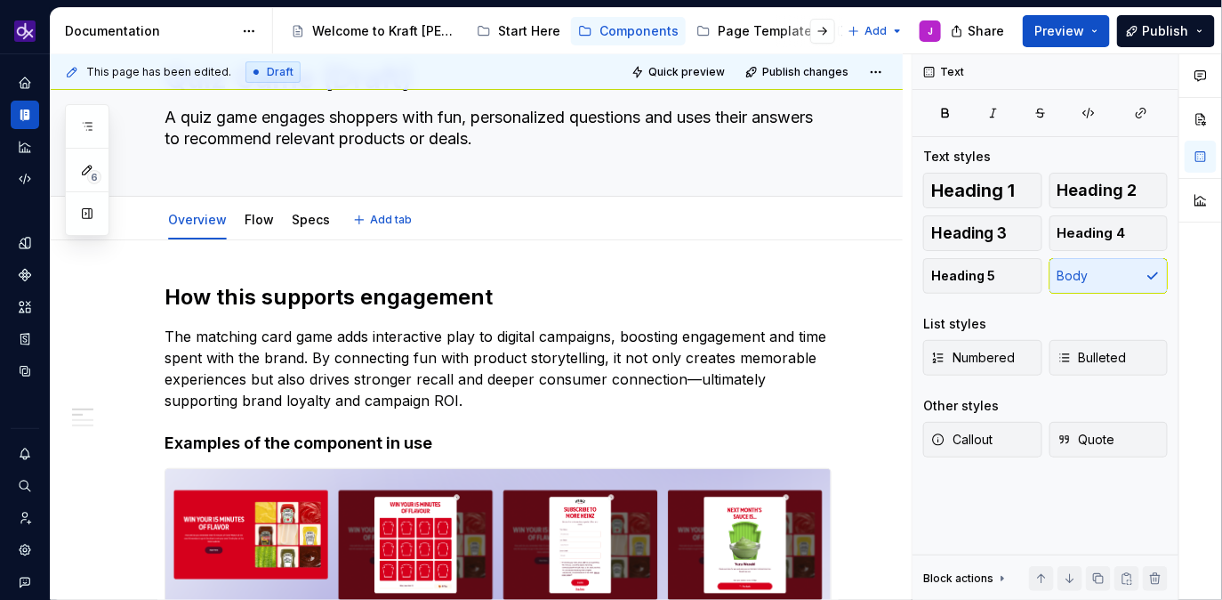
scroll to position [89, 0]
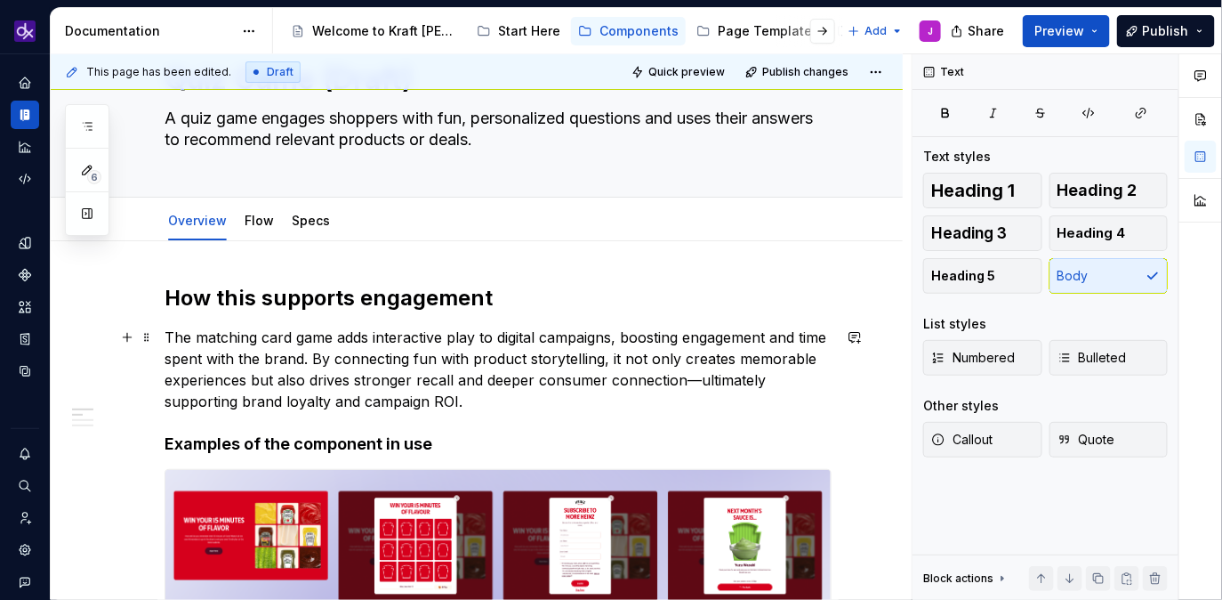
click at [699, 361] on p "The matching card game adds interactive play to digital campaigns, boosting eng…" at bounding box center [498, 368] width 667 height 85
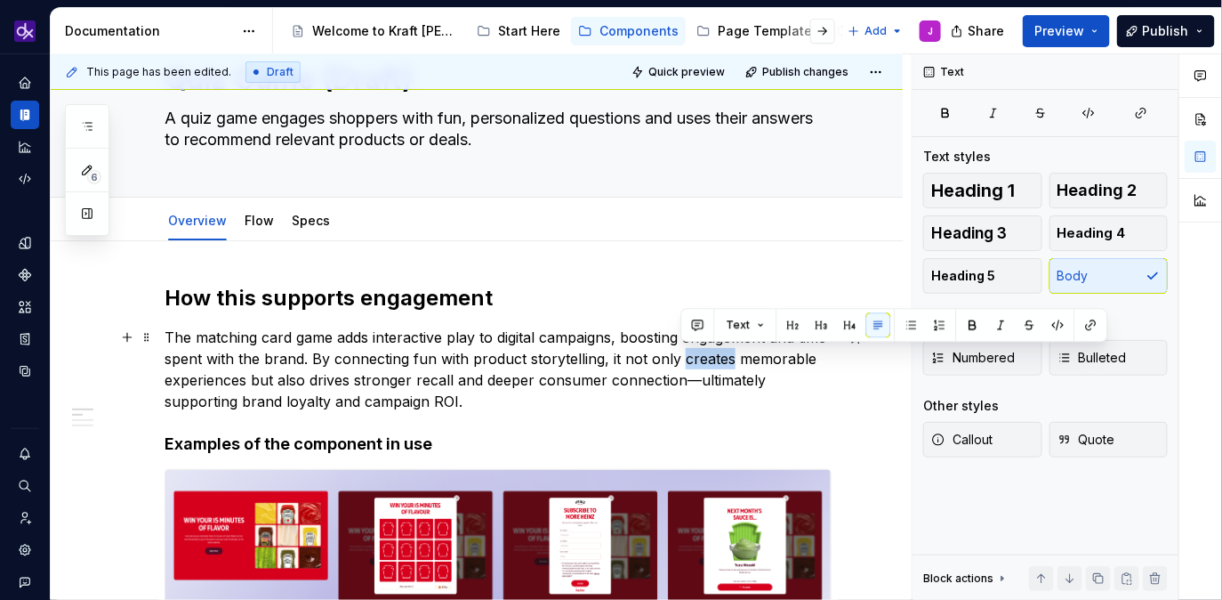
click at [699, 361] on p "The matching card game adds interactive play to digital campaigns, boosting eng…" at bounding box center [498, 368] width 667 height 85
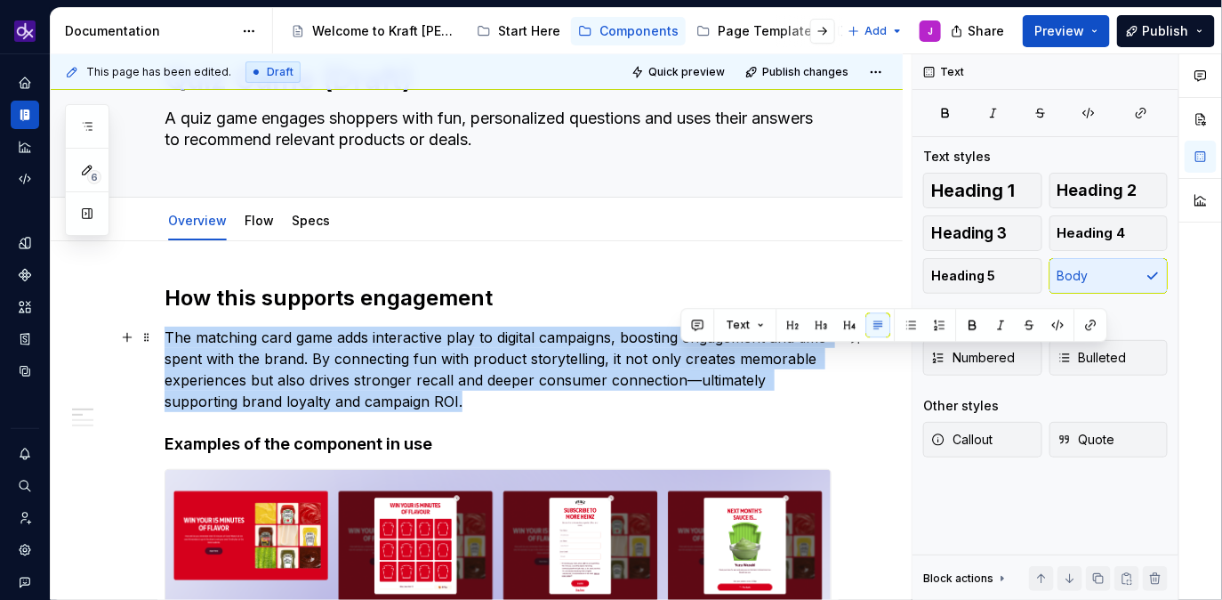
click at [699, 361] on p "The matching card game adds interactive play to digital campaigns, boosting eng…" at bounding box center [498, 368] width 667 height 85
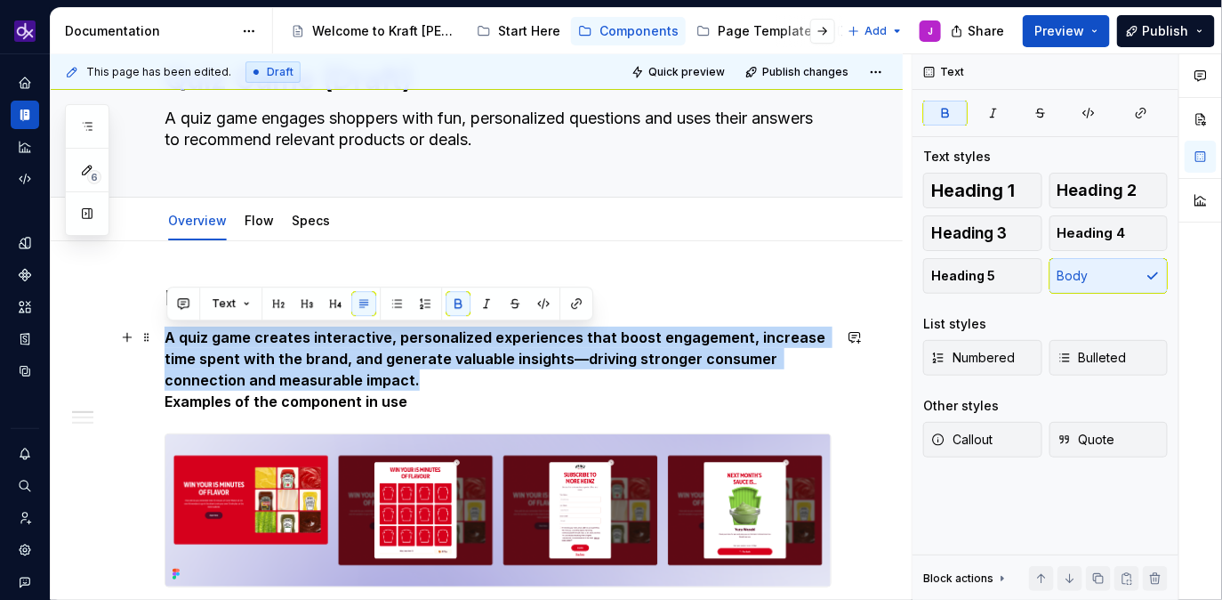
drag, startPoint x: 347, startPoint y: 379, endPoint x: 158, endPoint y: 329, distance: 195.0
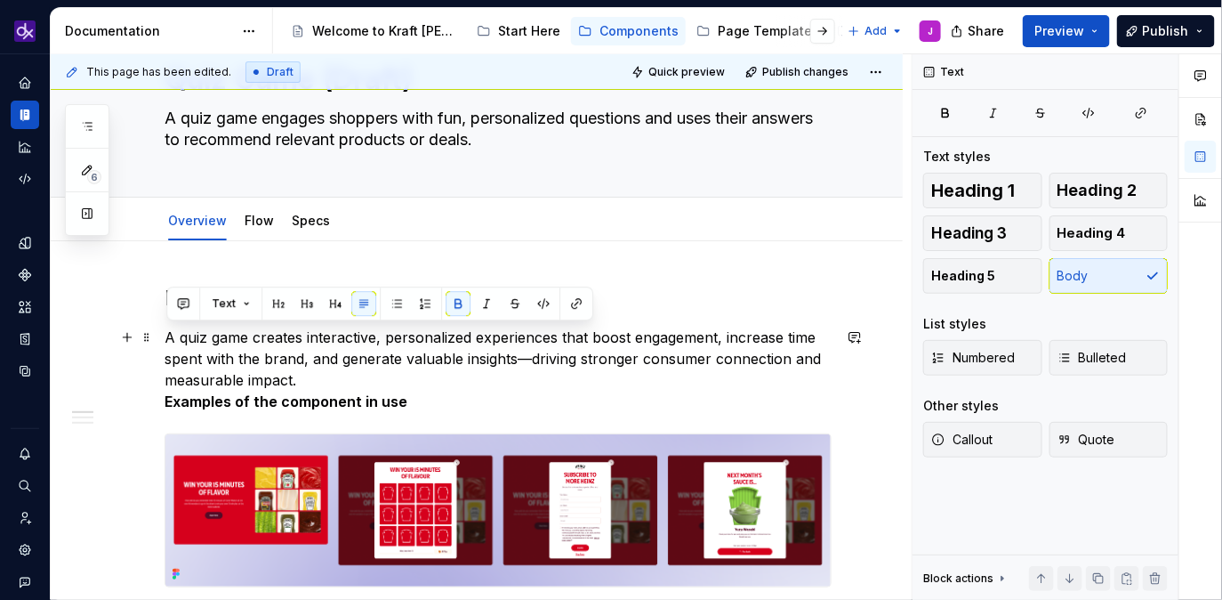
click at [313, 383] on p "A quiz game creates interactive, personalized experiences that boost engagement…" at bounding box center [498, 368] width 667 height 85
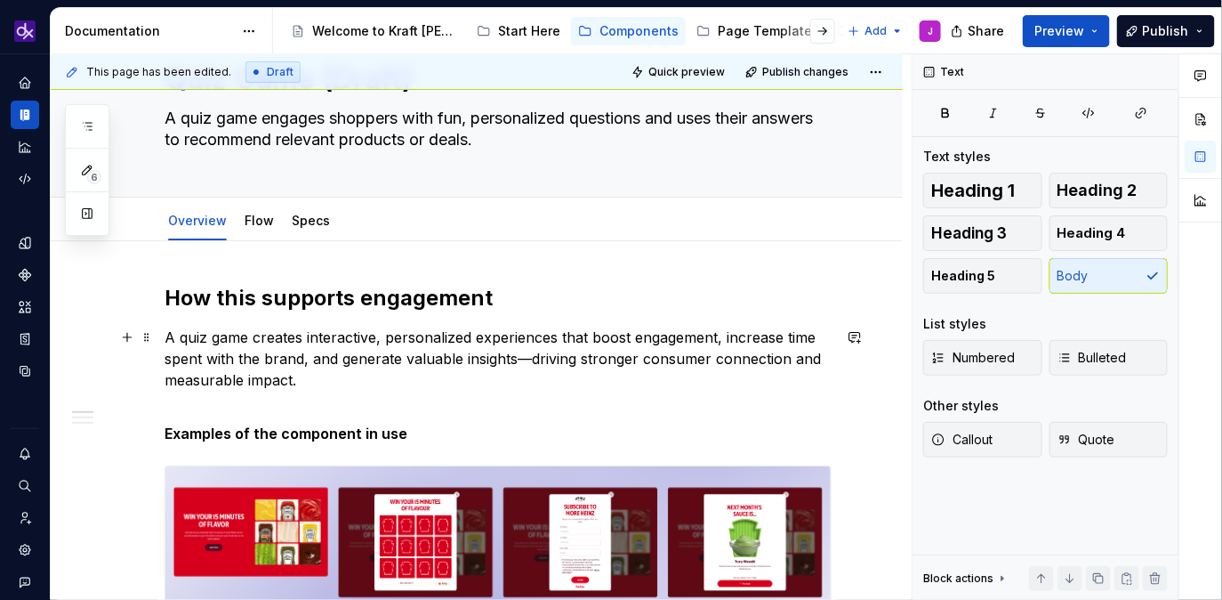
type textarea "*"
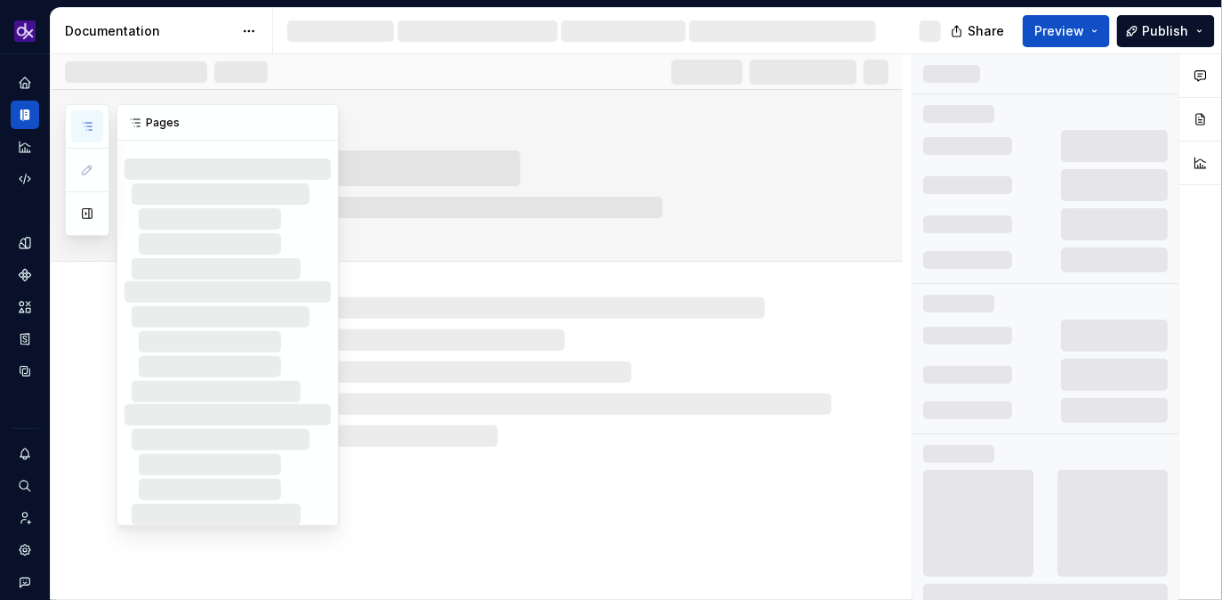
click at [84, 130] on icon "button" at bounding box center [87, 126] width 14 height 14
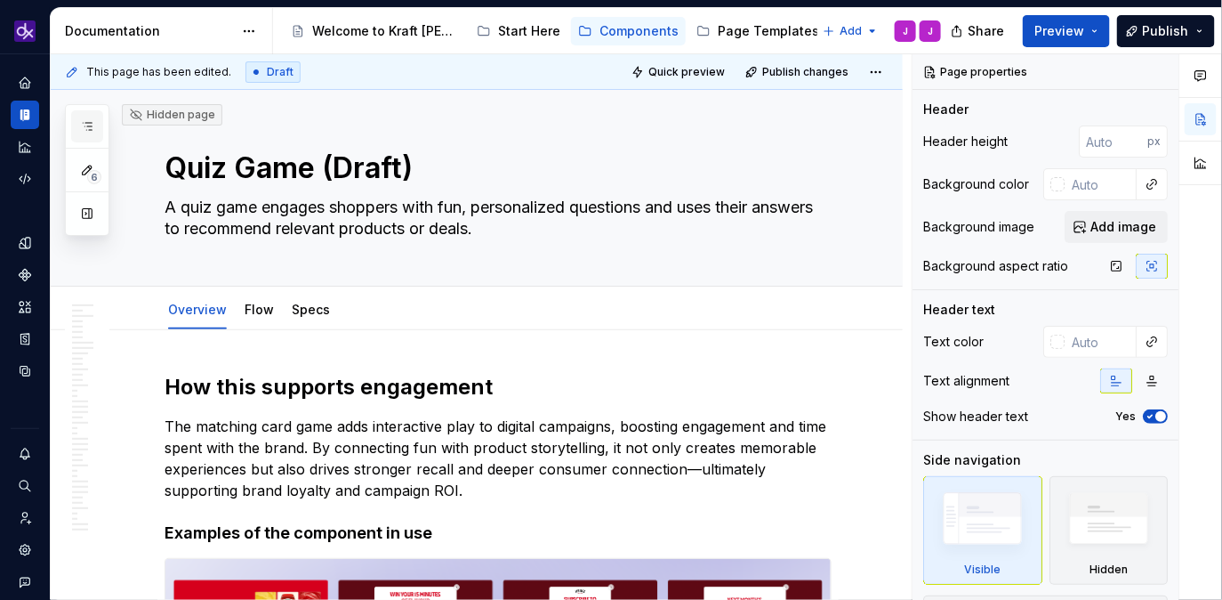
click at [86, 121] on icon "button" at bounding box center [87, 126] width 14 height 14
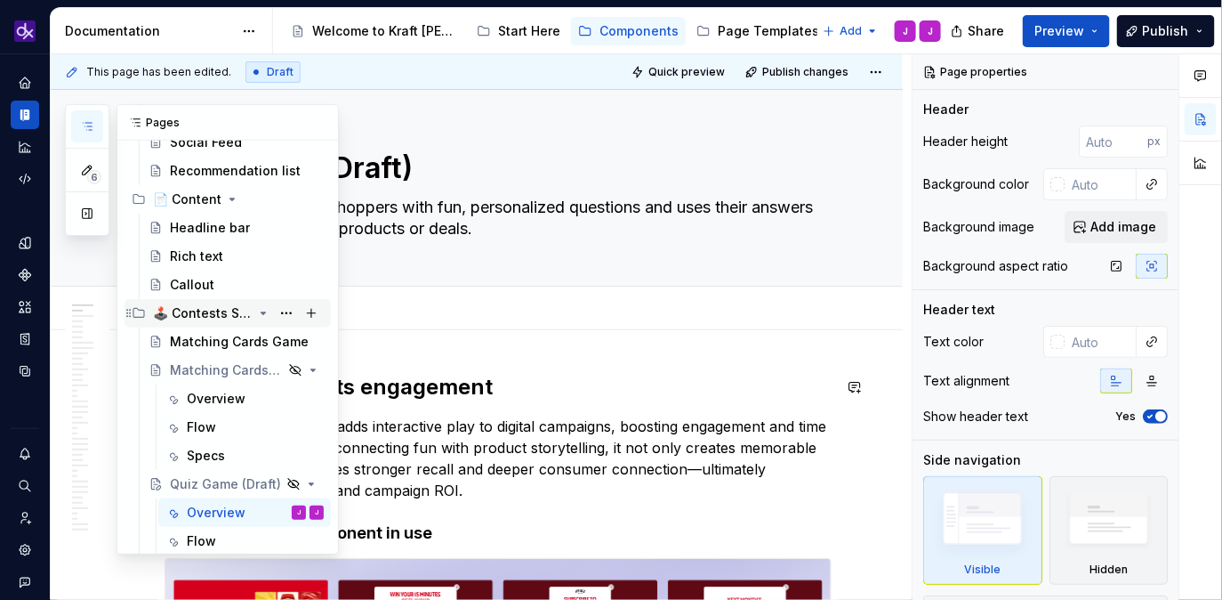
scroll to position [425, 0]
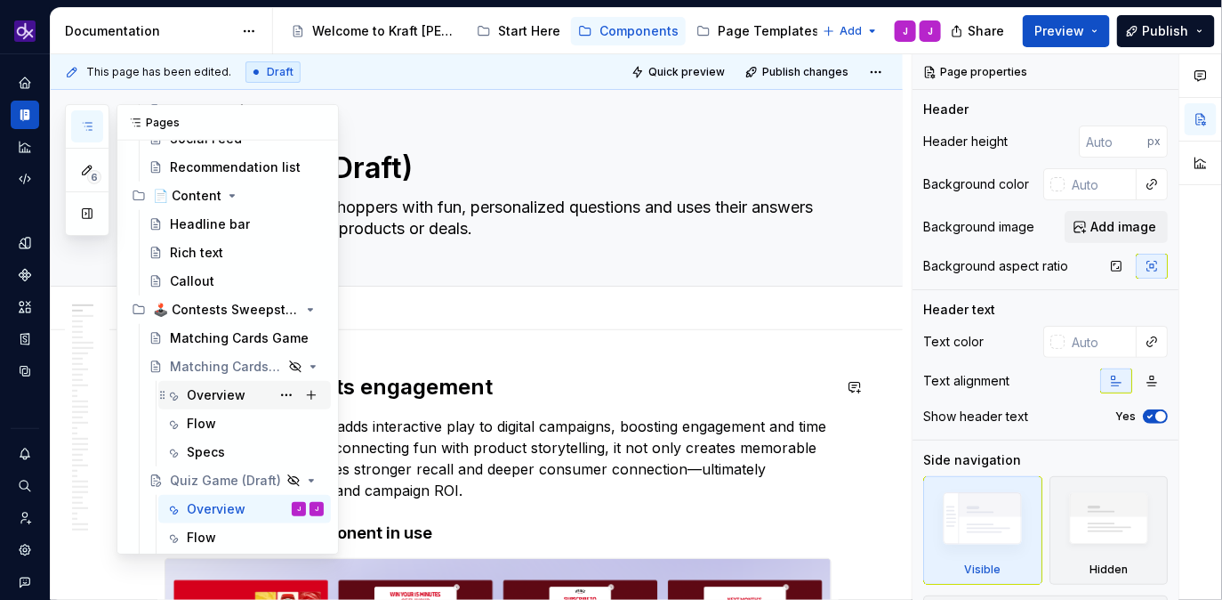
click at [209, 398] on div "Overview" at bounding box center [216, 395] width 59 height 18
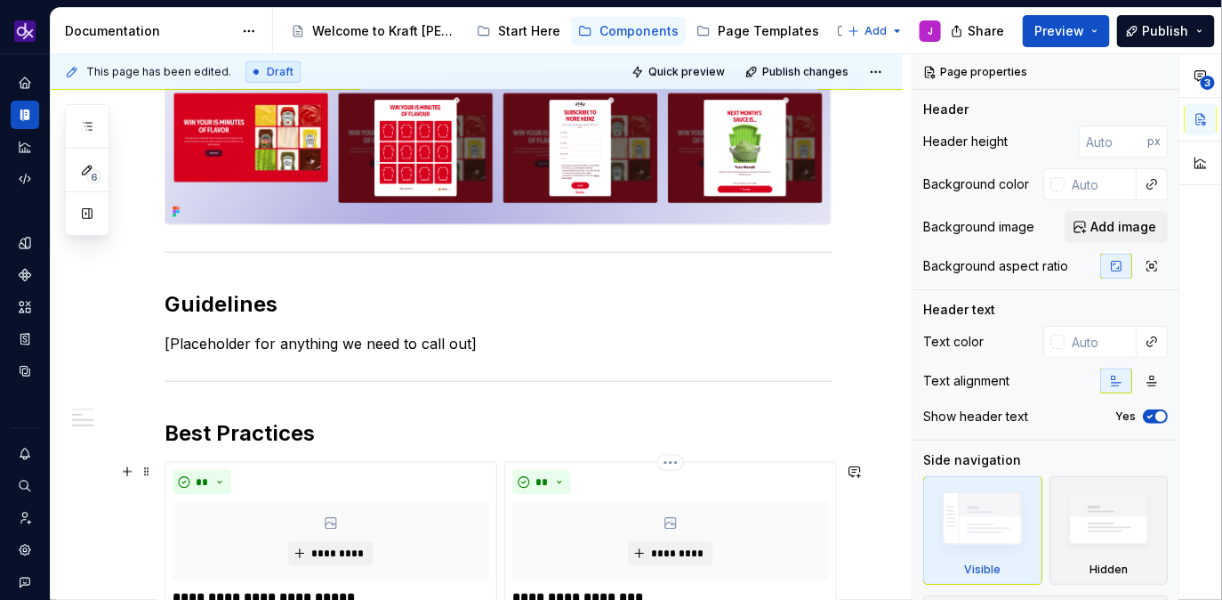
scroll to position [473, 0]
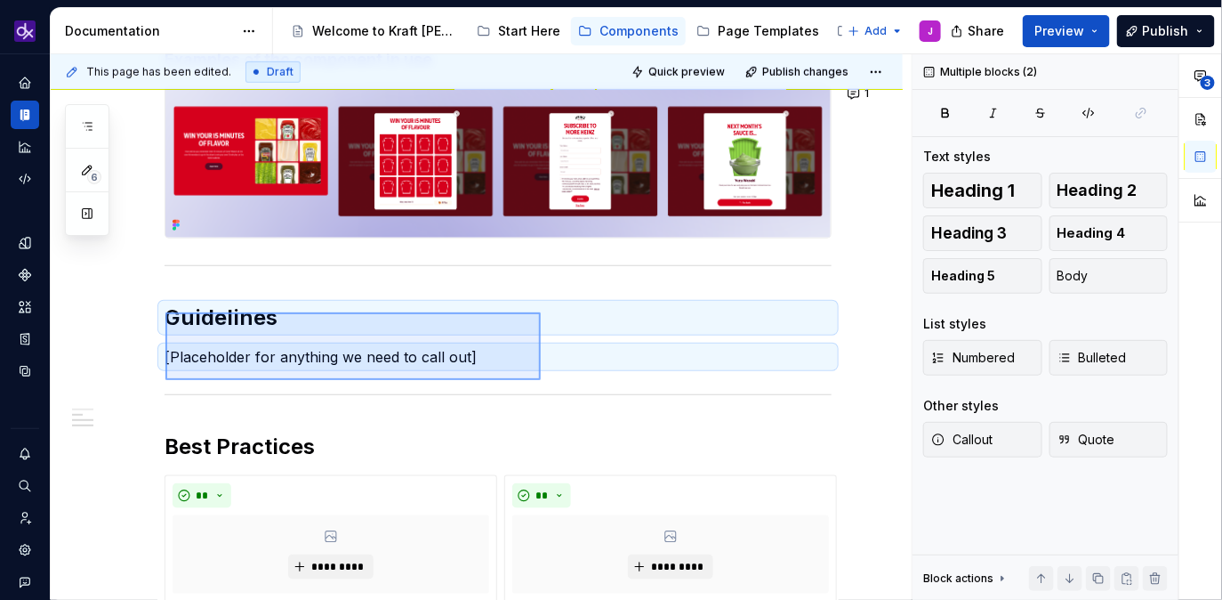
drag, startPoint x: 165, startPoint y: 312, endPoint x: 521, endPoint y: 368, distance: 360.2
click at [523, 369] on div "**********" at bounding box center [481, 327] width 861 height 546
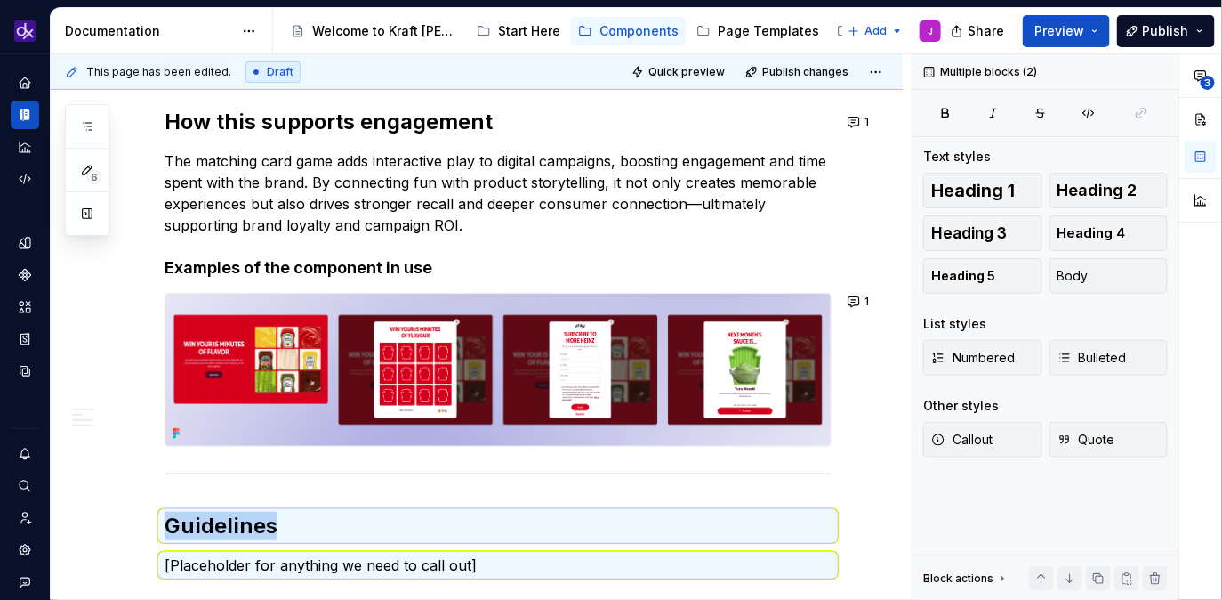
scroll to position [0, 0]
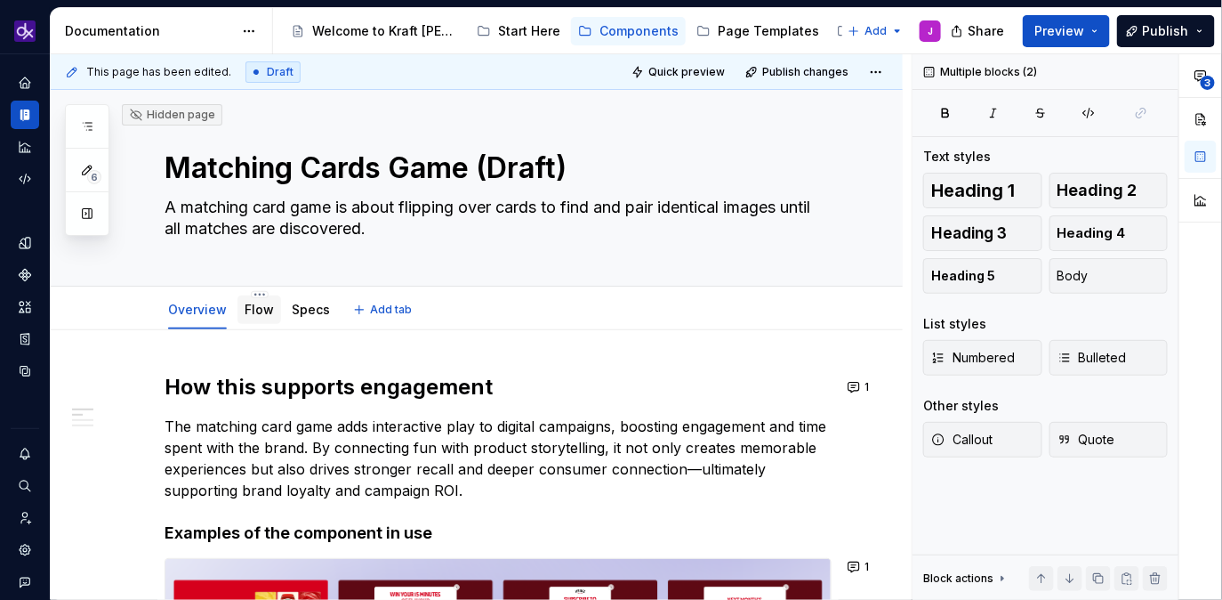
click at [259, 310] on link "Flow" at bounding box center [259, 309] width 29 height 15
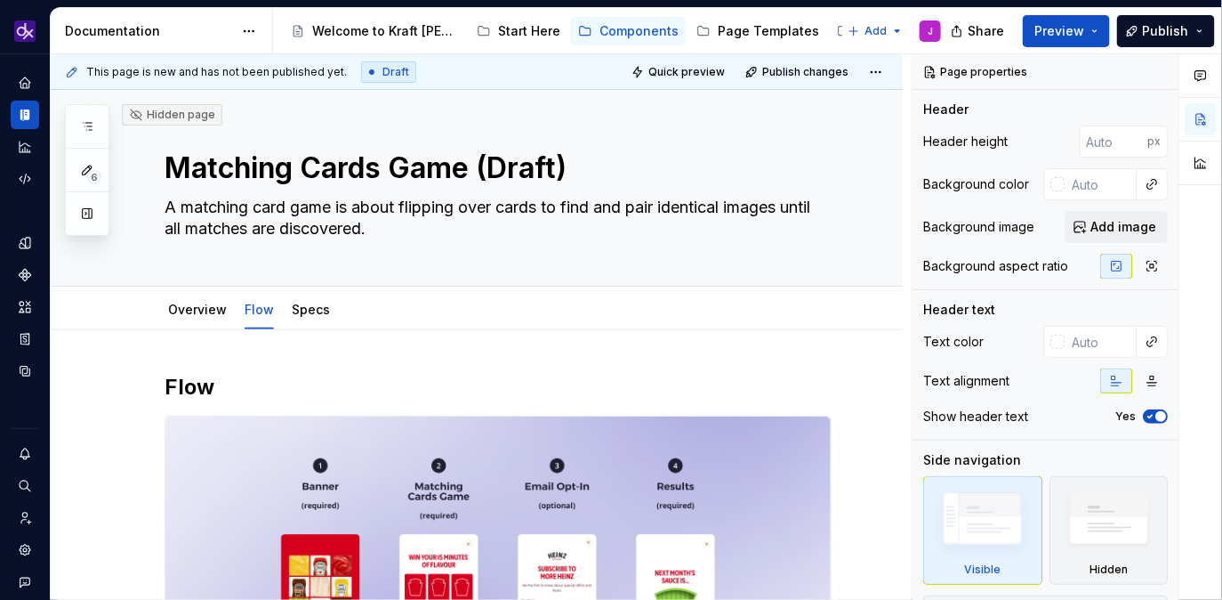
type textarea "*"
